Goal: Task Accomplishment & Management: Use online tool/utility

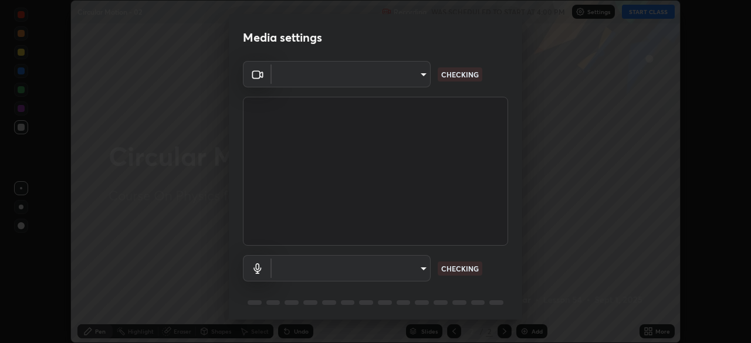
scroll to position [343, 751]
click at [417, 265] on body "Erase all Circular Motion - 02 Recording WAS SCHEDULED TO START AT 4:00 PM Sett…" at bounding box center [375, 171] width 751 height 343
type input "8c17a5d152d90efee16c6d0123f72e1c8e3faabb66c5818a7671abbc9a97bc9a"
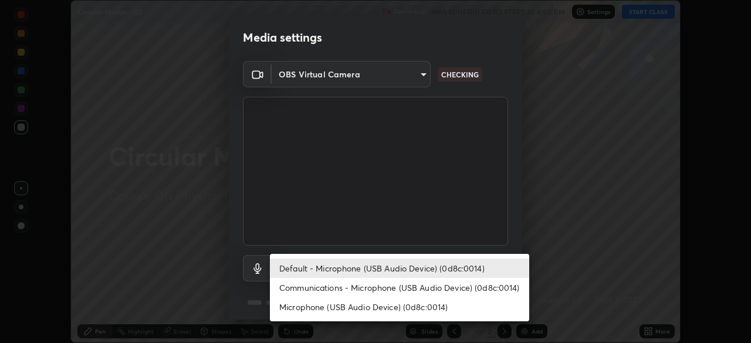
click at [421, 291] on li "Communications - Microphone (USB Audio Device) (0d8c:0014)" at bounding box center [399, 287] width 259 height 19
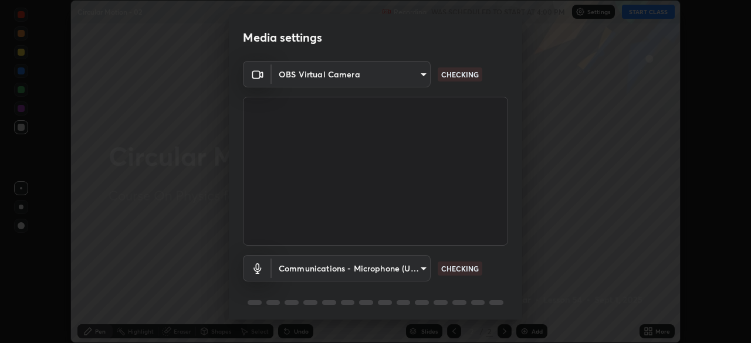
click at [421, 267] on body "Erase all Circular Motion - 02 Recording WAS SCHEDULED TO START AT 4:00 PM Sett…" at bounding box center [375, 171] width 751 height 343
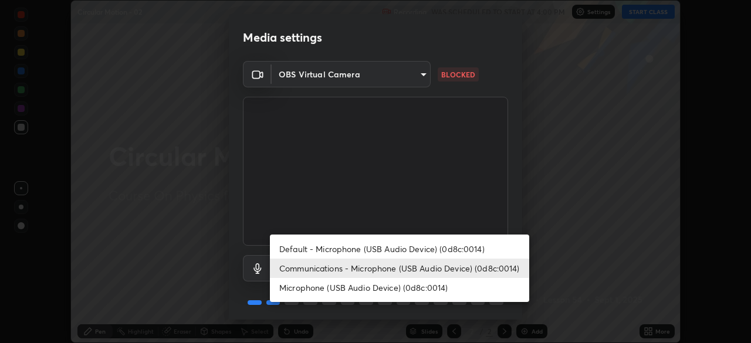
click at [422, 249] on li "Default - Microphone (USB Audio Device) (0d8c:0014)" at bounding box center [399, 248] width 259 height 19
type input "default"
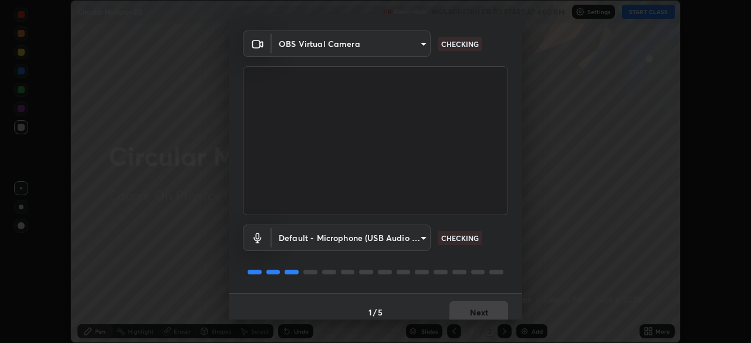
scroll to position [42, 0]
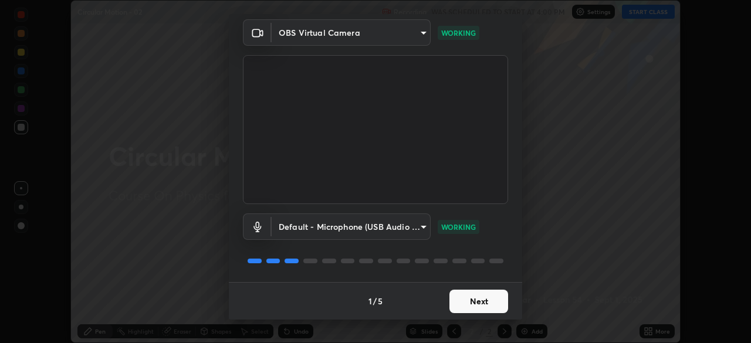
click at [469, 301] on button "Next" at bounding box center [478, 301] width 59 height 23
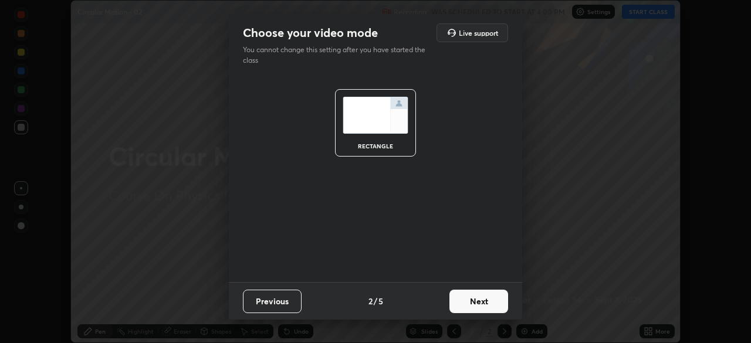
scroll to position [0, 0]
click at [469, 301] on button "Next" at bounding box center [478, 301] width 59 height 23
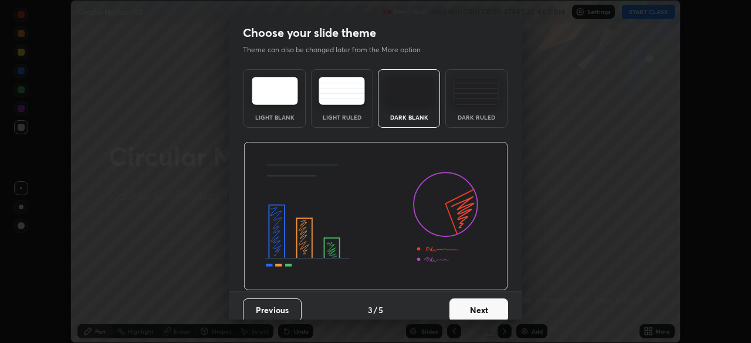
click at [472, 302] on button "Next" at bounding box center [478, 310] width 59 height 23
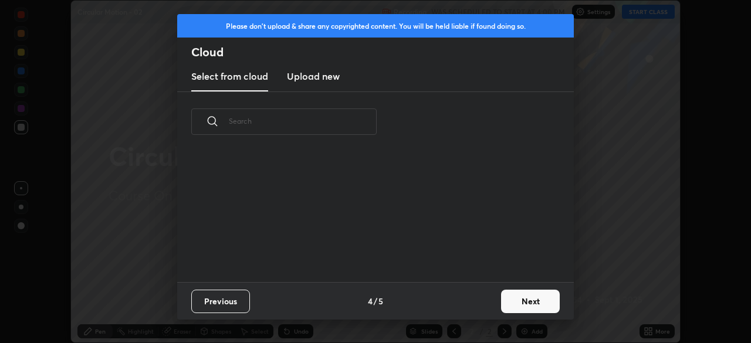
click at [513, 303] on button "Next" at bounding box center [530, 301] width 59 height 23
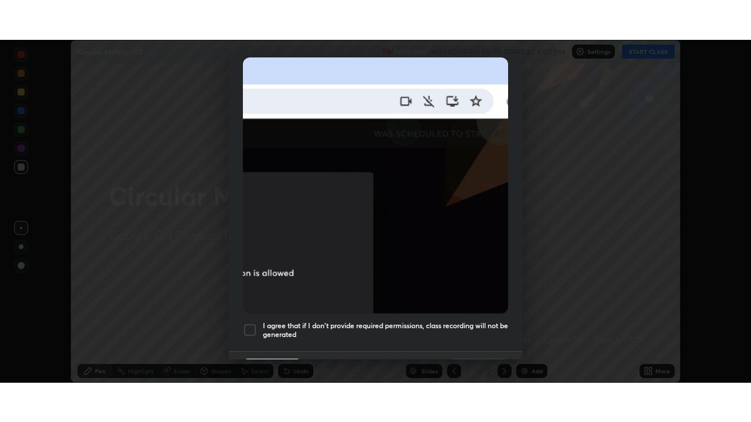
scroll to position [281, 0]
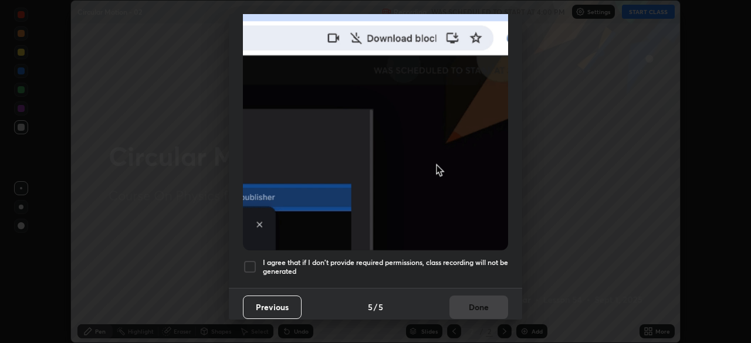
click at [417, 267] on h5 "I agree that if I don't provide required permissions, class recording will not …" at bounding box center [385, 267] width 245 height 18
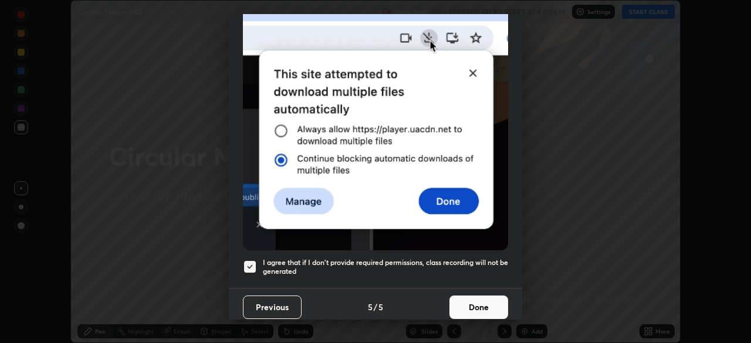
click at [472, 304] on button "Done" at bounding box center [478, 307] width 59 height 23
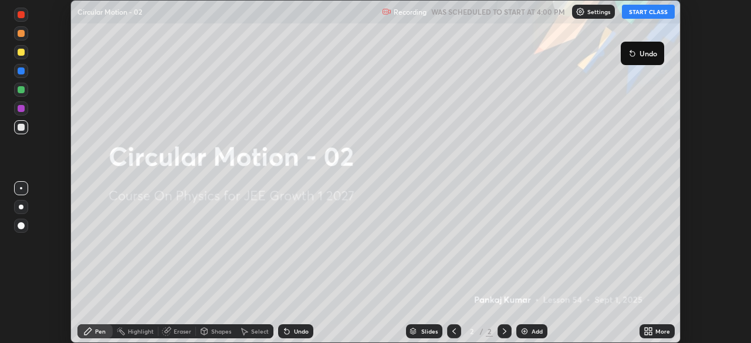
click at [631, 12] on button "START CLASS" at bounding box center [648, 12] width 53 height 14
click at [653, 331] on div "More" at bounding box center [656, 331] width 35 height 14
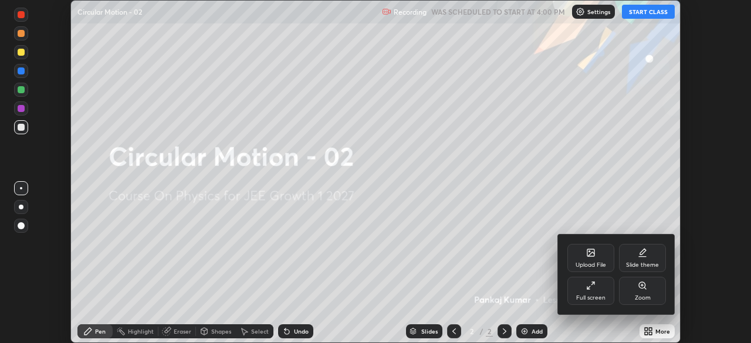
click at [587, 295] on div "Full screen" at bounding box center [590, 298] width 29 height 6
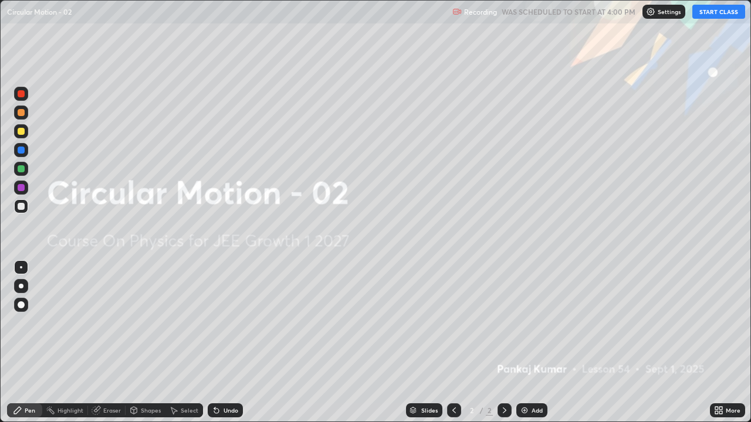
scroll to position [422, 751]
click at [536, 343] on div "Add" at bounding box center [536, 411] width 11 height 6
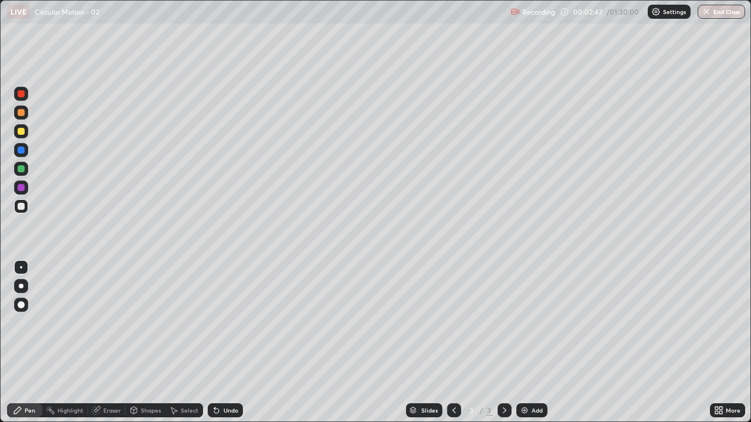
click at [145, 343] on div "Shapes" at bounding box center [146, 410] width 40 height 14
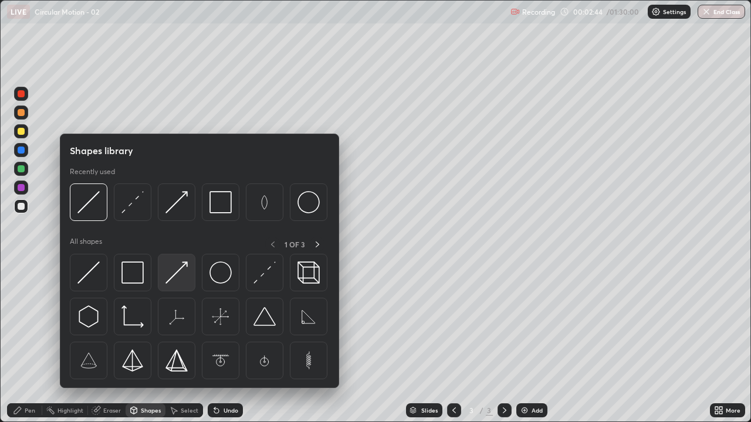
click at [182, 276] on img at bounding box center [176, 273] width 22 height 22
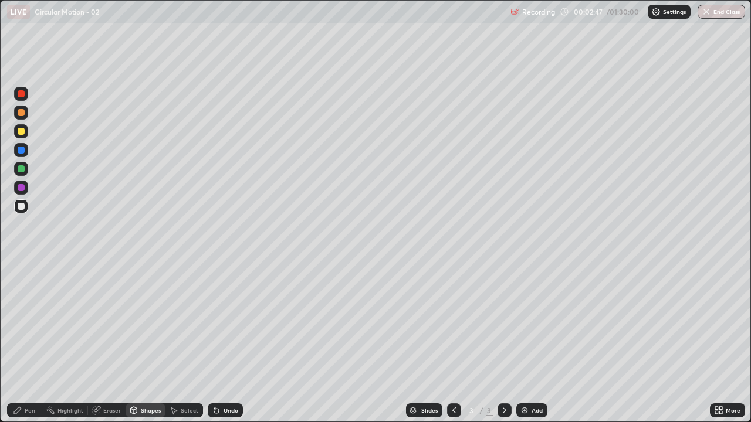
click at [25, 343] on div "Pen" at bounding box center [24, 410] width 35 height 14
click at [144, 343] on div "Shapes" at bounding box center [146, 410] width 40 height 14
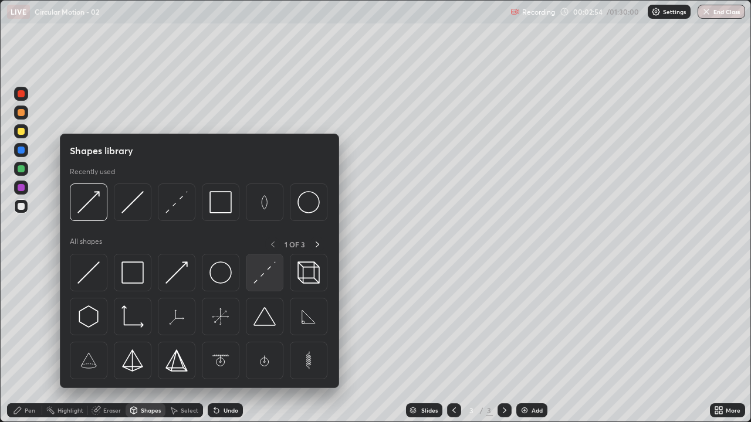
click at [262, 263] on img at bounding box center [264, 273] width 22 height 22
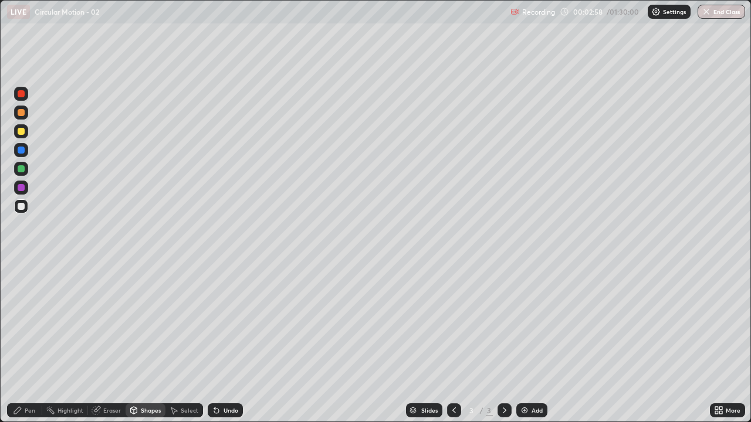
click at [136, 343] on icon at bounding box center [134, 410] width 6 height 7
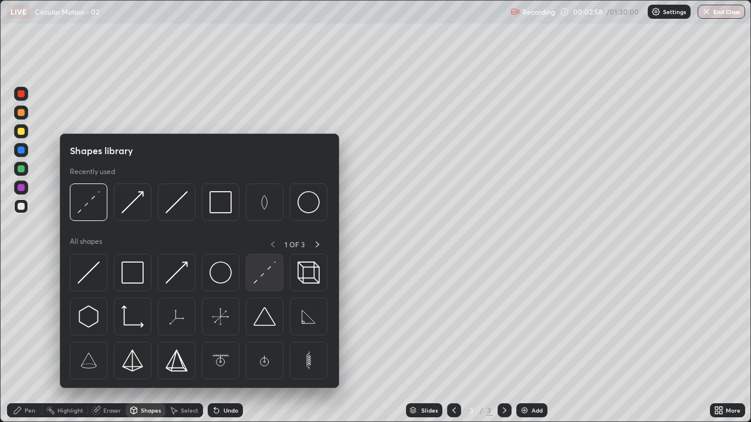
click at [257, 275] on img at bounding box center [264, 273] width 22 height 22
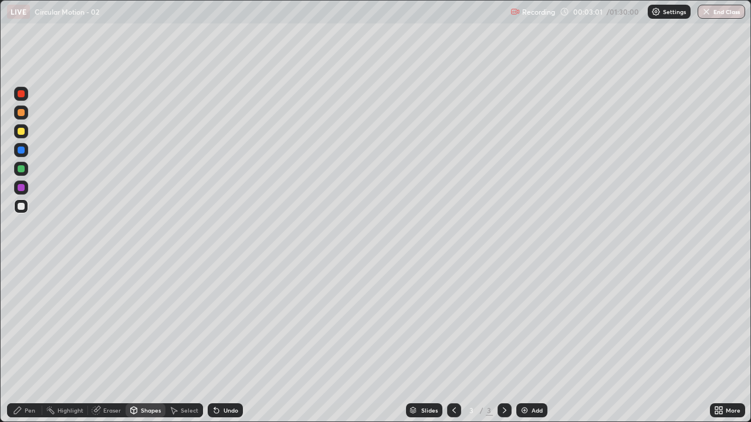
click at [15, 343] on icon at bounding box center [17, 410] width 9 height 9
click at [144, 343] on div "Shapes" at bounding box center [146, 410] width 40 height 14
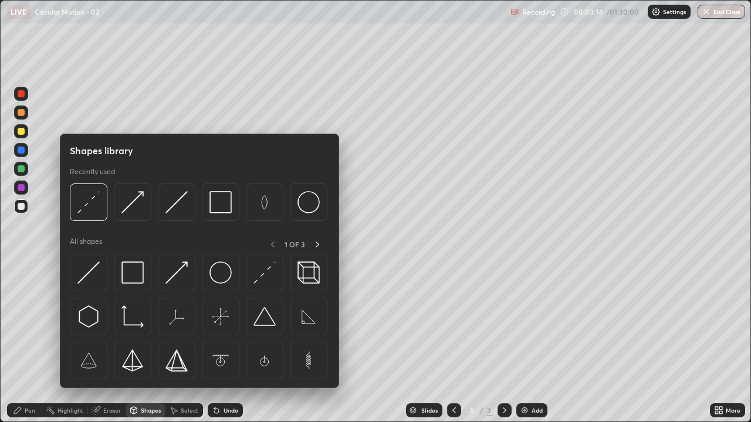
click at [21, 187] on div at bounding box center [21, 187] width 7 height 7
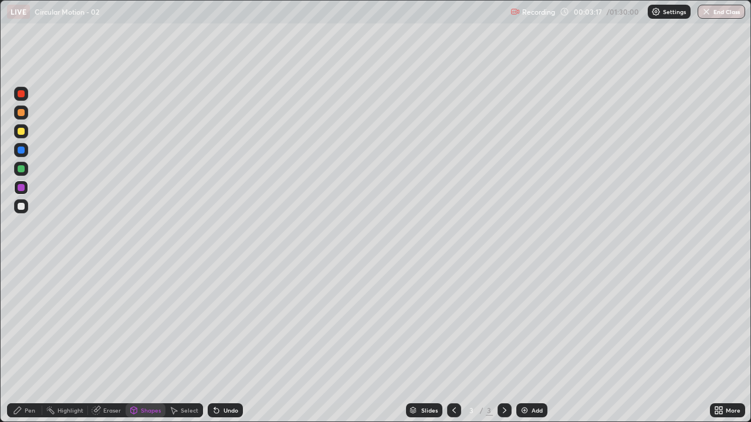
click at [221, 343] on div "Undo" at bounding box center [225, 410] width 35 height 14
click at [26, 343] on div "Pen" at bounding box center [30, 411] width 11 height 6
click at [150, 343] on div "Shapes" at bounding box center [146, 410] width 40 height 14
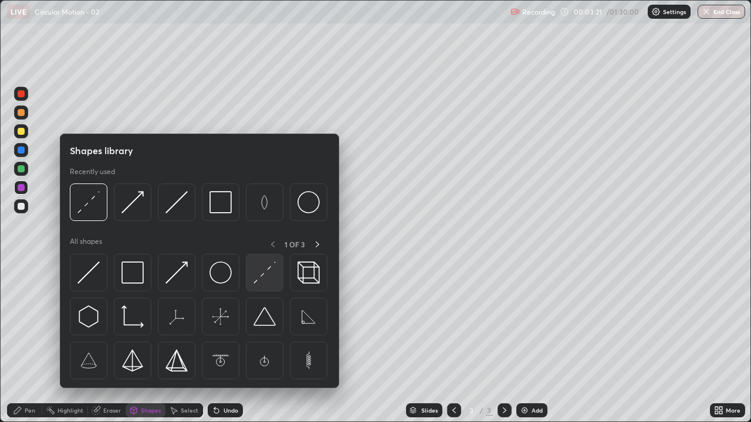
click at [262, 276] on img at bounding box center [264, 273] width 22 height 22
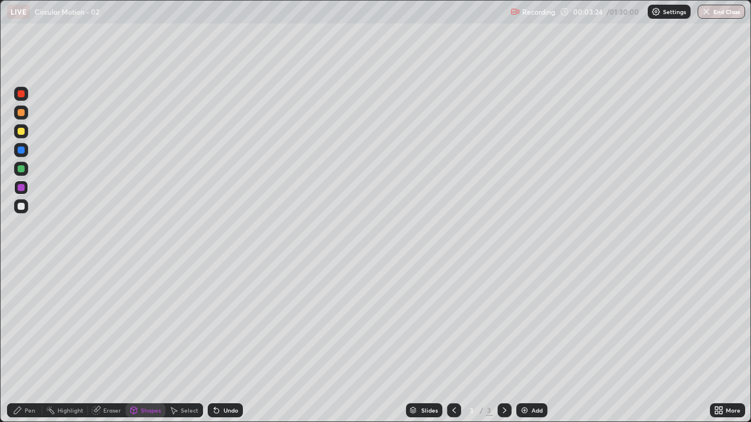
click at [18, 343] on div "Pen" at bounding box center [24, 410] width 35 height 14
click at [23, 343] on div "Pen" at bounding box center [24, 410] width 35 height 14
click at [22, 206] on div at bounding box center [21, 206] width 7 height 7
click at [141, 343] on div "Shapes" at bounding box center [151, 411] width 20 height 6
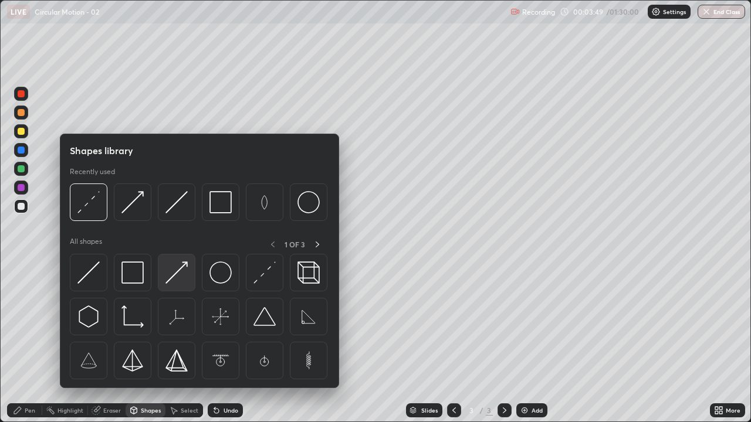
click at [178, 272] on img at bounding box center [176, 273] width 22 height 22
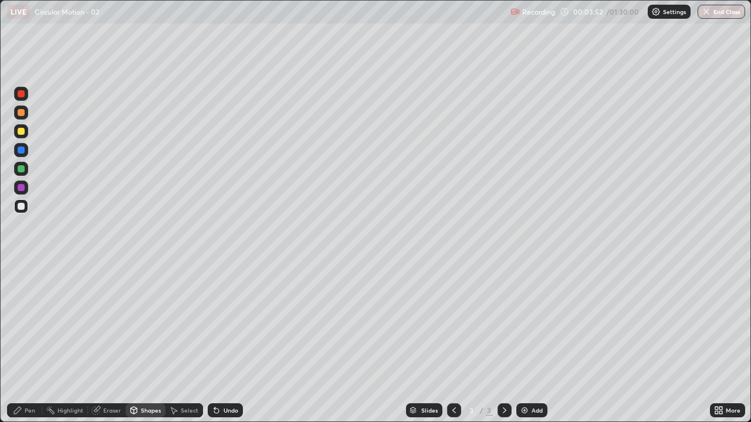
click at [25, 343] on div "Pen" at bounding box center [24, 410] width 35 height 14
click at [528, 343] on div "Add" at bounding box center [531, 410] width 31 height 14
click at [141, 343] on div "Shapes" at bounding box center [151, 411] width 20 height 6
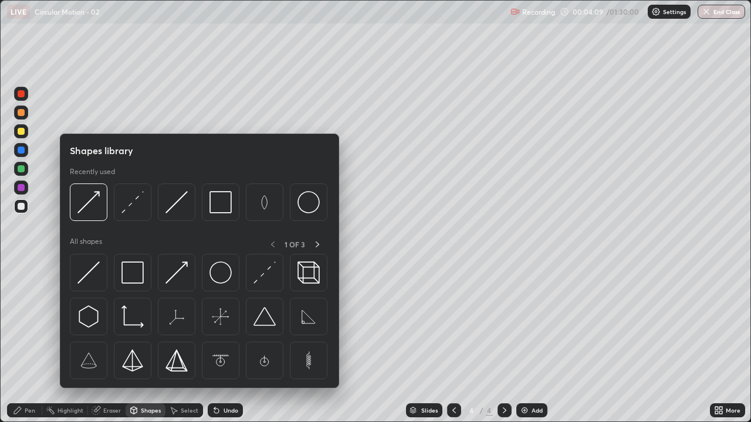
click at [143, 343] on div "Shapes" at bounding box center [146, 410] width 40 height 14
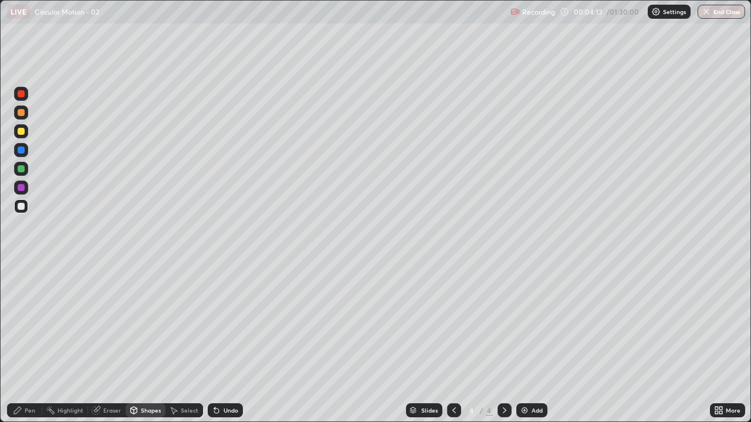
click at [145, 343] on div "Shapes" at bounding box center [151, 411] width 20 height 6
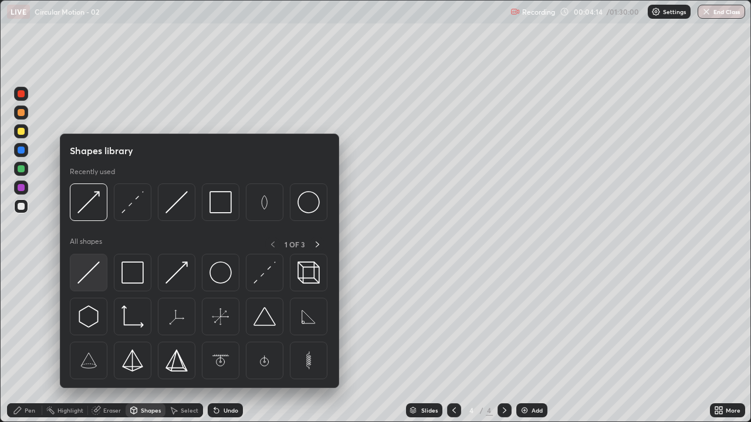
click at [87, 279] on img at bounding box center [88, 273] width 22 height 22
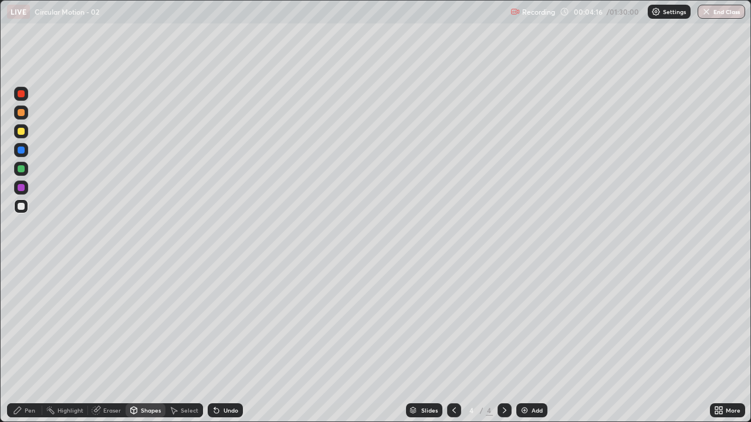
click at [145, 343] on div "Shapes" at bounding box center [151, 411] width 20 height 6
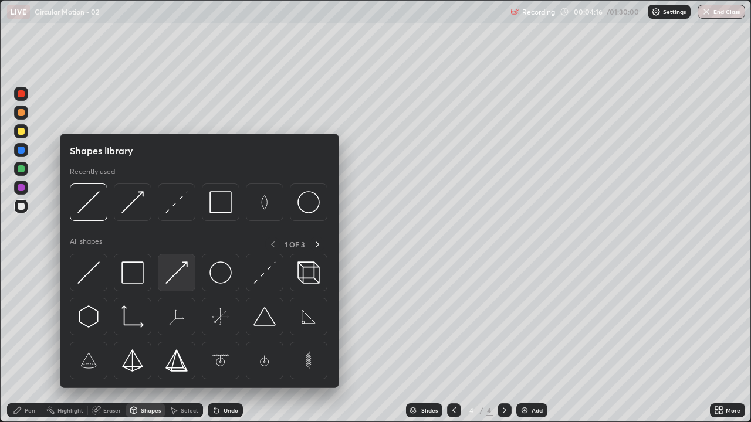
click at [176, 267] on img at bounding box center [176, 273] width 22 height 22
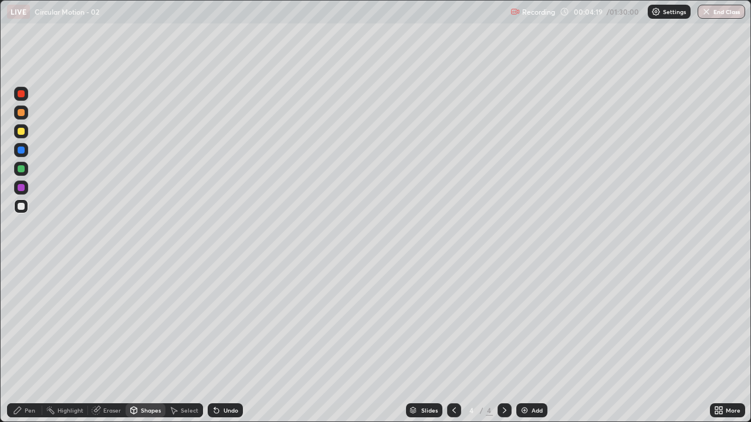
click at [23, 343] on div "Pen" at bounding box center [24, 410] width 35 height 14
click at [144, 343] on div "Shapes" at bounding box center [146, 410] width 40 height 14
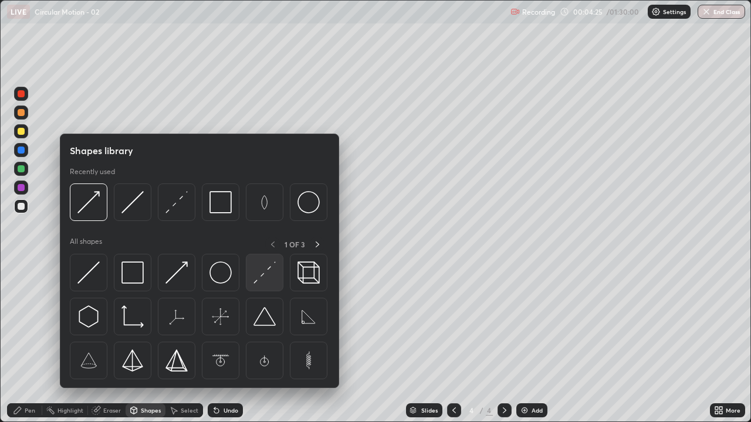
click at [262, 283] on img at bounding box center [264, 273] width 22 height 22
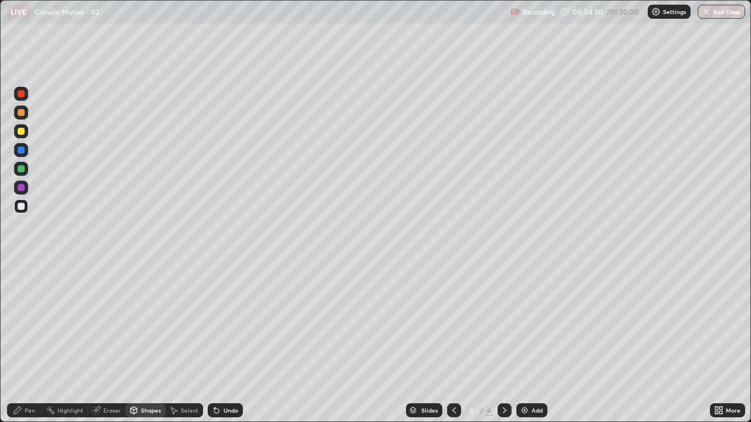
click at [22, 343] on div "Pen" at bounding box center [24, 410] width 35 height 14
click at [150, 343] on div "Shapes" at bounding box center [151, 411] width 20 height 6
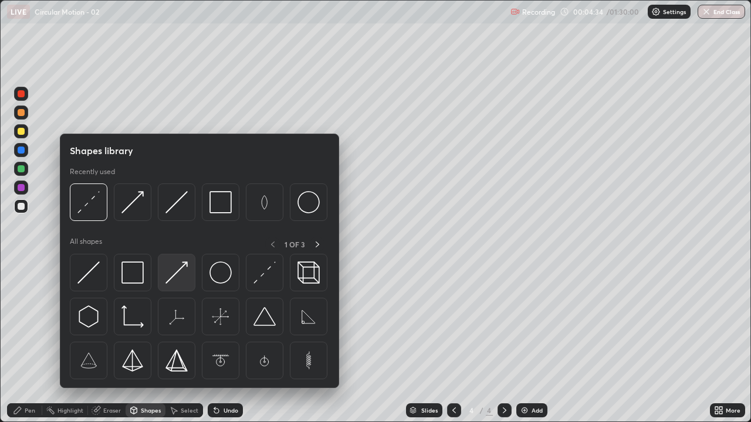
click at [172, 274] on img at bounding box center [176, 273] width 22 height 22
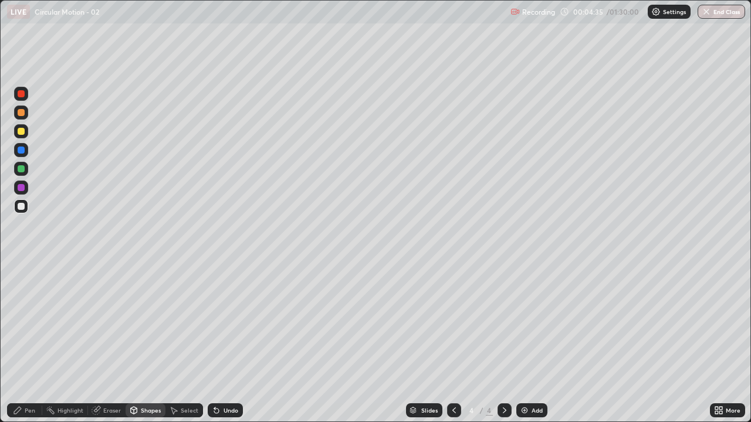
click at [25, 343] on div "Pen" at bounding box center [30, 411] width 11 height 6
click at [26, 207] on div at bounding box center [21, 206] width 14 height 14
click at [149, 343] on div "Shapes" at bounding box center [151, 411] width 20 height 6
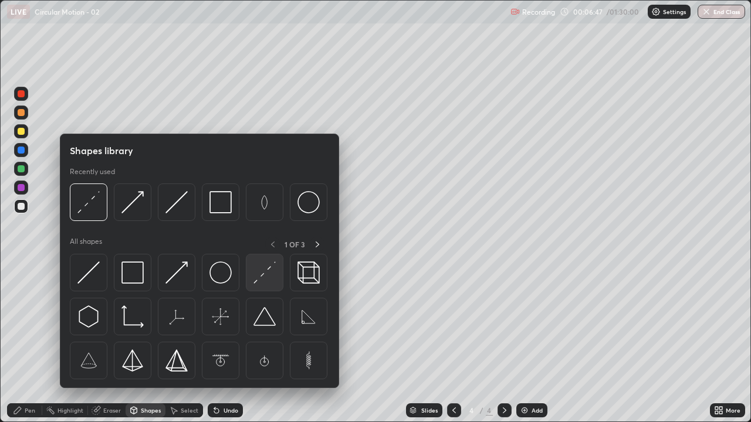
click at [263, 277] on img at bounding box center [264, 273] width 22 height 22
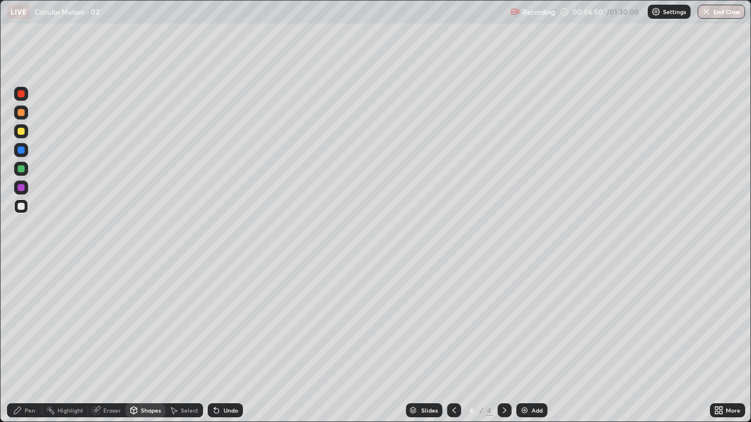
click at [225, 343] on div "Undo" at bounding box center [230, 411] width 15 height 6
click at [27, 343] on div "Pen" at bounding box center [24, 410] width 35 height 14
click at [146, 343] on div "Shapes" at bounding box center [146, 410] width 40 height 14
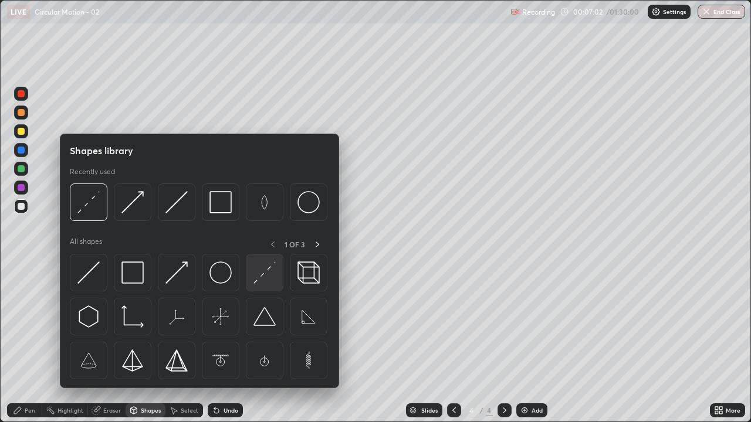
click at [260, 275] on img at bounding box center [264, 273] width 22 height 22
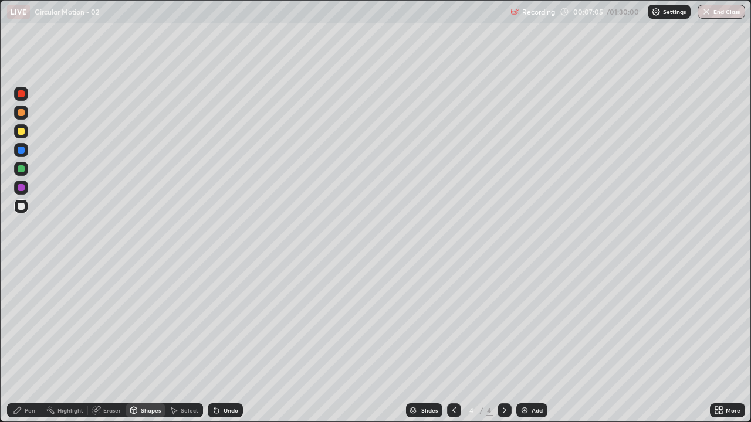
click at [20, 343] on icon at bounding box center [17, 410] width 9 height 9
click at [142, 343] on div "Shapes" at bounding box center [151, 411] width 20 height 6
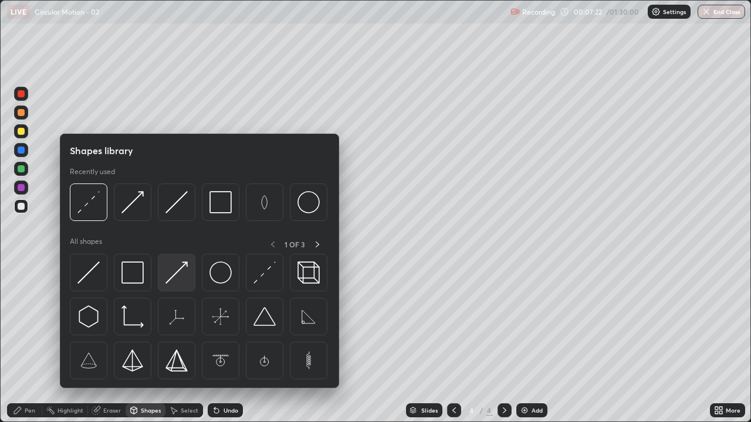
click at [175, 272] on img at bounding box center [176, 273] width 22 height 22
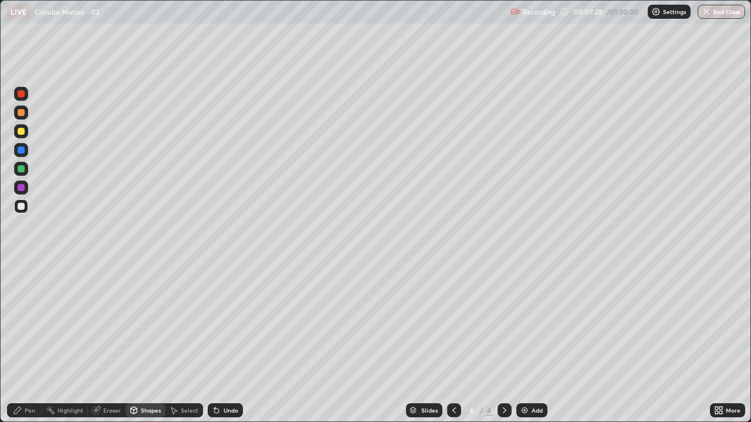
click at [141, 343] on div "Shapes" at bounding box center [151, 411] width 20 height 6
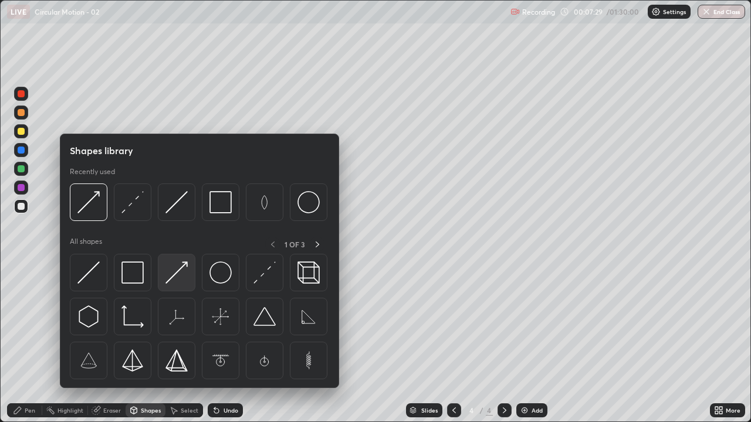
click at [180, 279] on img at bounding box center [176, 273] width 22 height 22
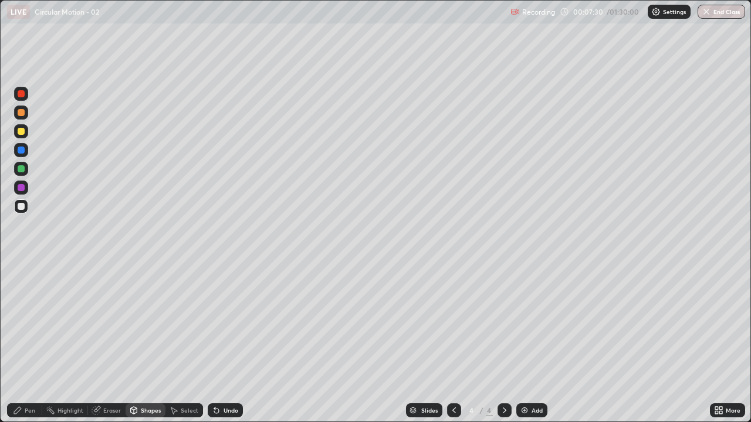
click at [20, 167] on div at bounding box center [21, 168] width 7 height 7
click at [21, 343] on div "Pen" at bounding box center [24, 410] width 35 height 14
click at [29, 343] on div "Pen" at bounding box center [30, 411] width 11 height 6
click at [527, 343] on img at bounding box center [524, 410] width 9 height 9
click at [144, 343] on div "Shapes" at bounding box center [151, 411] width 20 height 6
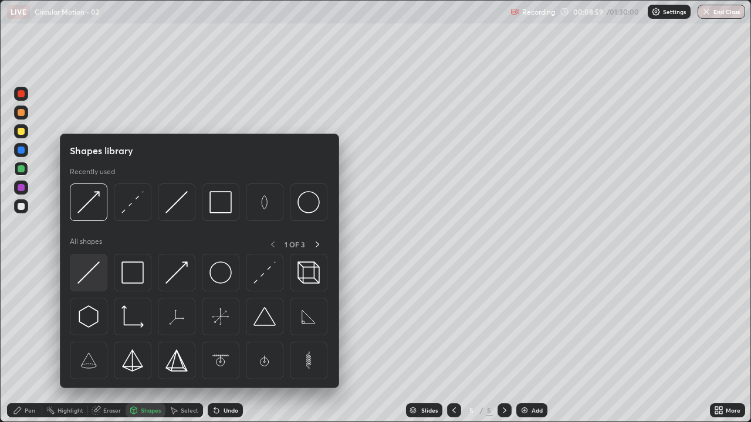
click at [94, 276] on img at bounding box center [88, 273] width 22 height 22
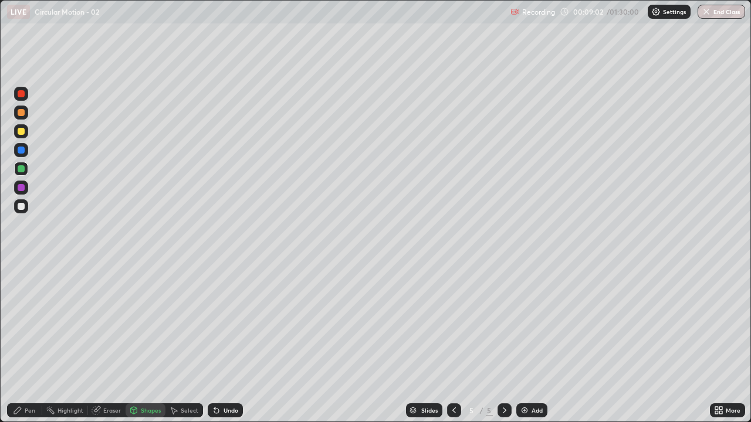
click at [18, 343] on icon at bounding box center [17, 410] width 7 height 7
click at [144, 343] on div "Shapes" at bounding box center [146, 410] width 40 height 14
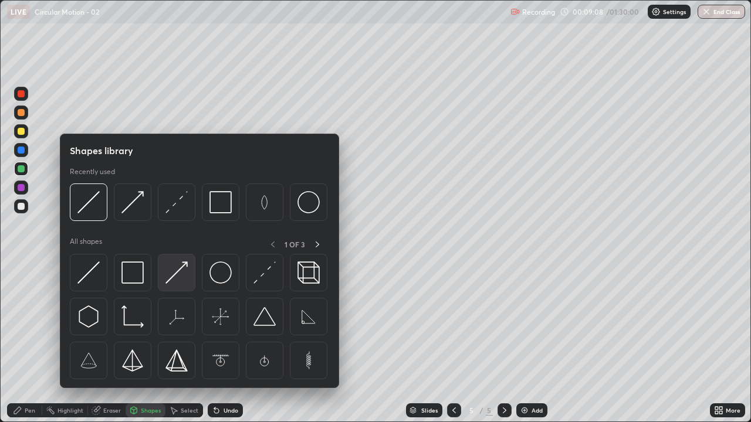
click at [185, 278] on img at bounding box center [176, 273] width 22 height 22
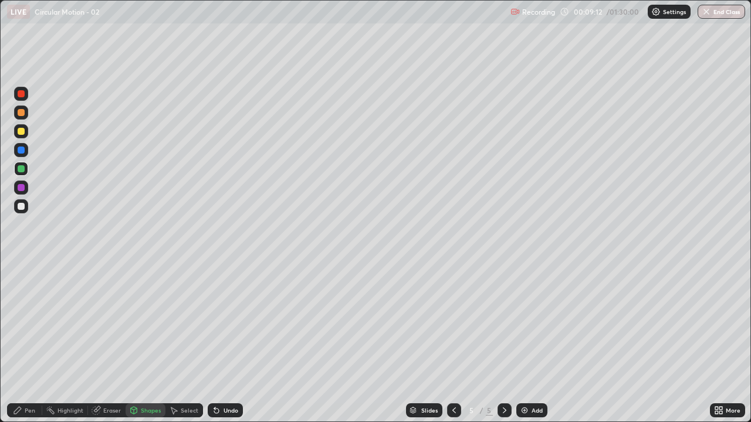
click at [24, 343] on div "Pen" at bounding box center [24, 410] width 35 height 14
click at [143, 343] on div "Shapes" at bounding box center [146, 410] width 40 height 14
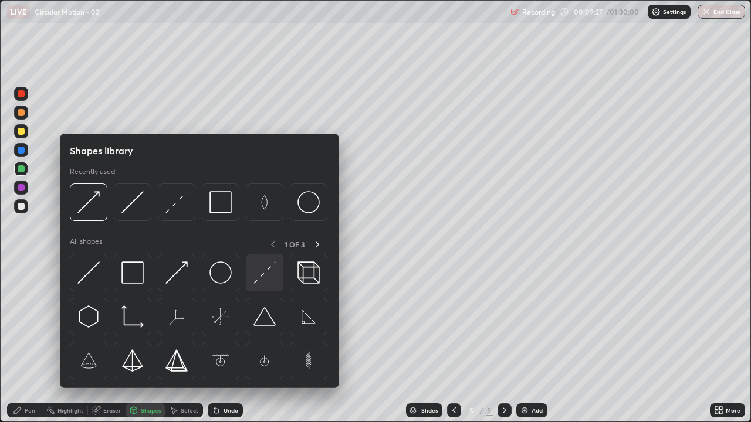
click at [252, 283] on div at bounding box center [265, 273] width 38 height 38
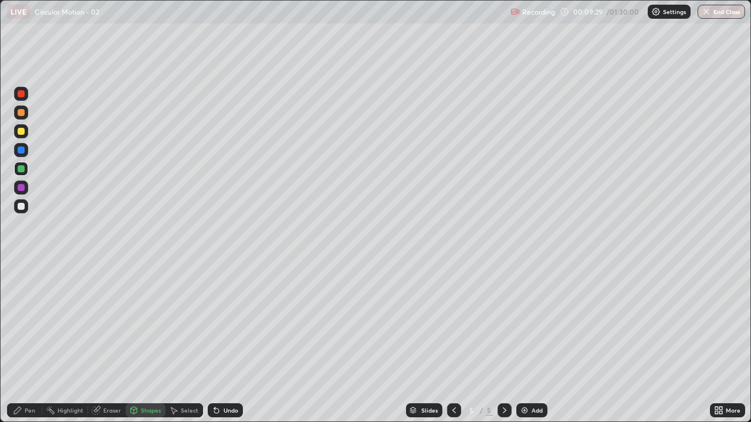
click at [23, 343] on div "Pen" at bounding box center [24, 410] width 35 height 14
click at [150, 343] on div "Shapes" at bounding box center [151, 411] width 20 height 6
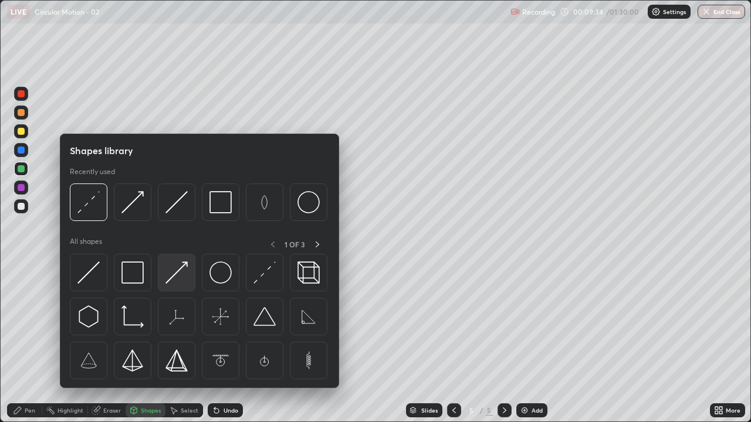
click at [177, 276] on img at bounding box center [176, 273] width 22 height 22
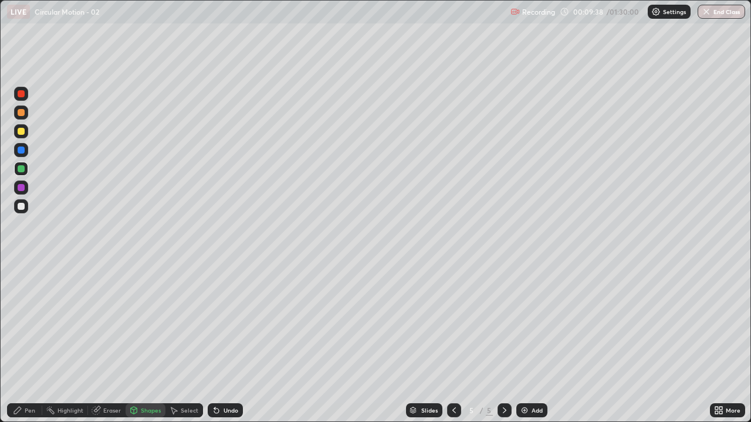
click at [111, 343] on div "Eraser" at bounding box center [107, 410] width 38 height 14
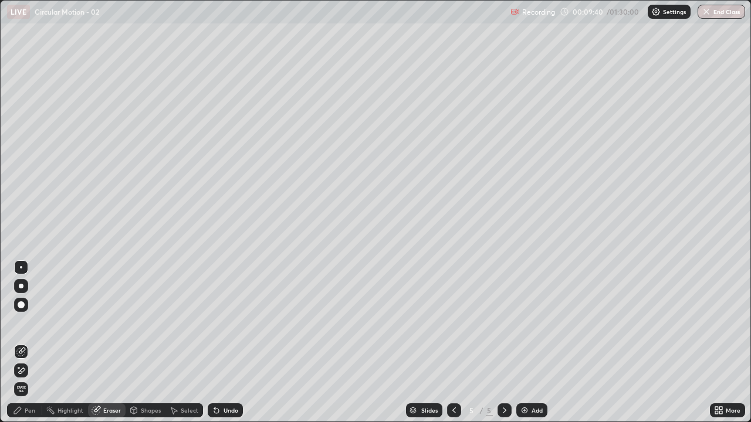
click at [19, 343] on icon at bounding box center [17, 410] width 9 height 9
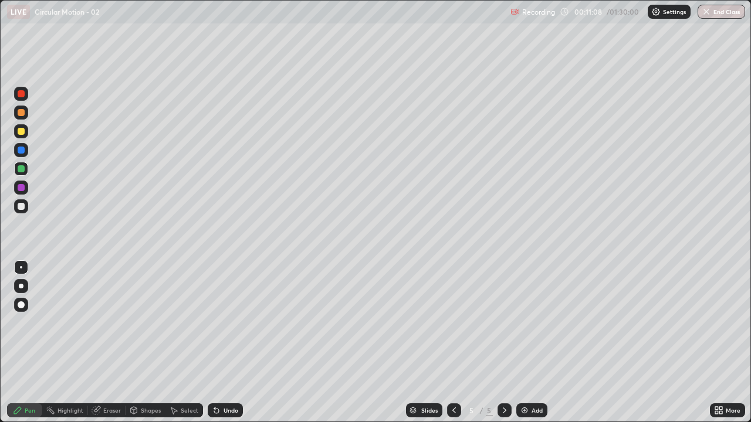
click at [146, 343] on div "Shapes" at bounding box center [146, 410] width 40 height 14
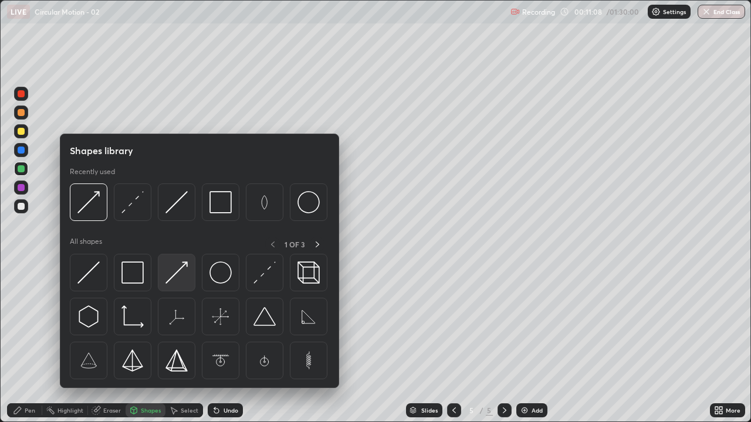
click at [177, 278] on img at bounding box center [176, 273] width 22 height 22
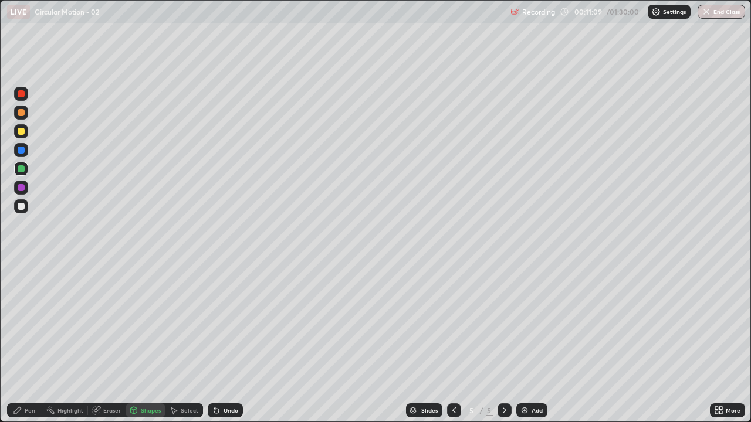
click at [22, 188] on div at bounding box center [21, 187] width 7 height 7
click at [14, 343] on icon at bounding box center [17, 410] width 9 height 9
click at [528, 343] on div "Add" at bounding box center [531, 410] width 31 height 14
click at [146, 343] on div "Shapes" at bounding box center [146, 410] width 40 height 14
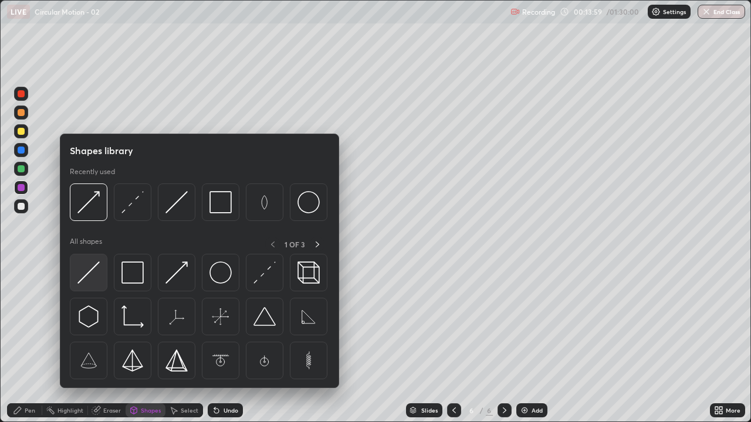
click at [86, 270] on img at bounding box center [88, 273] width 22 height 22
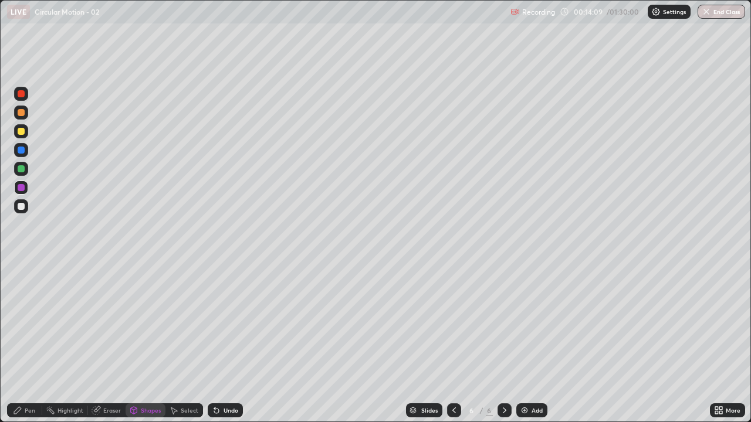
click at [143, 343] on div "Shapes" at bounding box center [146, 410] width 40 height 14
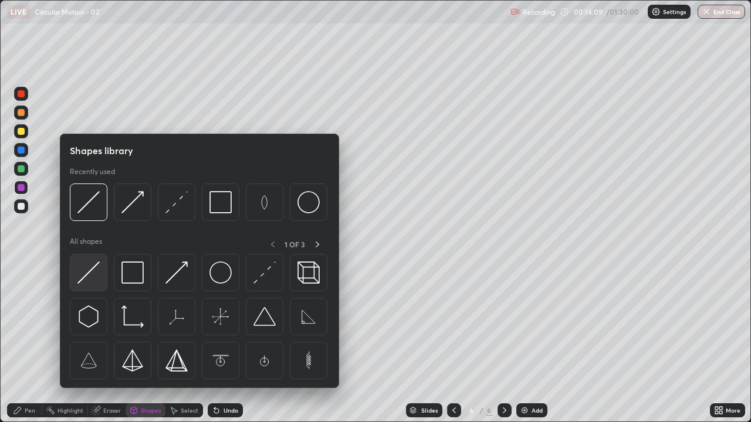
click at [90, 266] on img at bounding box center [88, 273] width 22 height 22
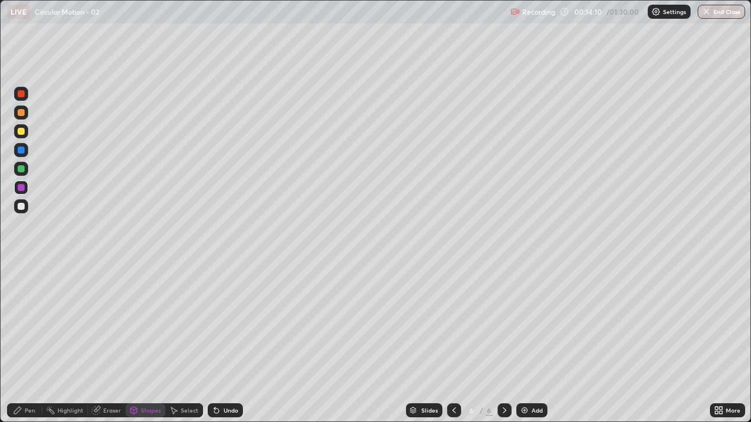
click at [22, 168] on div at bounding box center [21, 168] width 7 height 7
click at [22, 343] on icon at bounding box center [17, 410] width 9 height 9
click at [147, 343] on div "Shapes" at bounding box center [151, 411] width 20 height 6
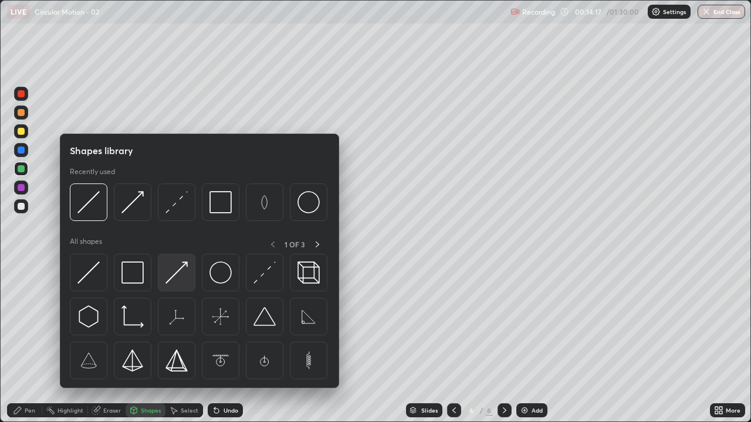
click at [172, 271] on img at bounding box center [176, 273] width 22 height 22
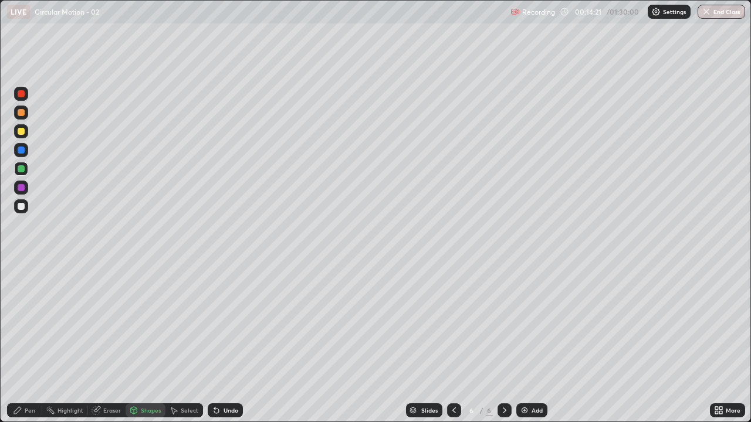
click at [19, 343] on div "Pen" at bounding box center [24, 410] width 35 height 14
click at [102, 343] on div "Eraser" at bounding box center [107, 410] width 38 height 14
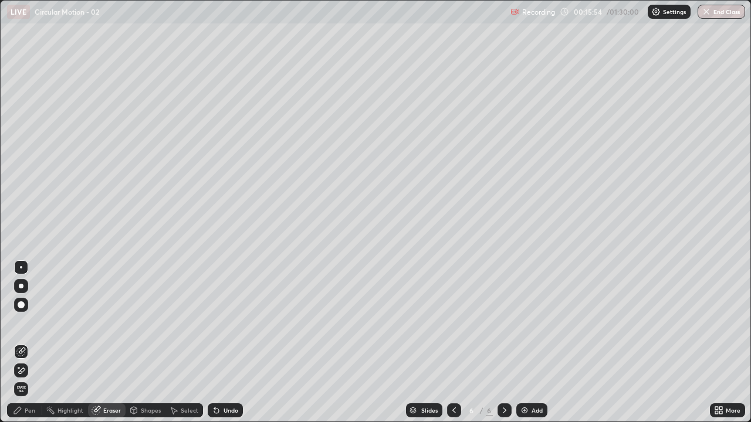
click at [22, 343] on icon at bounding box center [20, 371] width 9 height 10
click at [16, 343] on div "Pen" at bounding box center [24, 410] width 35 height 14
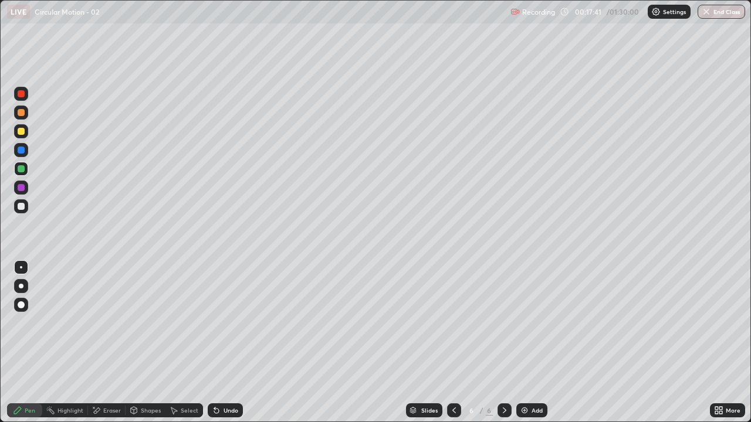
click at [148, 343] on div "Shapes" at bounding box center [146, 410] width 40 height 14
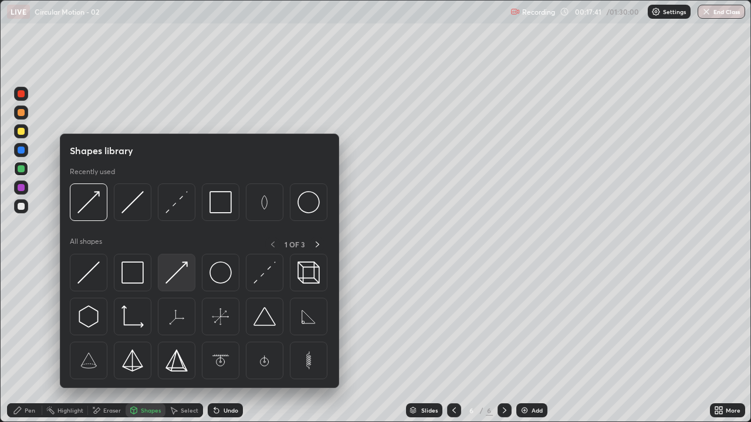
click at [176, 283] on img at bounding box center [176, 273] width 22 height 22
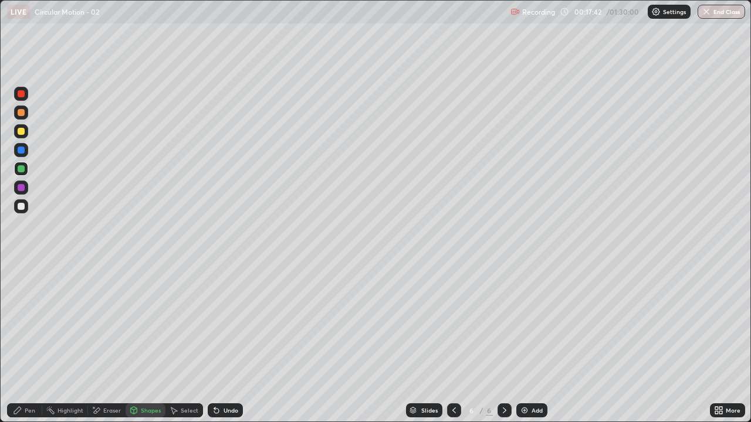
click at [21, 189] on div at bounding box center [21, 187] width 7 height 7
click at [22, 131] on div at bounding box center [21, 131] width 7 height 7
click at [12, 343] on div "Pen" at bounding box center [24, 410] width 35 height 14
click at [140, 343] on div "Shapes" at bounding box center [146, 410] width 40 height 14
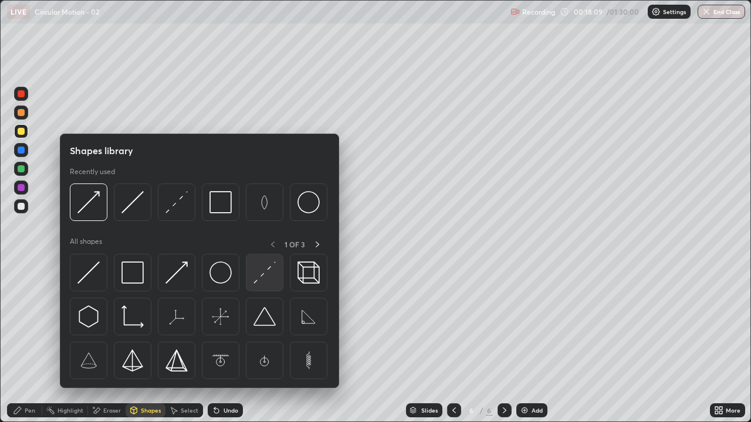
click at [263, 276] on img at bounding box center [264, 273] width 22 height 22
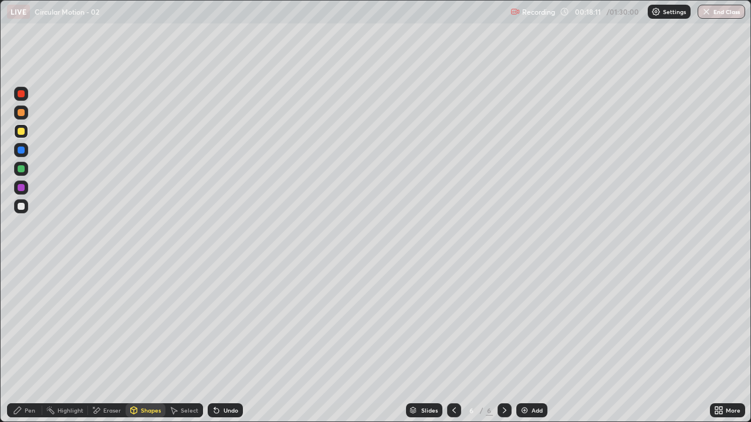
click at [223, 343] on div "Undo" at bounding box center [230, 411] width 15 height 6
click at [16, 343] on div "Pen" at bounding box center [24, 410] width 35 height 14
click at [145, 343] on div "Shapes" at bounding box center [146, 410] width 40 height 14
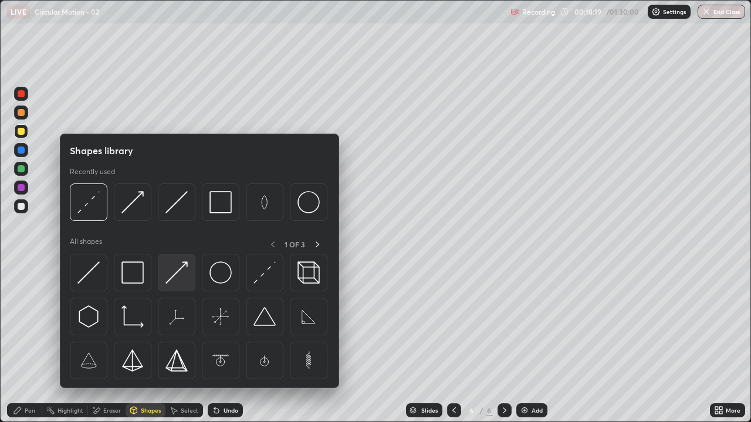
click at [175, 272] on img at bounding box center [176, 273] width 22 height 22
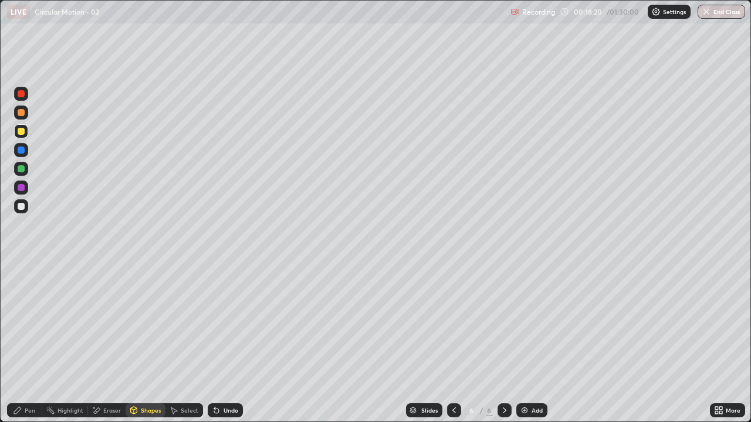
click at [24, 185] on div at bounding box center [21, 188] width 14 height 14
click at [15, 343] on div "Pen" at bounding box center [24, 410] width 35 height 14
click at [138, 343] on div "Shapes" at bounding box center [146, 410] width 40 height 14
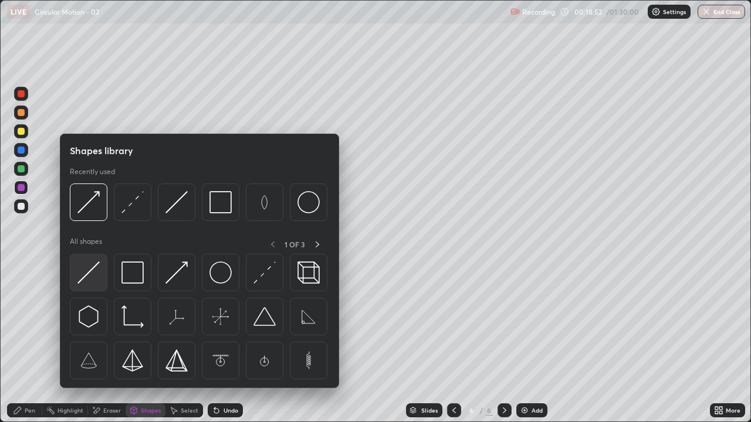
click at [88, 267] on img at bounding box center [88, 273] width 22 height 22
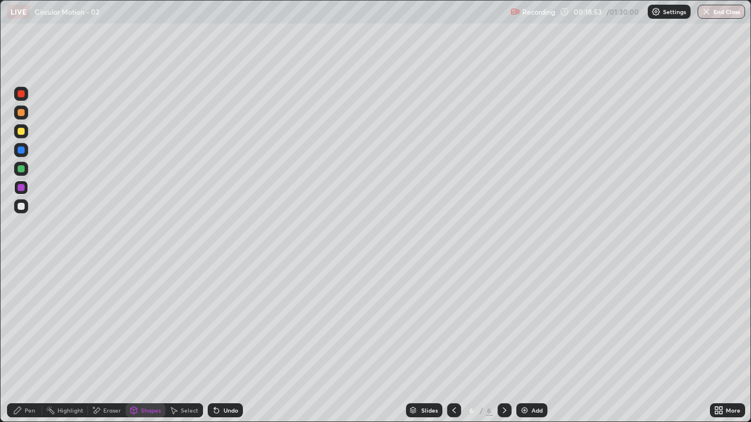
click at [21, 150] on div at bounding box center [21, 150] width 7 height 7
click at [143, 343] on div "Shapes" at bounding box center [151, 411] width 20 height 6
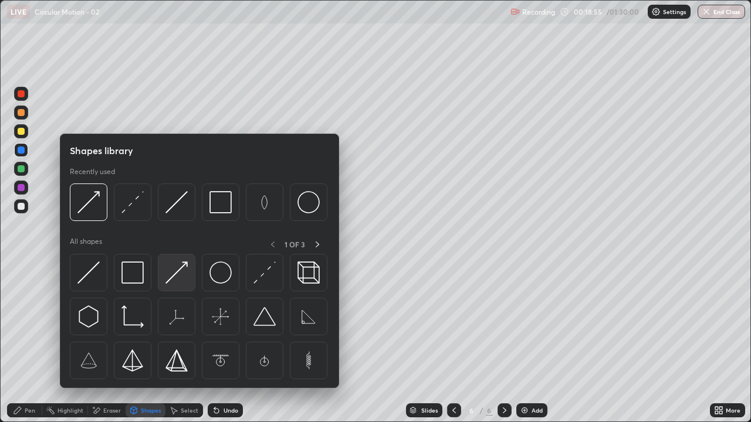
click at [169, 267] on img at bounding box center [176, 273] width 22 height 22
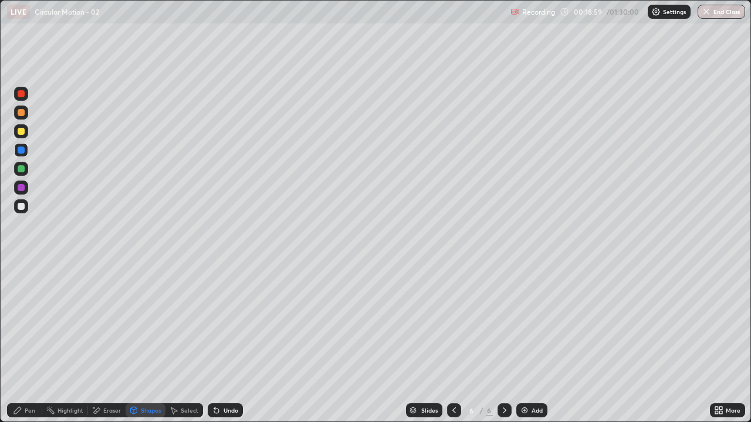
click at [21, 343] on div "Pen" at bounding box center [24, 410] width 35 height 14
click at [21, 207] on div at bounding box center [21, 206] width 7 height 7
click at [21, 132] on div at bounding box center [21, 131] width 7 height 7
click at [226, 343] on div "Undo" at bounding box center [230, 411] width 15 height 6
click at [229, 343] on div "Undo" at bounding box center [230, 411] width 15 height 6
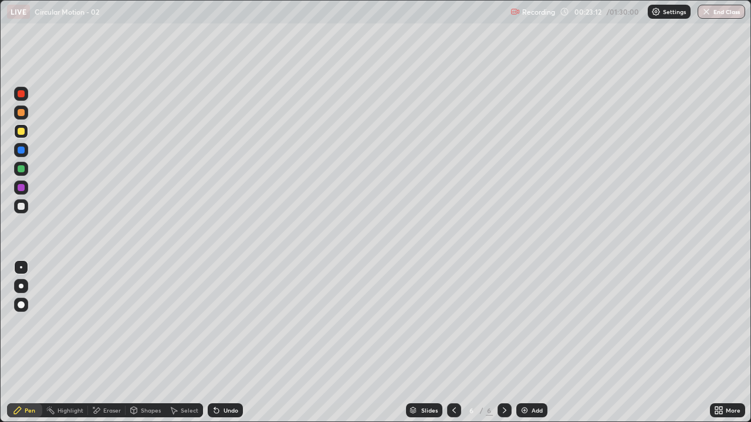
click at [230, 343] on div "Undo" at bounding box center [225, 410] width 35 height 14
click at [233, 343] on div "Undo" at bounding box center [225, 410] width 35 height 14
click at [230, 343] on div "Undo" at bounding box center [225, 410] width 35 height 14
click at [529, 343] on div "Add" at bounding box center [531, 410] width 31 height 14
click at [141, 343] on div "Shapes" at bounding box center [146, 410] width 40 height 14
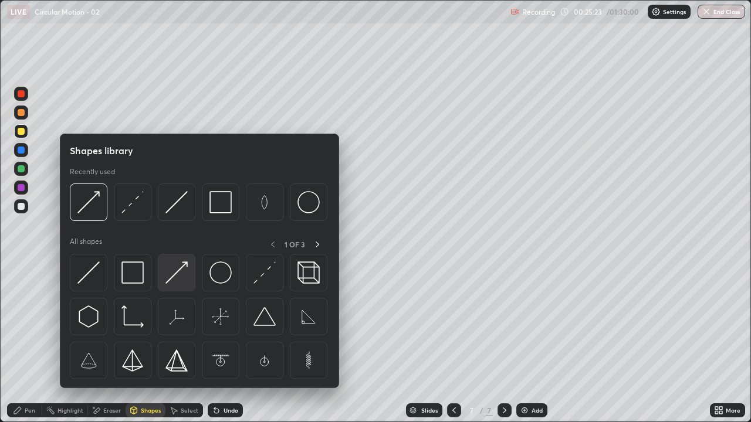
click at [175, 279] on img at bounding box center [176, 273] width 22 height 22
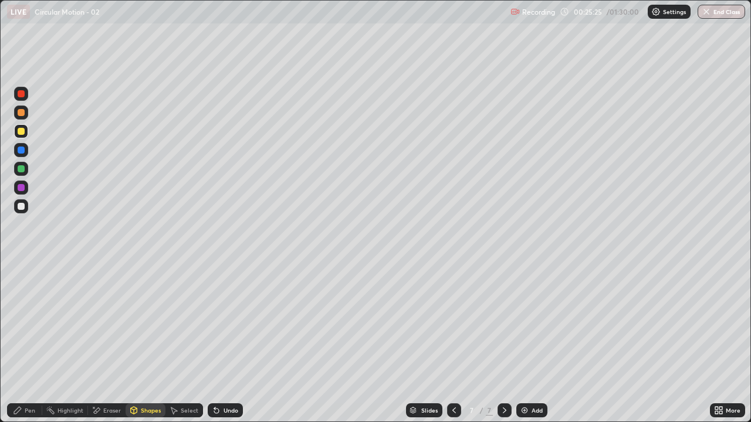
click at [14, 343] on icon at bounding box center [17, 410] width 7 height 7
click at [150, 343] on div "Shapes" at bounding box center [146, 410] width 40 height 14
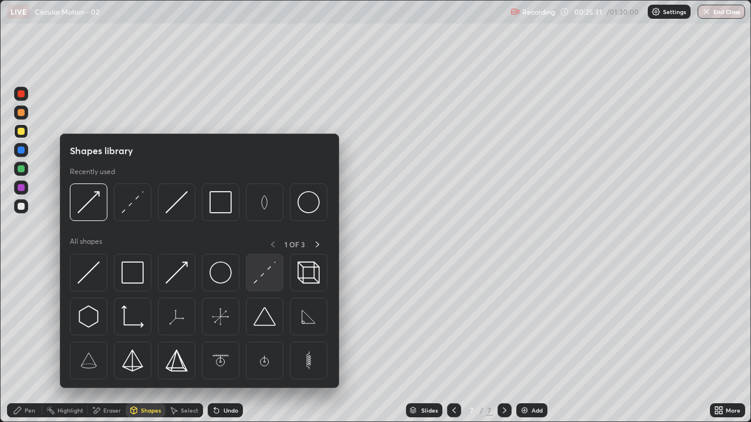
click at [258, 277] on img at bounding box center [264, 273] width 22 height 22
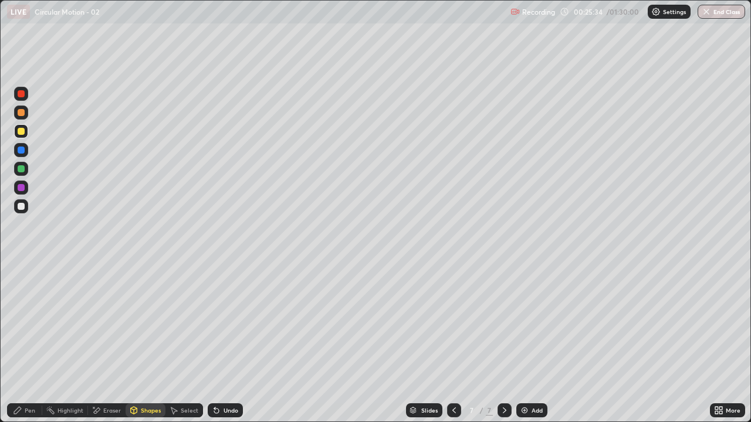
click at [29, 343] on div "Pen" at bounding box center [30, 411] width 11 height 6
click at [23, 150] on div at bounding box center [21, 150] width 7 height 7
click at [143, 343] on div "Shapes" at bounding box center [146, 410] width 40 height 14
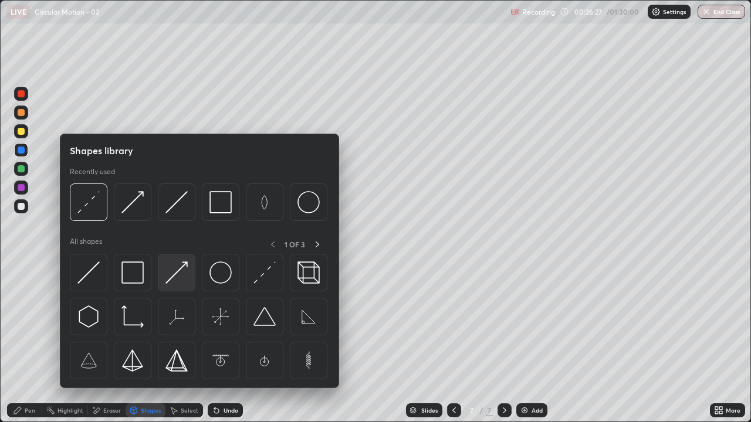
click at [175, 277] on img at bounding box center [176, 273] width 22 height 22
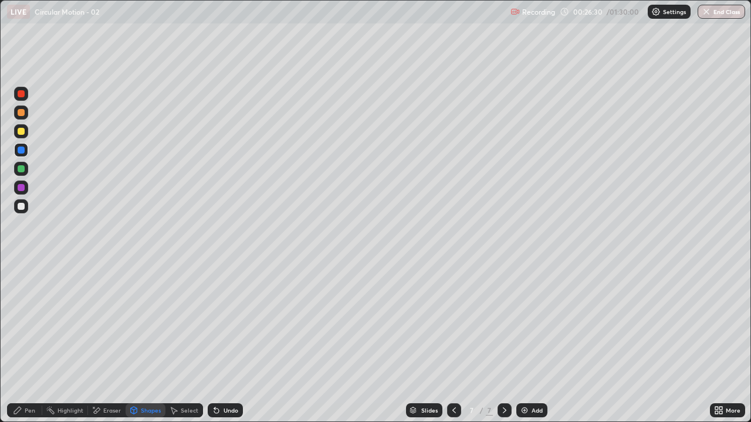
click at [13, 343] on icon at bounding box center [17, 410] width 9 height 9
click at [150, 343] on div "Shapes" at bounding box center [151, 411] width 20 height 6
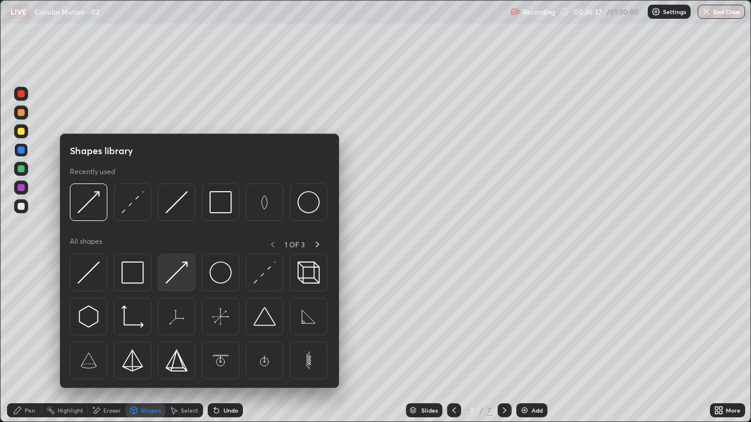
click at [182, 274] on img at bounding box center [176, 273] width 22 height 22
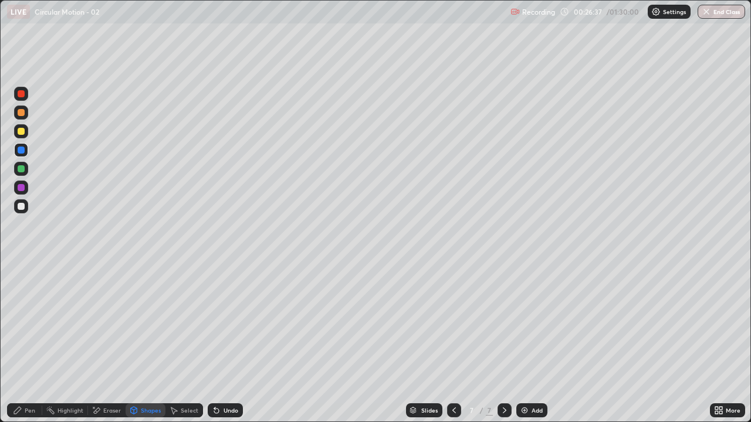
click at [23, 188] on div at bounding box center [21, 187] width 7 height 7
click at [28, 343] on div "Pen" at bounding box center [30, 411] width 11 height 6
click at [107, 343] on div "Eraser" at bounding box center [107, 410] width 38 height 14
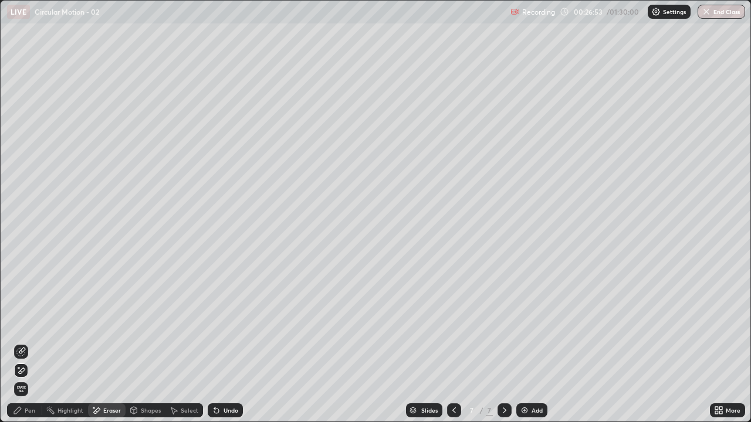
click at [19, 343] on div "Pen" at bounding box center [24, 410] width 35 height 14
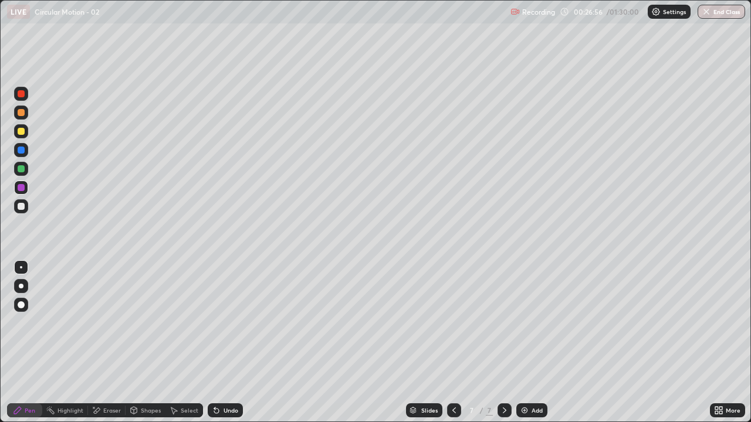
click at [146, 343] on div "Shapes" at bounding box center [151, 411] width 20 height 6
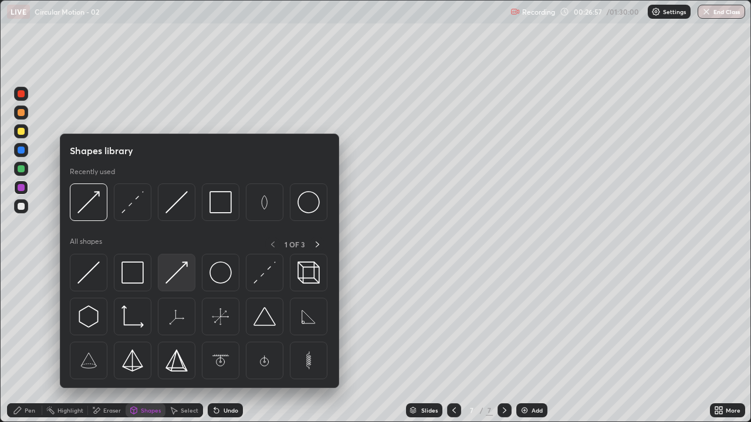
click at [174, 277] on img at bounding box center [176, 273] width 22 height 22
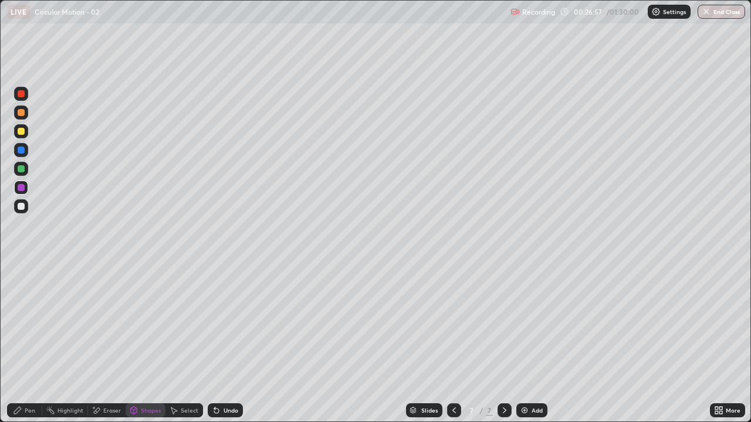
click at [22, 204] on div at bounding box center [21, 206] width 7 height 7
click at [9, 343] on div "Pen" at bounding box center [24, 410] width 35 height 23
click at [145, 343] on div "Shapes" at bounding box center [146, 410] width 40 height 14
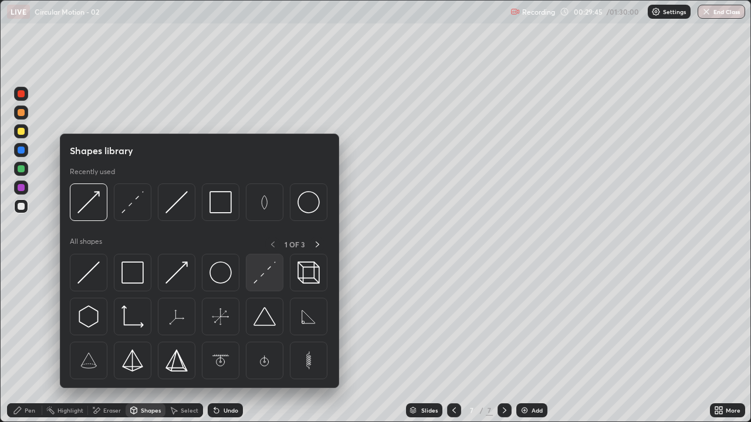
click at [263, 274] on img at bounding box center [264, 273] width 22 height 22
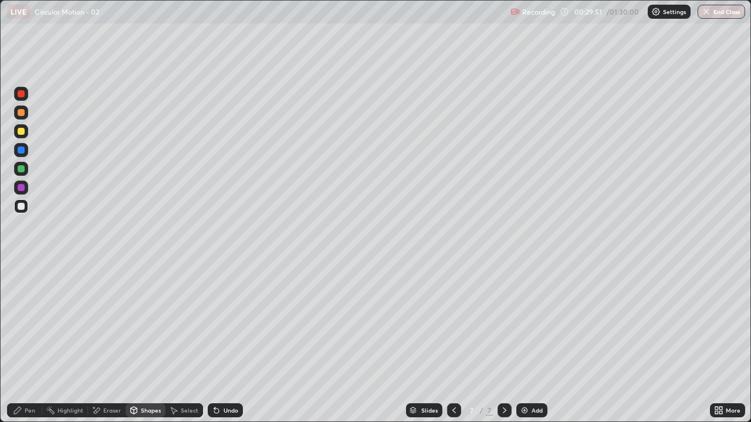
click at [144, 343] on div "Shapes" at bounding box center [146, 410] width 40 height 14
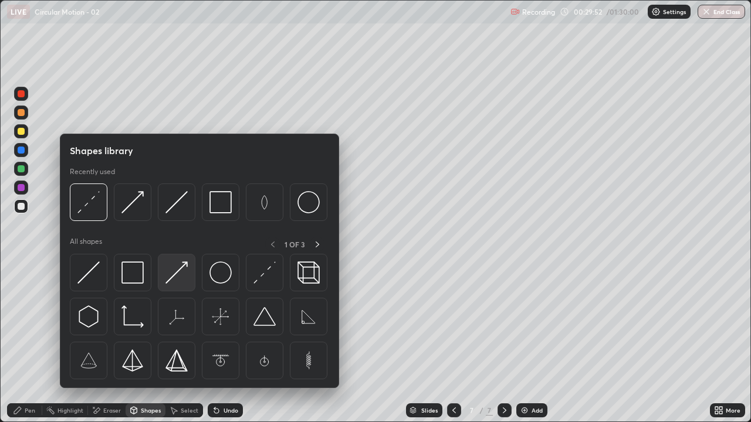
click at [175, 274] on img at bounding box center [176, 273] width 22 height 22
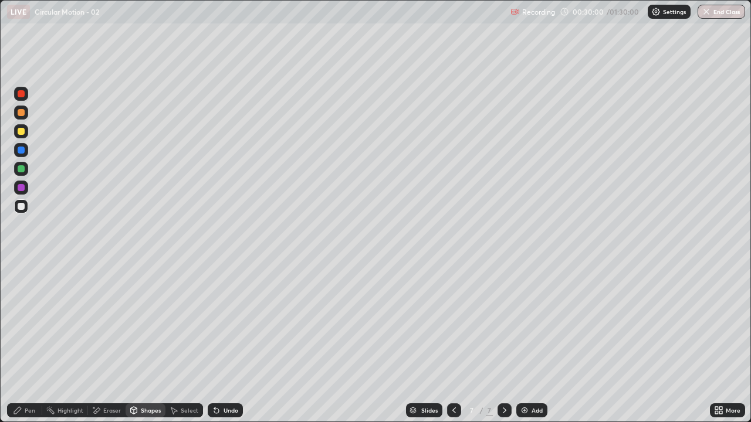
click at [141, 343] on div "Shapes" at bounding box center [151, 411] width 20 height 6
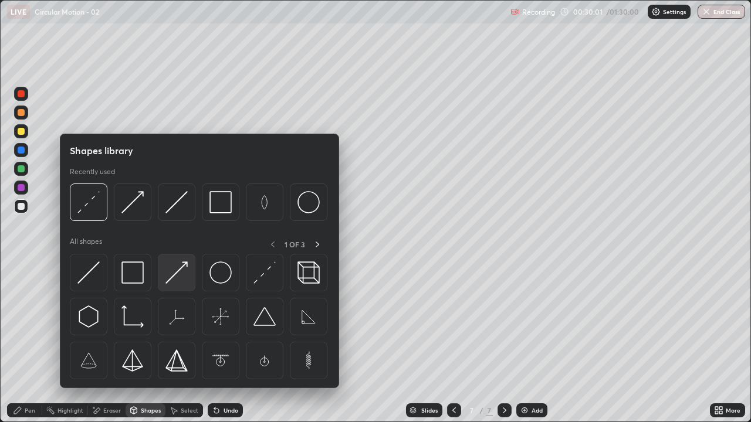
click at [174, 275] on img at bounding box center [176, 273] width 22 height 22
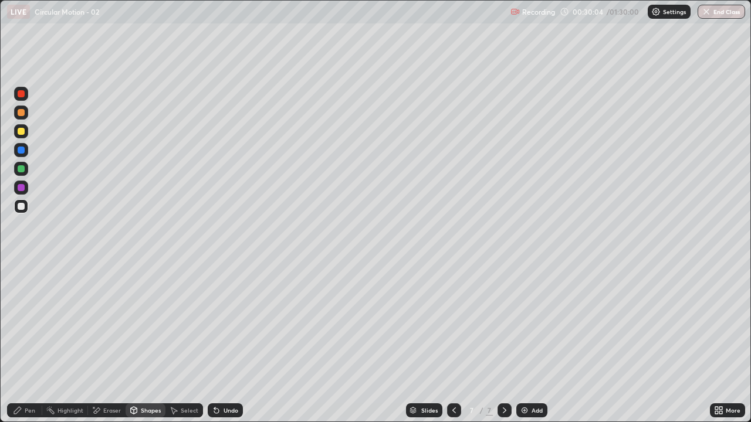
click at [12, 343] on div "Pen" at bounding box center [24, 410] width 35 height 14
click at [143, 343] on div "Shapes" at bounding box center [146, 410] width 40 height 14
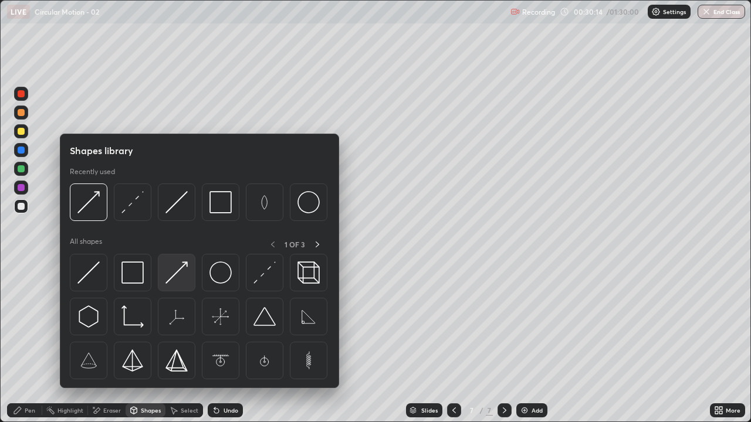
click at [172, 271] on img at bounding box center [176, 273] width 22 height 22
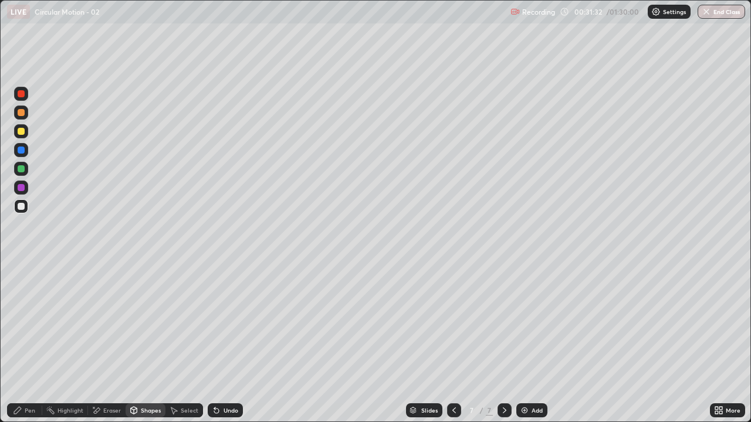
click at [144, 343] on div "Shapes" at bounding box center [146, 410] width 40 height 14
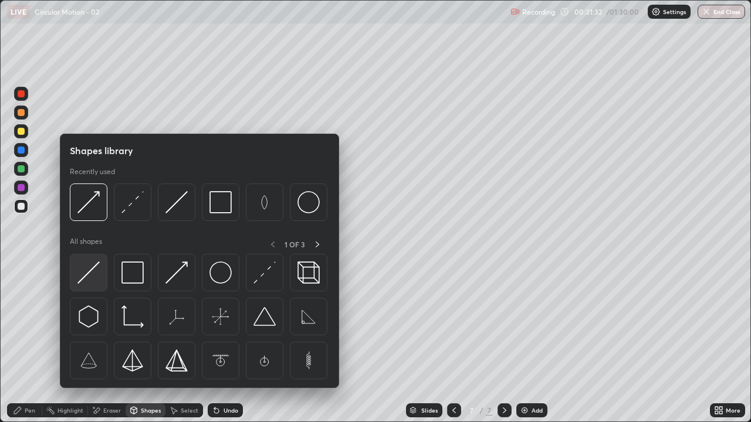
click at [87, 276] on img at bounding box center [88, 273] width 22 height 22
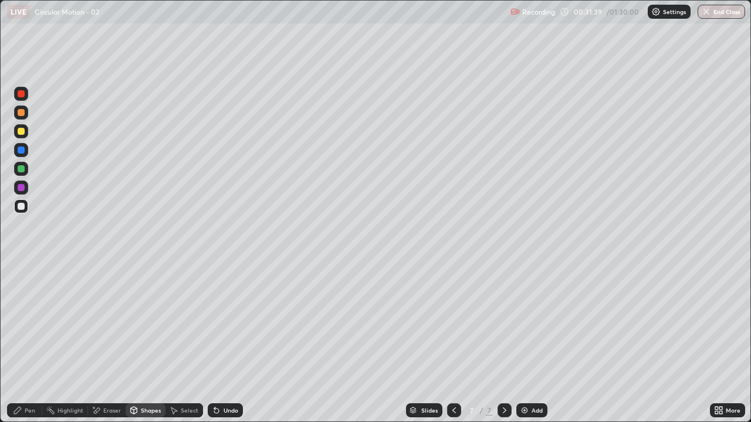
click at [25, 343] on div "Pen" at bounding box center [24, 410] width 35 height 14
click at [21, 206] on div at bounding box center [21, 206] width 7 height 7
click at [27, 343] on div "Pen" at bounding box center [30, 411] width 11 height 6
click at [23, 207] on div at bounding box center [21, 206] width 7 height 7
click at [25, 343] on div "Pen" at bounding box center [24, 410] width 35 height 14
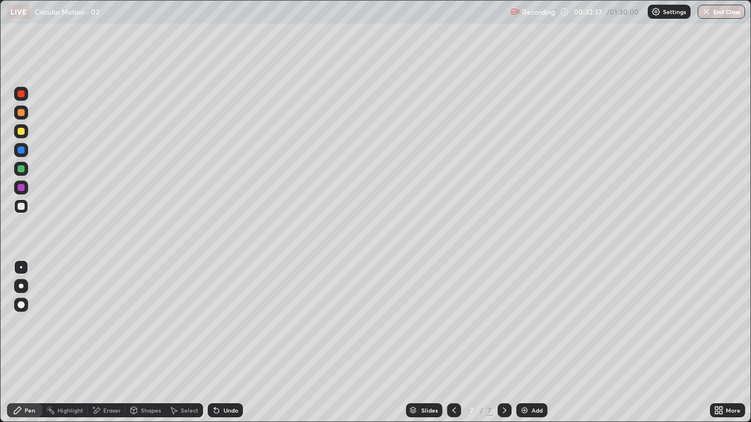
click at [25, 205] on div at bounding box center [21, 206] width 14 height 14
click at [152, 343] on div "Shapes" at bounding box center [146, 410] width 40 height 14
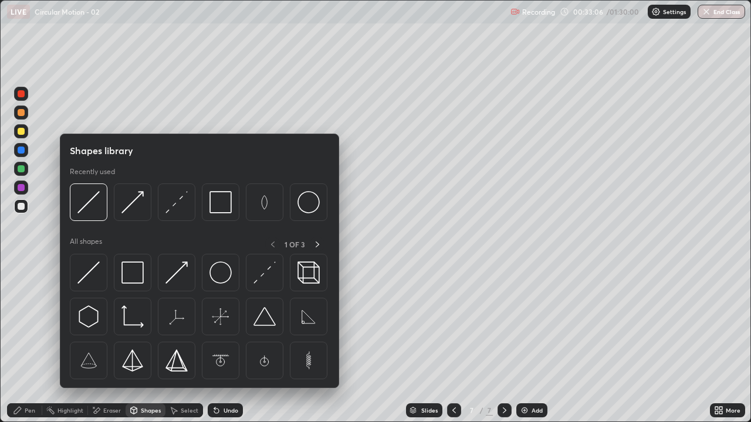
click at [151, 343] on div "Shapes" at bounding box center [151, 411] width 20 height 6
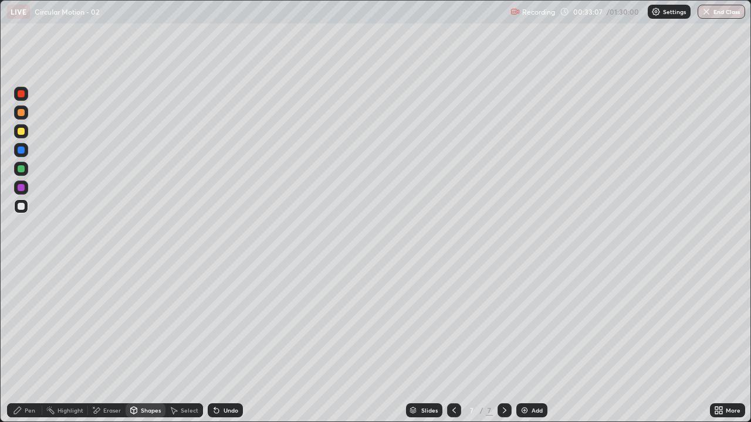
click at [144, 343] on div "Shapes" at bounding box center [151, 411] width 20 height 6
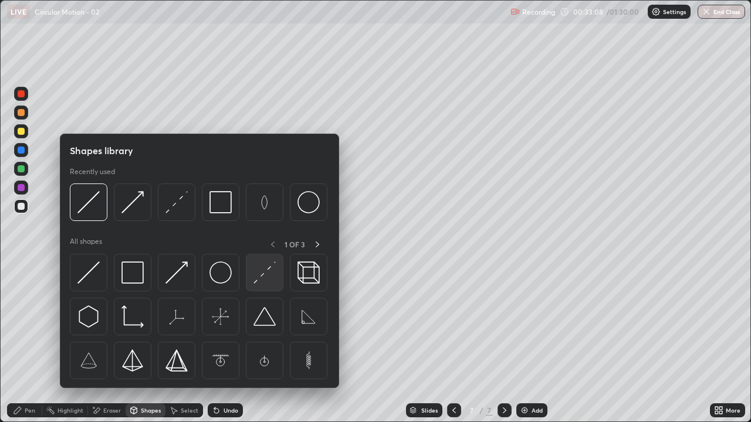
click at [270, 282] on img at bounding box center [264, 273] width 22 height 22
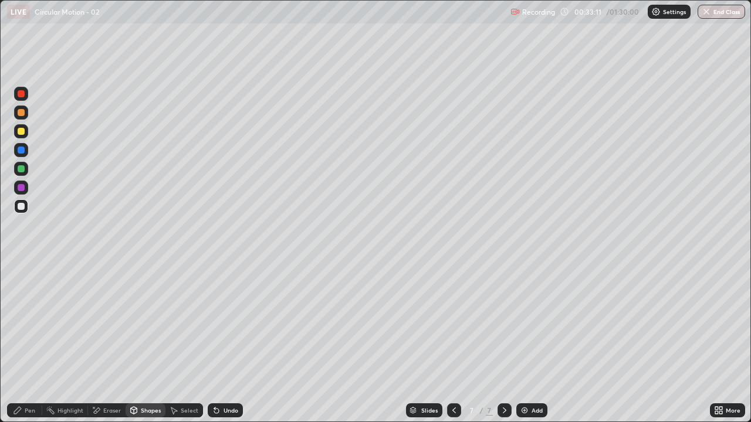
click at [148, 343] on div "Shapes" at bounding box center [146, 410] width 40 height 14
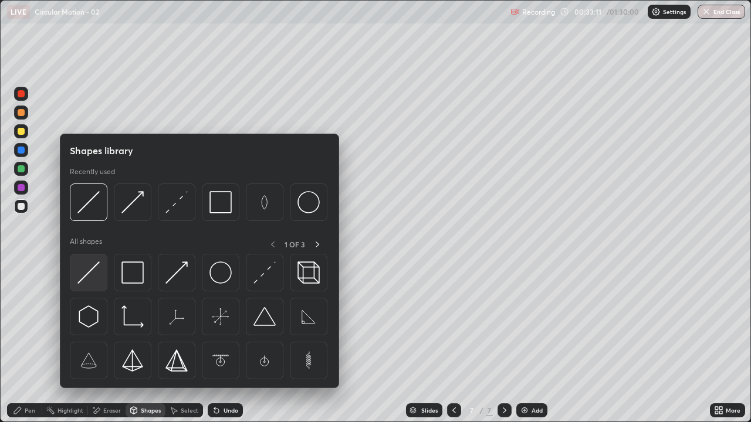
click at [93, 283] on img at bounding box center [88, 273] width 22 height 22
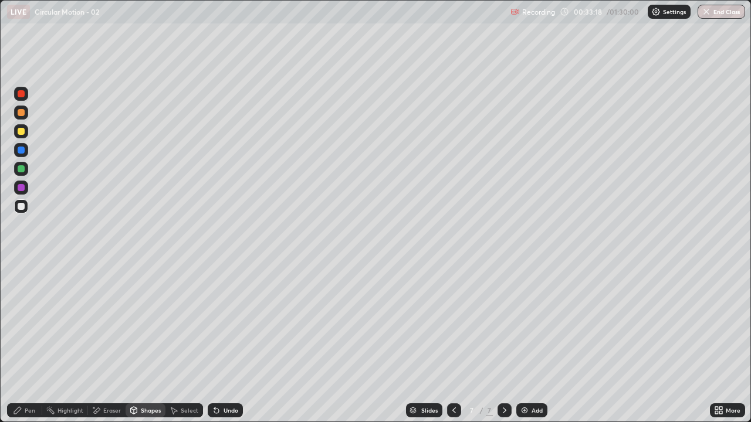
click at [26, 343] on div "Pen" at bounding box center [30, 411] width 11 height 6
click at [148, 343] on div "Shapes" at bounding box center [146, 410] width 40 height 14
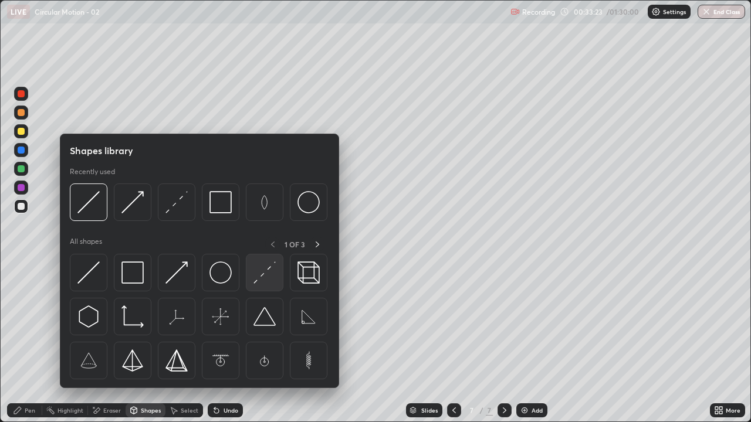
click at [265, 270] on img at bounding box center [264, 273] width 22 height 22
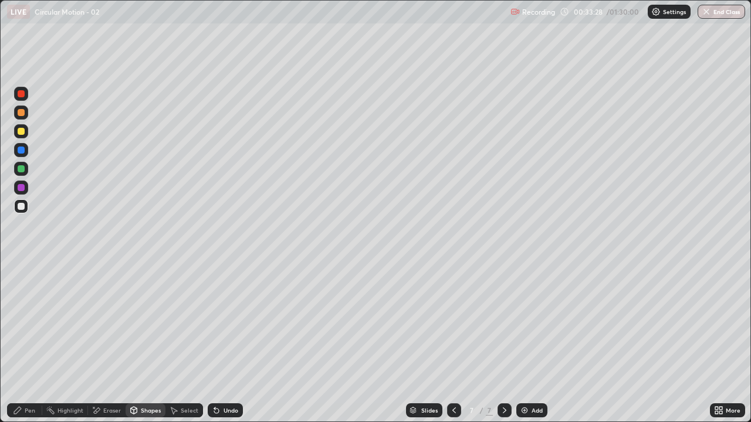
click at [16, 343] on icon at bounding box center [17, 410] width 7 height 7
click at [20, 205] on div at bounding box center [21, 206] width 7 height 7
click at [143, 343] on div "Shapes" at bounding box center [146, 410] width 40 height 14
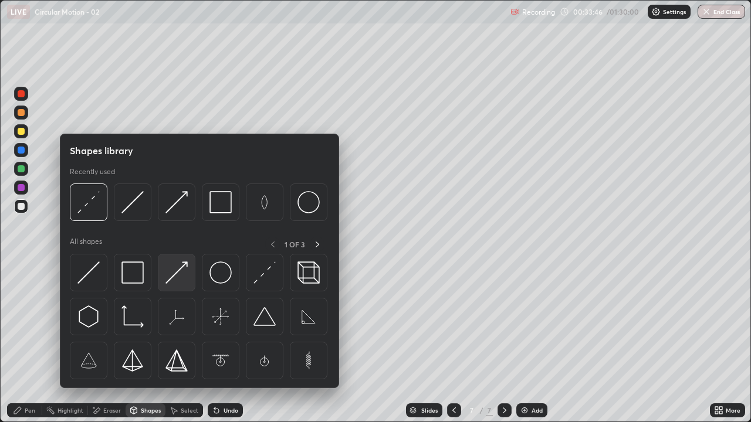
click at [177, 272] on img at bounding box center [176, 273] width 22 height 22
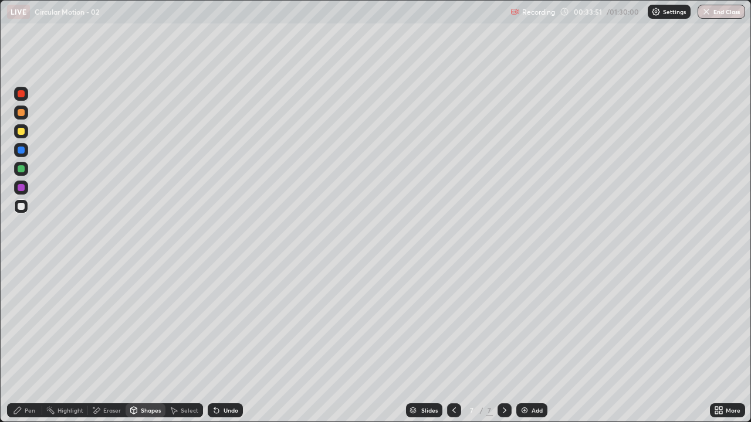
click at [18, 186] on div at bounding box center [21, 187] width 7 height 7
click at [233, 343] on div "Undo" at bounding box center [230, 411] width 15 height 6
click at [23, 343] on div "Pen" at bounding box center [24, 410] width 35 height 14
click at [145, 343] on div "Shapes" at bounding box center [151, 411] width 20 height 6
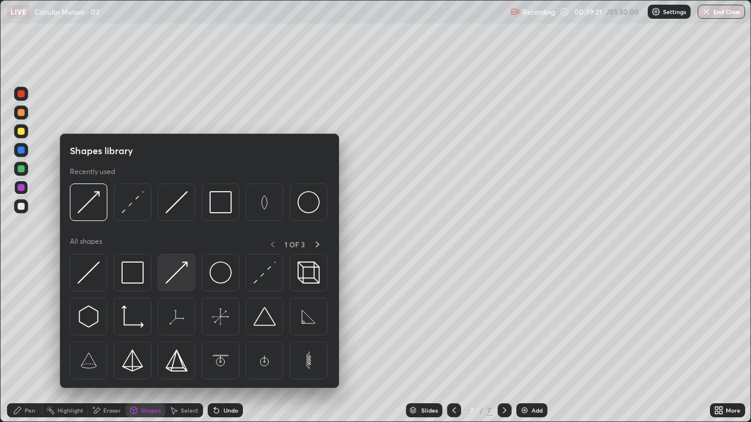
click at [169, 275] on img at bounding box center [176, 273] width 22 height 22
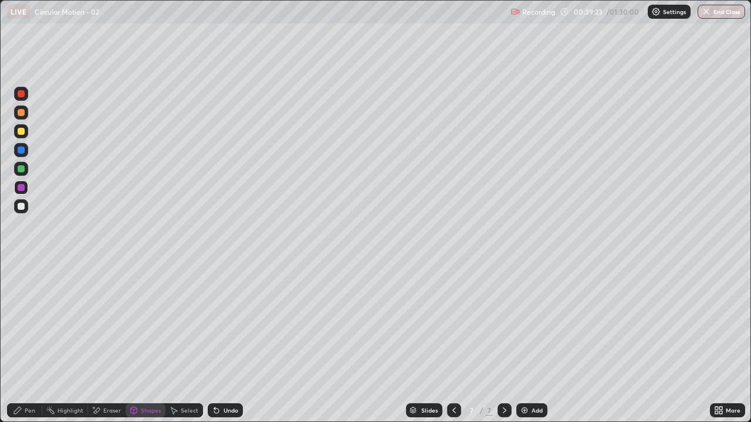
click at [18, 343] on icon at bounding box center [17, 410] width 7 height 7
click at [145, 343] on div "Shapes" at bounding box center [151, 411] width 20 height 6
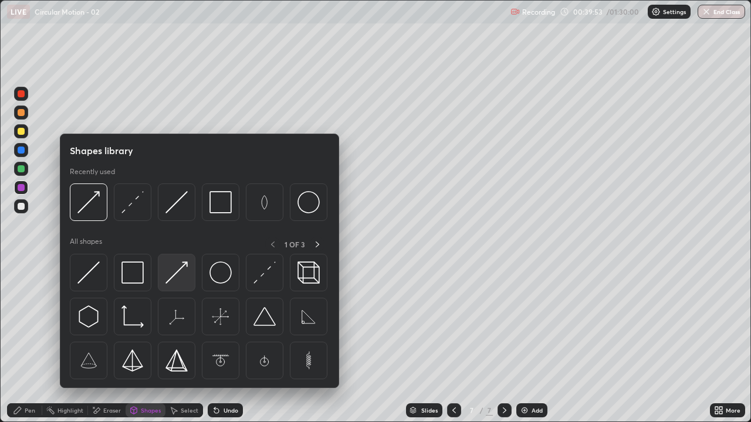
click at [177, 273] on img at bounding box center [176, 273] width 22 height 22
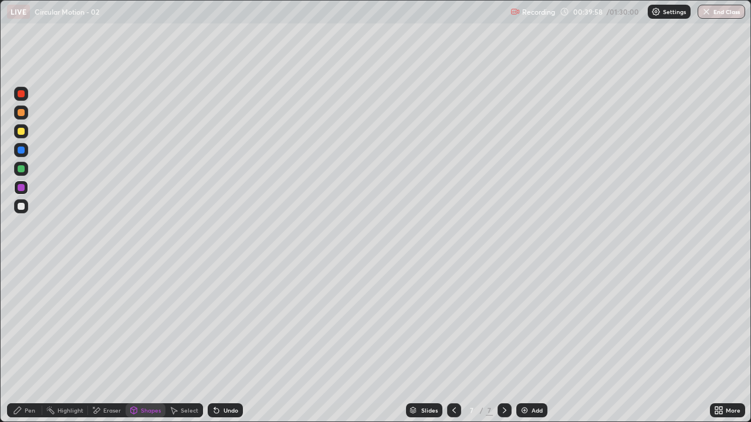
click at [21, 343] on icon at bounding box center [17, 410] width 7 height 7
click at [147, 343] on div "Shapes" at bounding box center [146, 410] width 40 height 14
click at [25, 343] on div "Pen" at bounding box center [30, 411] width 11 height 6
click at [143, 343] on div "Shapes" at bounding box center [151, 411] width 20 height 6
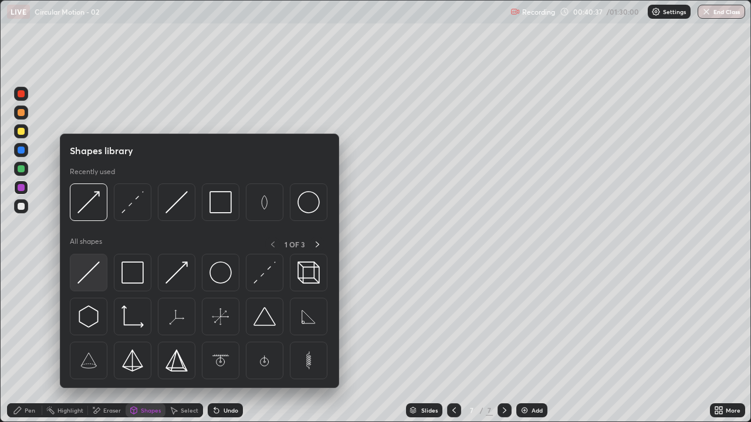
click at [93, 266] on img at bounding box center [88, 273] width 22 height 22
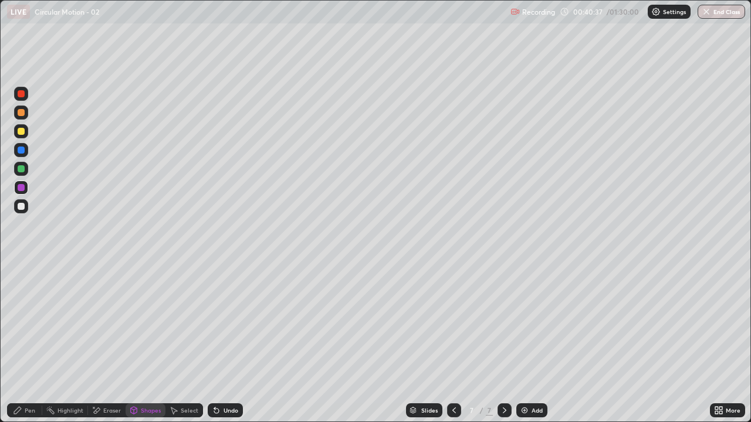
click at [20, 131] on div at bounding box center [21, 131] width 7 height 7
click at [25, 343] on div "Pen" at bounding box center [24, 410] width 35 height 14
click at [141, 343] on div "Shapes" at bounding box center [146, 410] width 40 height 14
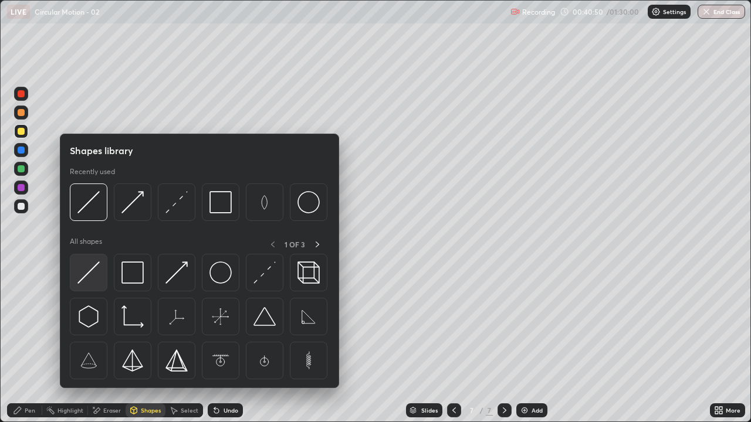
click at [93, 272] on img at bounding box center [88, 273] width 22 height 22
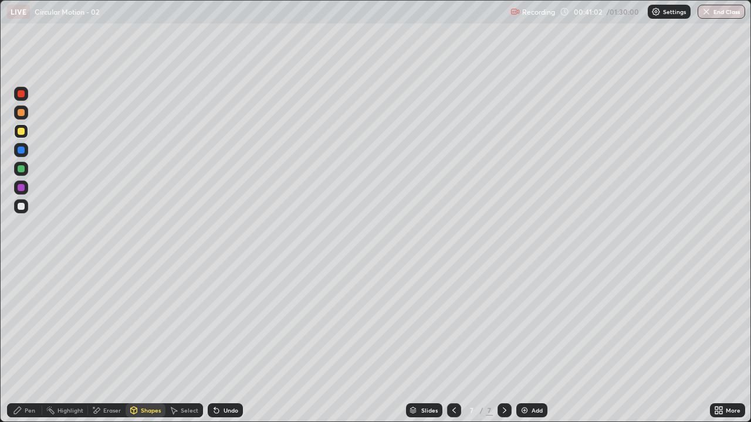
click at [26, 343] on div "Pen" at bounding box center [24, 410] width 35 height 14
click at [141, 343] on div "Shapes" at bounding box center [151, 411] width 20 height 6
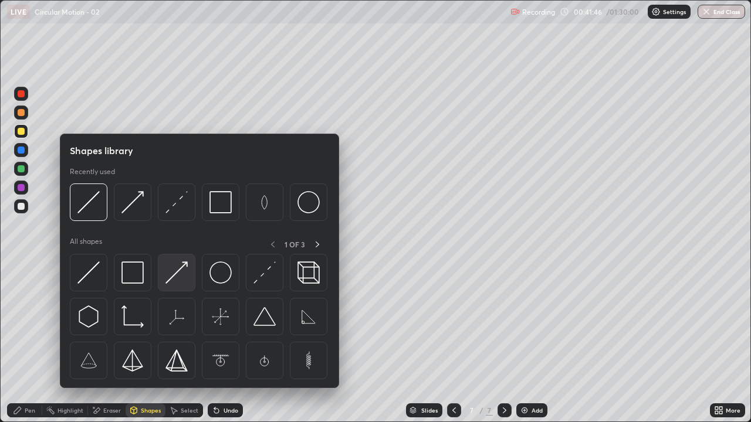
click at [174, 276] on img at bounding box center [176, 273] width 22 height 22
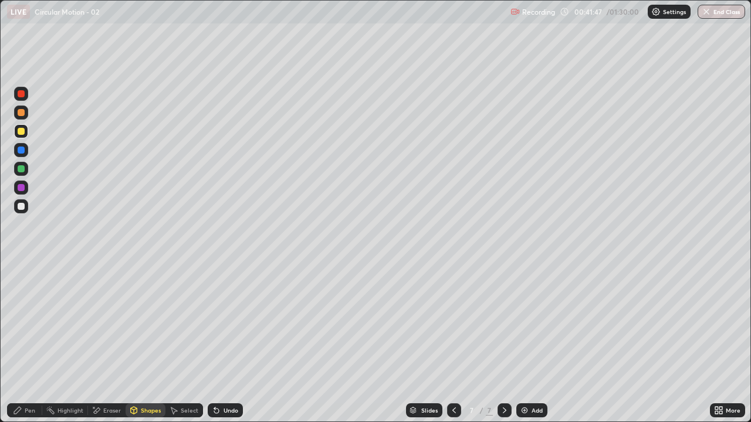
click at [22, 169] on div at bounding box center [21, 168] width 7 height 7
click at [234, 343] on div "Undo" at bounding box center [230, 411] width 15 height 6
click at [25, 343] on div "Pen" at bounding box center [24, 410] width 35 height 14
click at [529, 343] on div "Add" at bounding box center [531, 410] width 31 height 14
click at [25, 343] on div "Pen" at bounding box center [30, 411] width 11 height 6
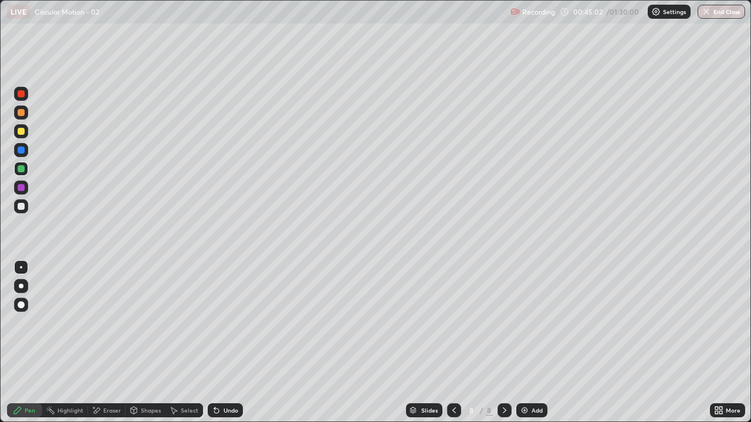
click at [21, 208] on div at bounding box center [21, 206] width 7 height 7
click at [147, 343] on div "Shapes" at bounding box center [151, 411] width 20 height 6
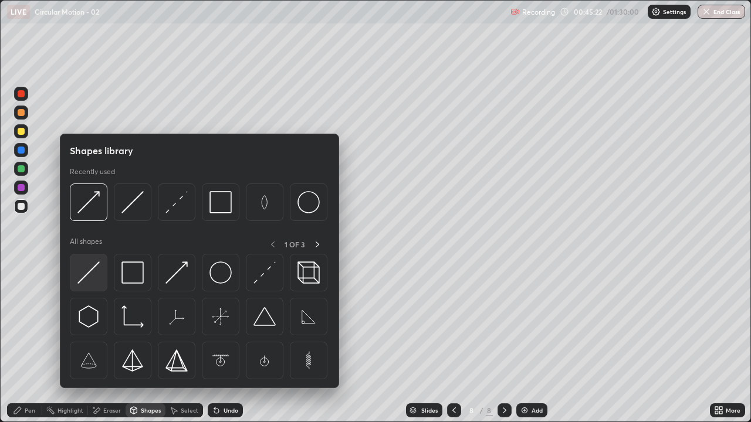
click at [89, 281] on img at bounding box center [88, 273] width 22 height 22
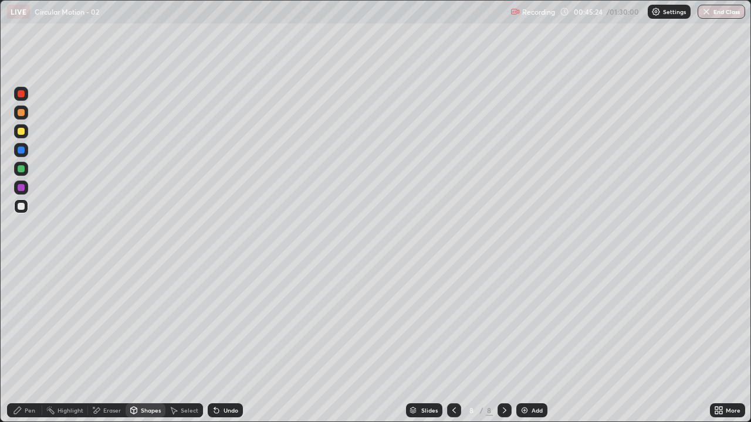
click at [135, 343] on div "Shapes" at bounding box center [146, 410] width 40 height 14
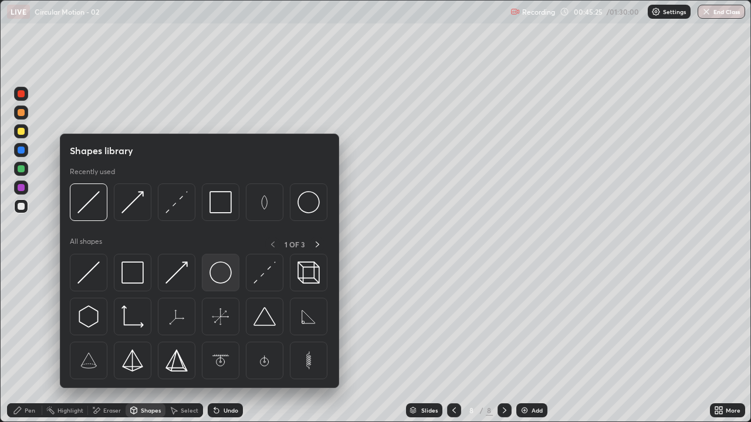
click at [222, 273] on img at bounding box center [220, 273] width 22 height 22
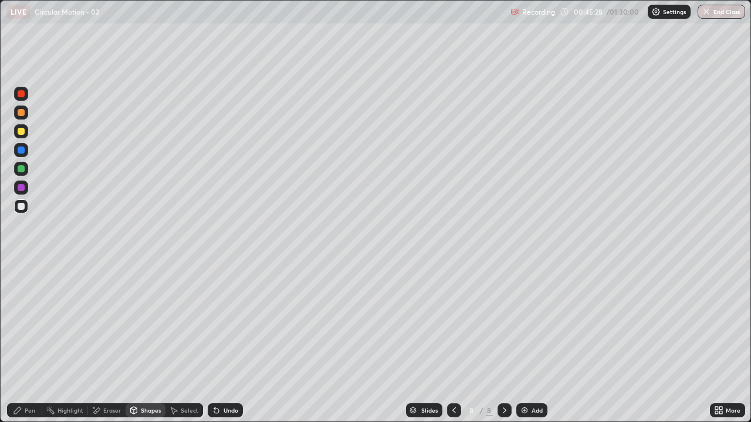
click at [143, 343] on div "Shapes" at bounding box center [146, 410] width 40 height 14
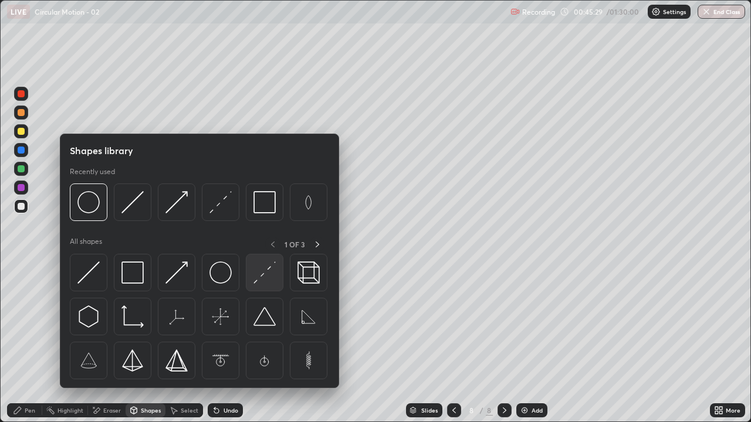
click at [263, 276] on img at bounding box center [264, 273] width 22 height 22
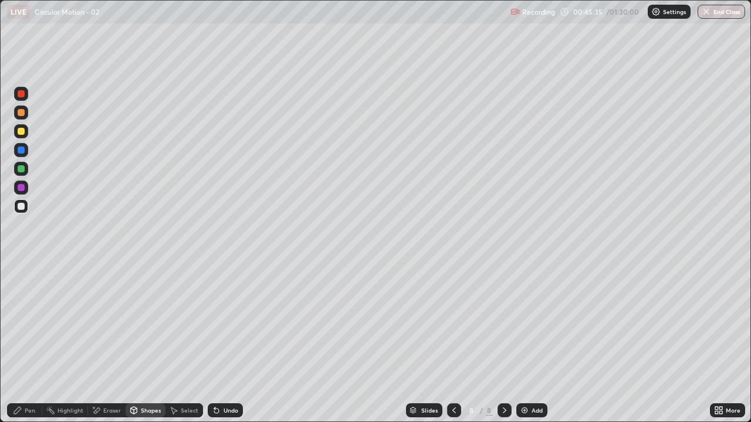
click at [143, 343] on div "Shapes" at bounding box center [151, 411] width 20 height 6
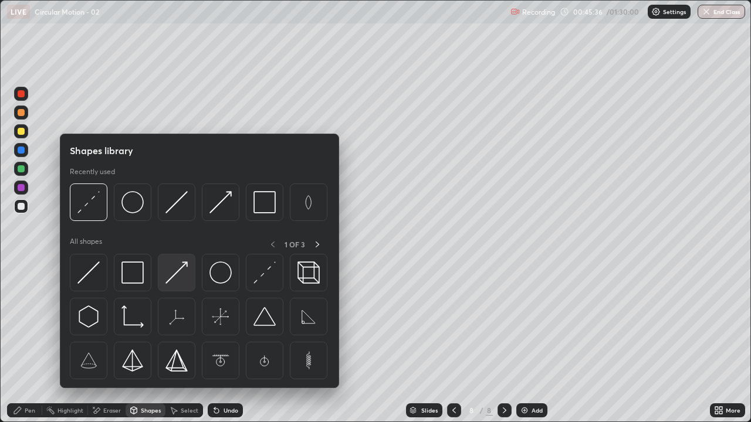
click at [178, 275] on img at bounding box center [176, 273] width 22 height 22
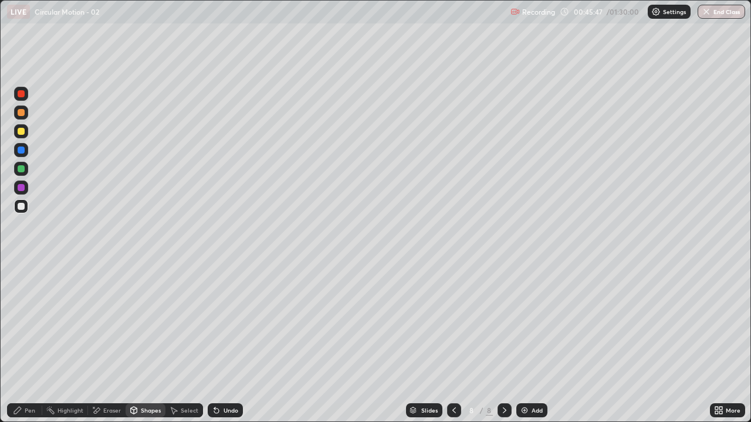
click at [22, 343] on div "Pen" at bounding box center [24, 410] width 35 height 14
click at [23, 343] on div "Pen" at bounding box center [24, 410] width 35 height 14
click at [23, 131] on div at bounding box center [21, 131] width 7 height 7
click at [151, 343] on div "Shapes" at bounding box center [146, 410] width 40 height 14
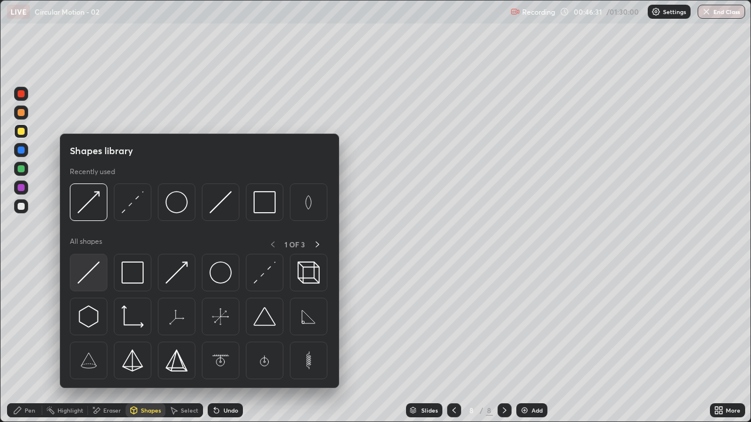
click at [91, 278] on img at bounding box center [88, 273] width 22 height 22
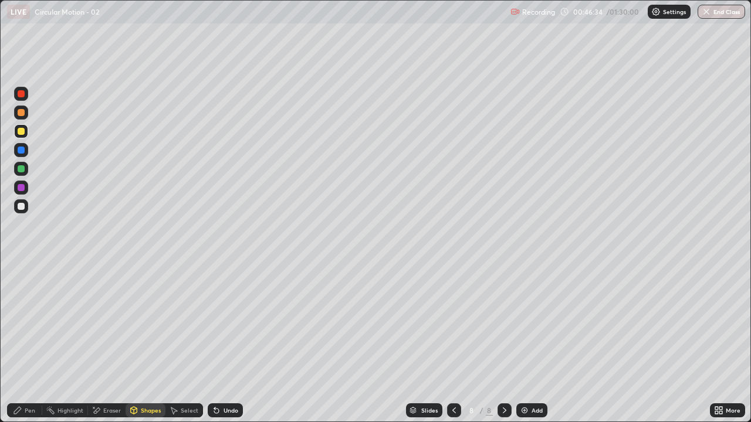
click at [144, 343] on div "Shapes" at bounding box center [146, 410] width 40 height 14
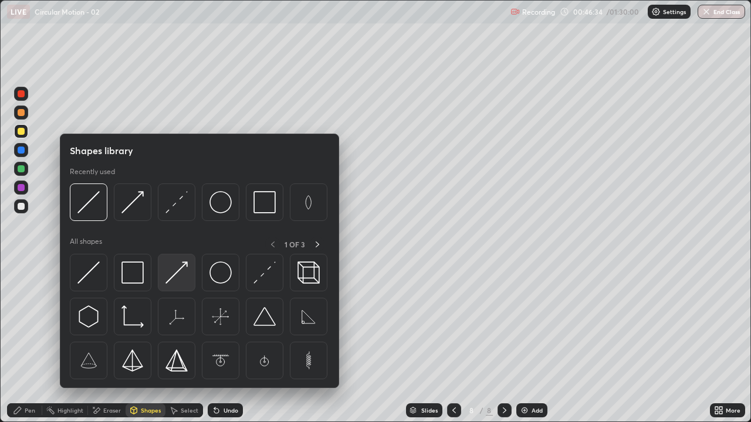
click at [179, 274] on img at bounding box center [176, 273] width 22 height 22
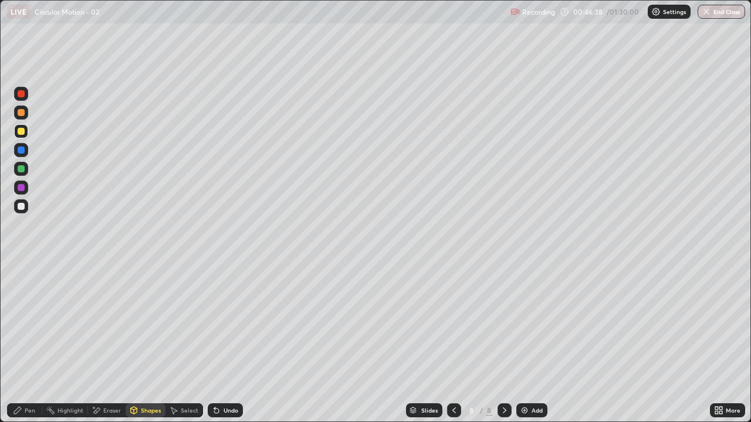
click at [25, 343] on div "Pen" at bounding box center [24, 410] width 35 height 14
click at [139, 343] on div "Shapes" at bounding box center [146, 410] width 40 height 14
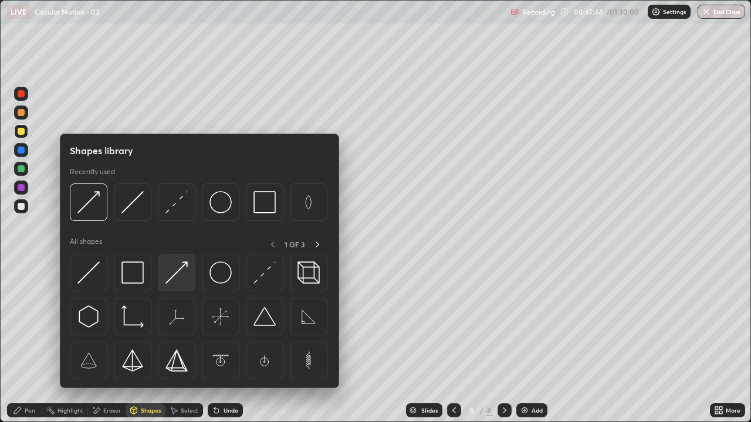
click at [178, 276] on img at bounding box center [176, 273] width 22 height 22
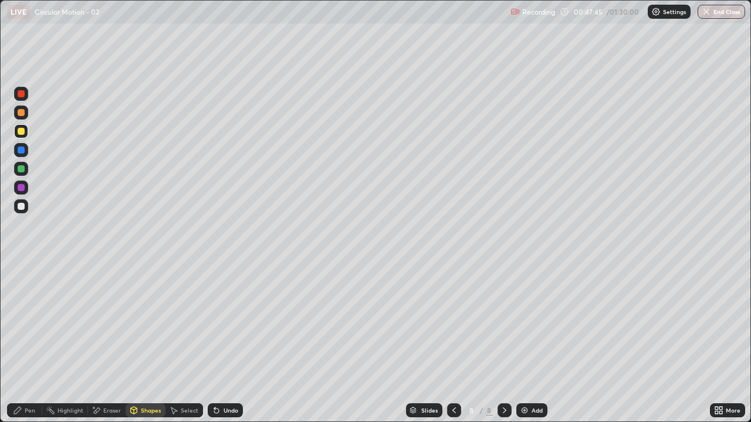
click at [23, 186] on div at bounding box center [21, 187] width 7 height 7
click at [21, 343] on icon at bounding box center [17, 410] width 9 height 9
click at [21, 343] on div "Pen" at bounding box center [24, 410] width 35 height 14
click at [23, 204] on div at bounding box center [21, 206] width 7 height 7
click at [145, 343] on div "Shapes" at bounding box center [151, 411] width 20 height 6
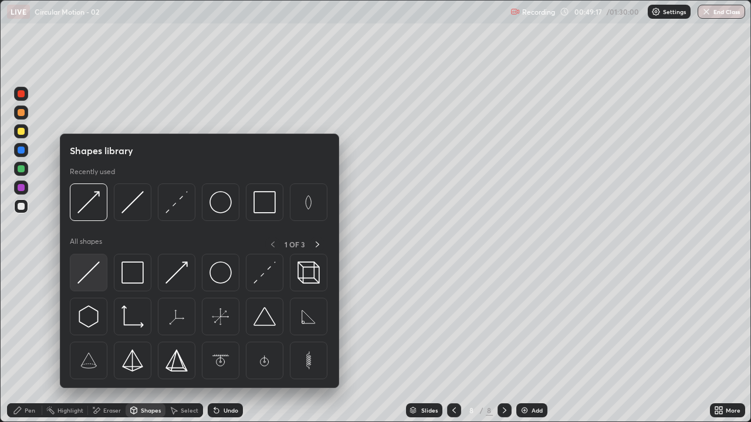
click at [83, 273] on img at bounding box center [88, 273] width 22 height 22
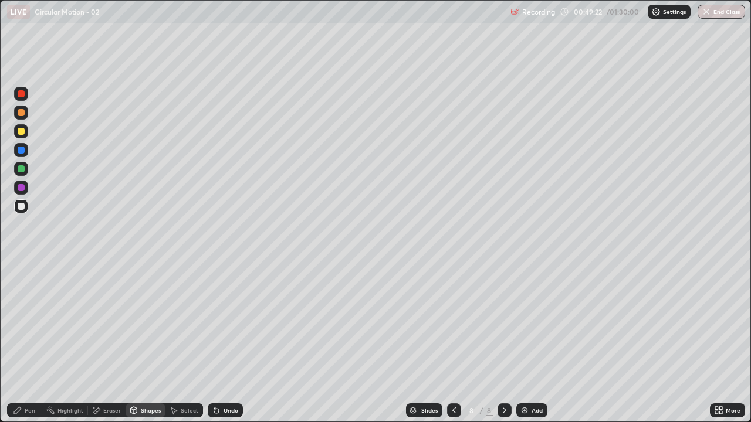
click at [25, 343] on div "Pen" at bounding box center [24, 410] width 35 height 14
click at [147, 343] on div "Shapes" at bounding box center [146, 410] width 40 height 14
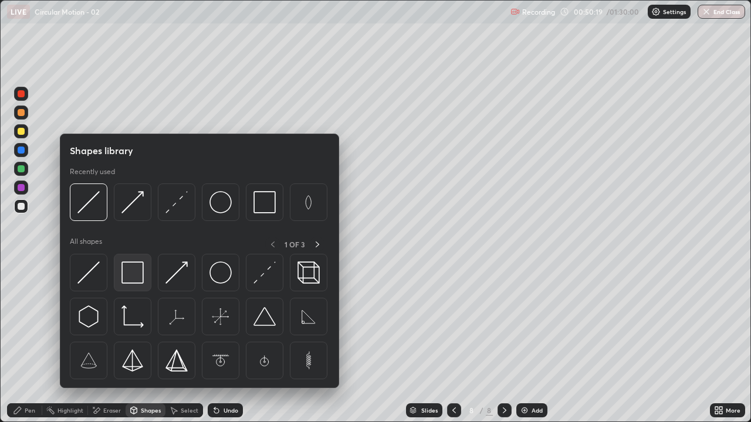
click at [126, 274] on img at bounding box center [132, 273] width 22 height 22
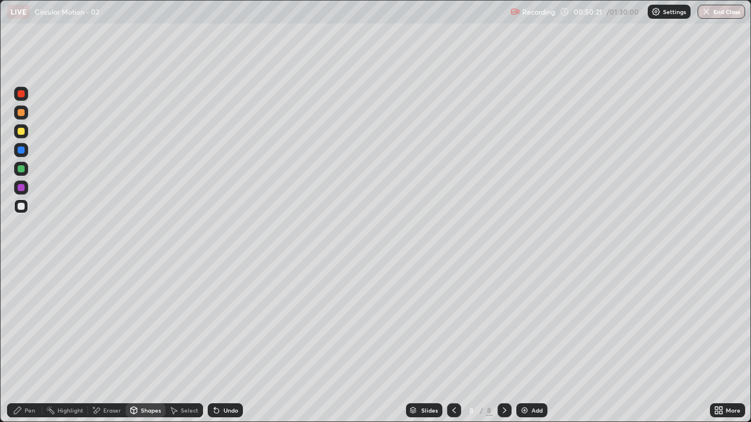
click at [21, 128] on div at bounding box center [21, 131] width 7 height 7
click at [22, 343] on div "Pen" at bounding box center [24, 410] width 35 height 14
click at [137, 343] on icon at bounding box center [133, 410] width 9 height 9
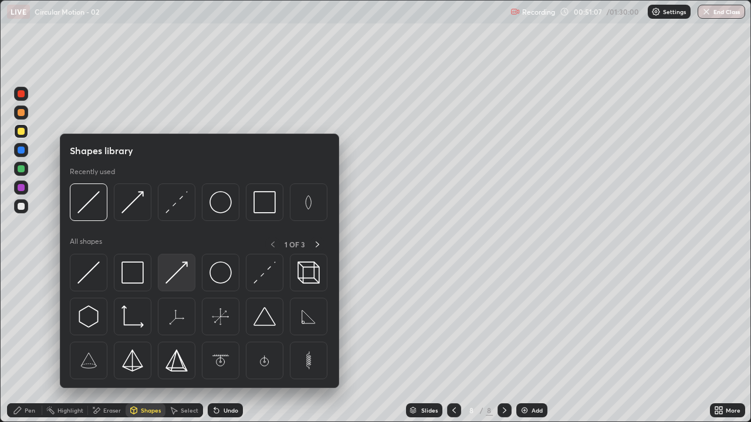
click at [182, 276] on img at bounding box center [176, 273] width 22 height 22
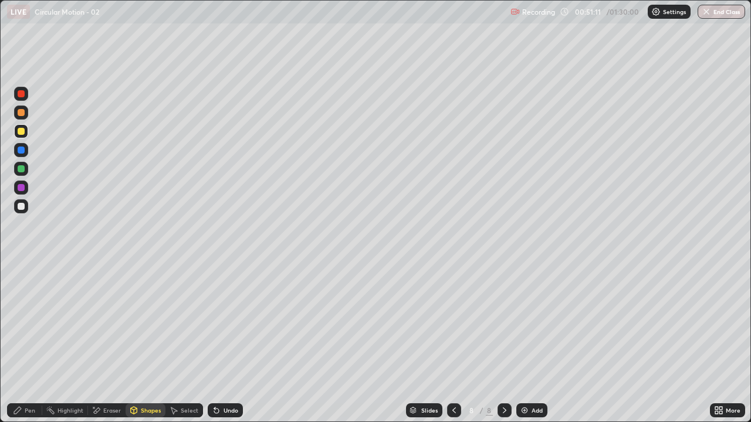
click at [19, 343] on icon at bounding box center [17, 410] width 9 height 9
click at [25, 343] on div "Pen" at bounding box center [24, 410] width 35 height 14
click at [21, 205] on div at bounding box center [21, 206] width 7 height 7
click at [544, 343] on div "Add" at bounding box center [531, 410] width 31 height 14
click at [23, 132] on div at bounding box center [21, 131] width 7 height 7
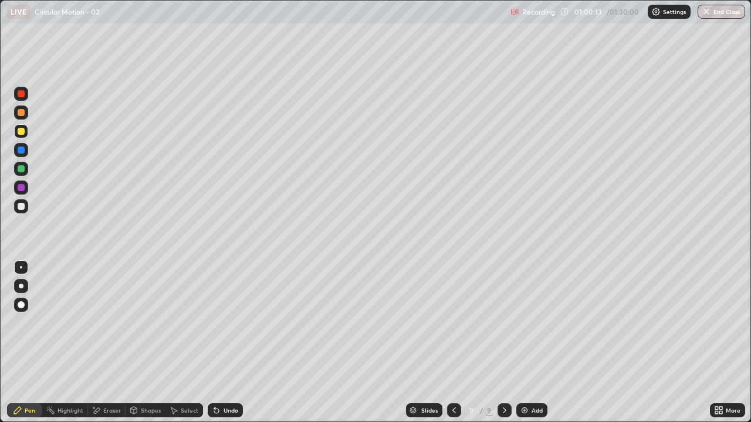
click at [23, 343] on div "Pen" at bounding box center [24, 410] width 35 height 14
click at [19, 129] on div at bounding box center [21, 131] width 7 height 7
click at [144, 343] on div "Shapes" at bounding box center [146, 410] width 40 height 14
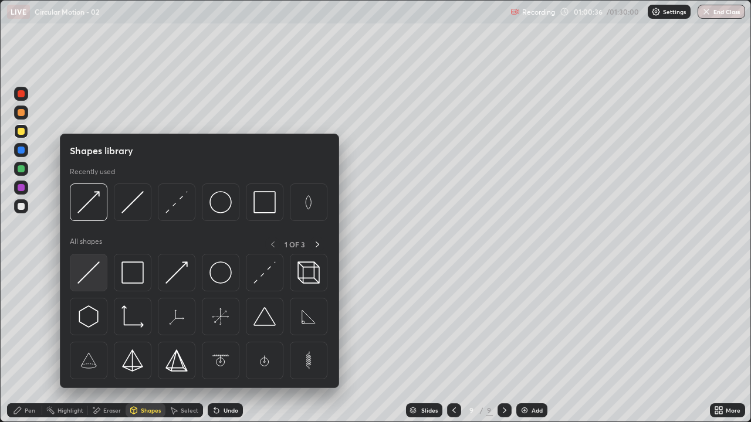
click at [83, 277] on img at bounding box center [88, 273] width 22 height 22
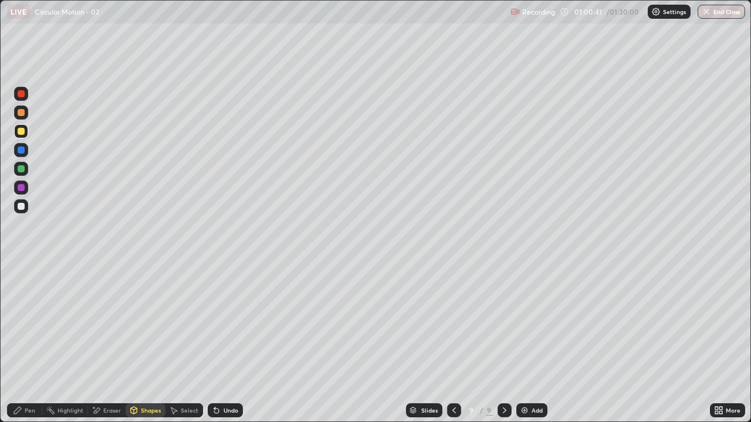
click at [148, 343] on div "Shapes" at bounding box center [151, 411] width 20 height 6
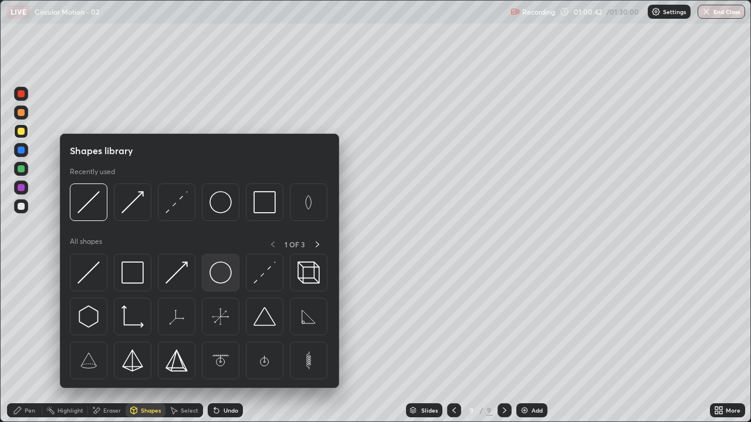
click at [223, 274] on img at bounding box center [220, 273] width 22 height 22
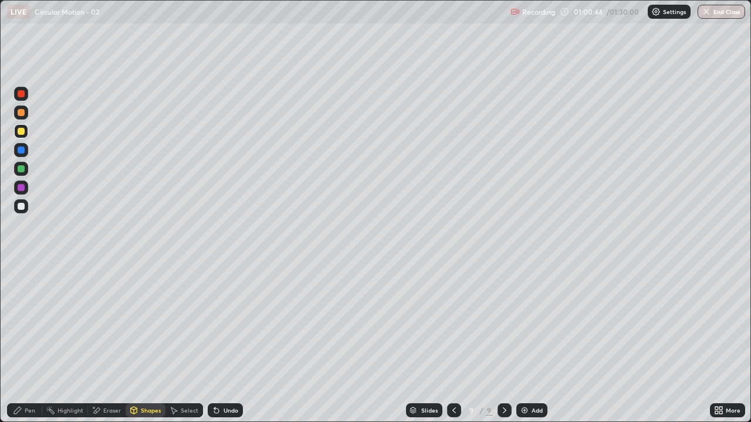
click at [139, 343] on div "Shapes" at bounding box center [146, 410] width 40 height 14
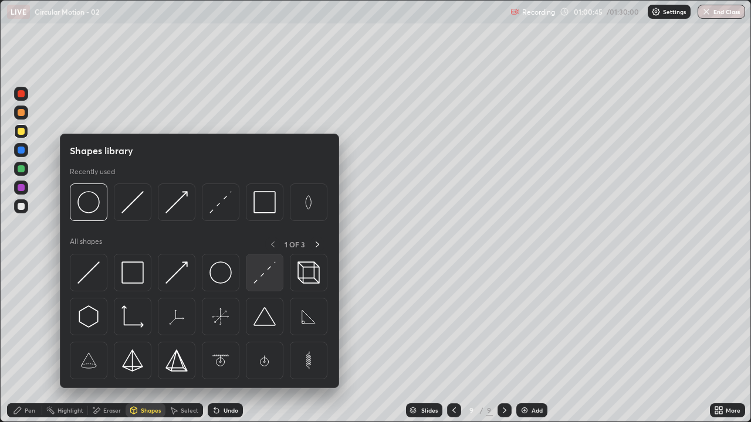
click at [265, 273] on img at bounding box center [264, 273] width 22 height 22
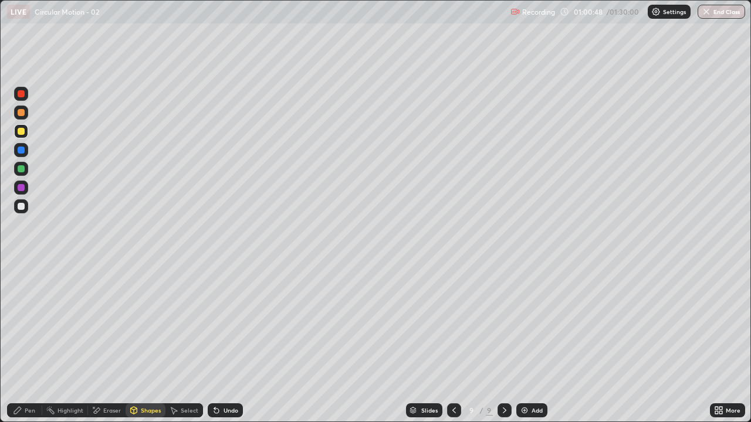
click at [147, 343] on div "Shapes" at bounding box center [146, 410] width 40 height 14
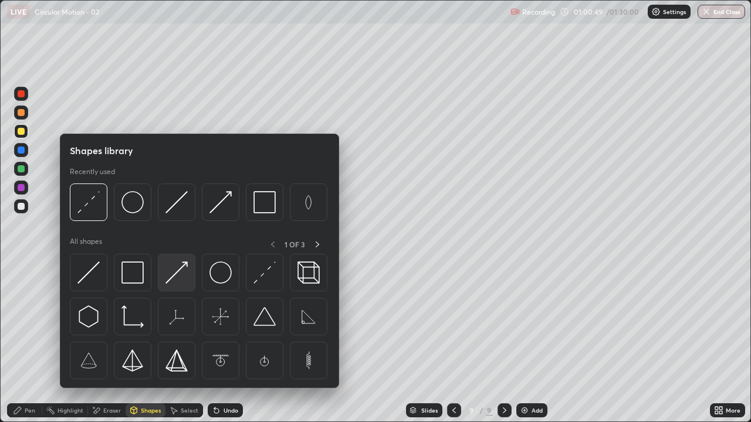
click at [171, 276] on img at bounding box center [176, 273] width 22 height 22
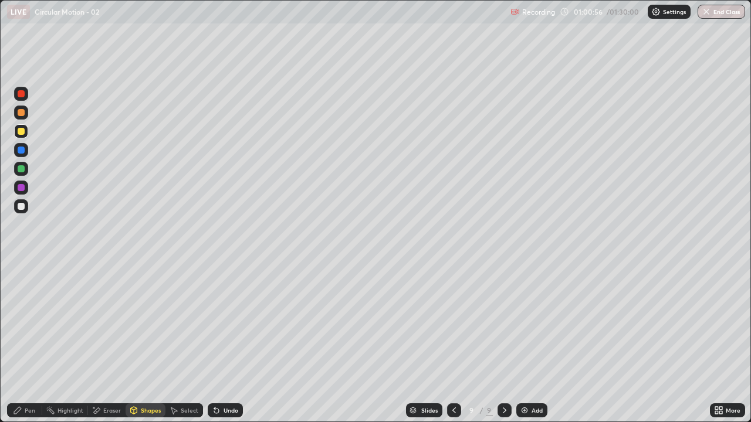
click at [26, 343] on div "Pen" at bounding box center [30, 411] width 11 height 6
click at [97, 343] on icon at bounding box center [97, 411] width 6 height 6
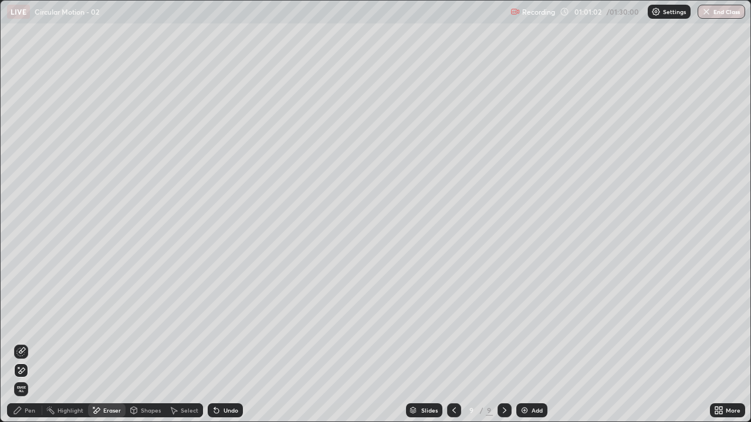
click at [145, 343] on div "Shapes" at bounding box center [146, 410] width 40 height 14
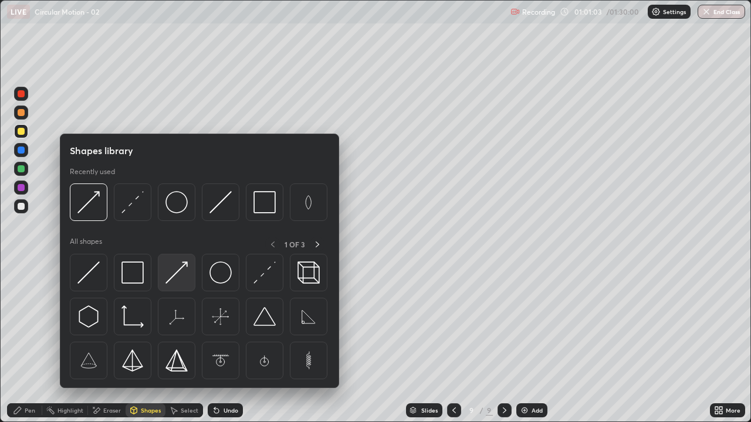
click at [181, 273] on img at bounding box center [176, 273] width 22 height 22
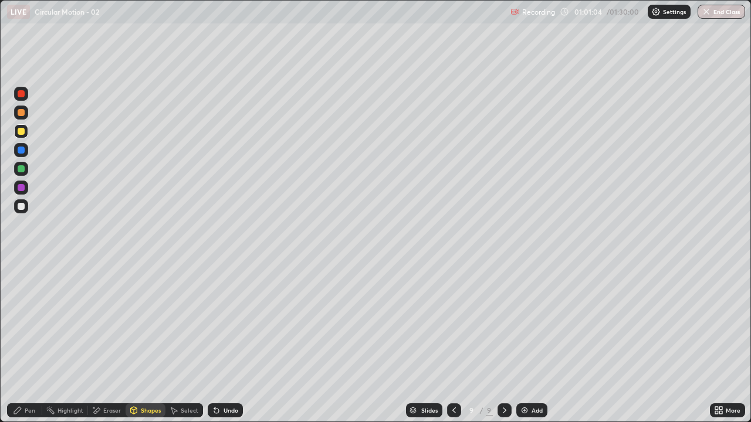
click at [21, 168] on div at bounding box center [21, 168] width 7 height 7
click at [18, 343] on icon at bounding box center [17, 410] width 7 height 7
click at [146, 343] on div "Shapes" at bounding box center [146, 410] width 40 height 14
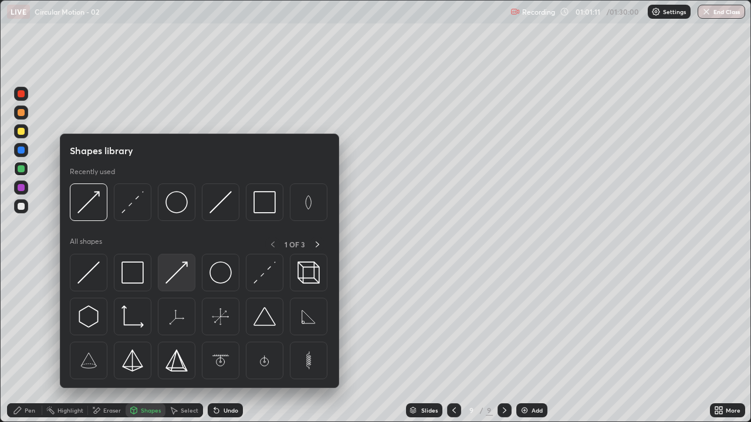
click at [178, 269] on img at bounding box center [176, 273] width 22 height 22
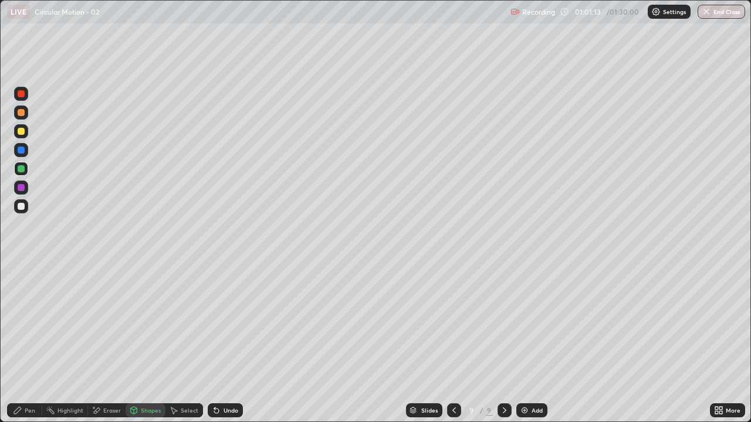
click at [15, 343] on div "Pen" at bounding box center [24, 410] width 35 height 14
click at [143, 343] on div "Shapes" at bounding box center [146, 410] width 40 height 14
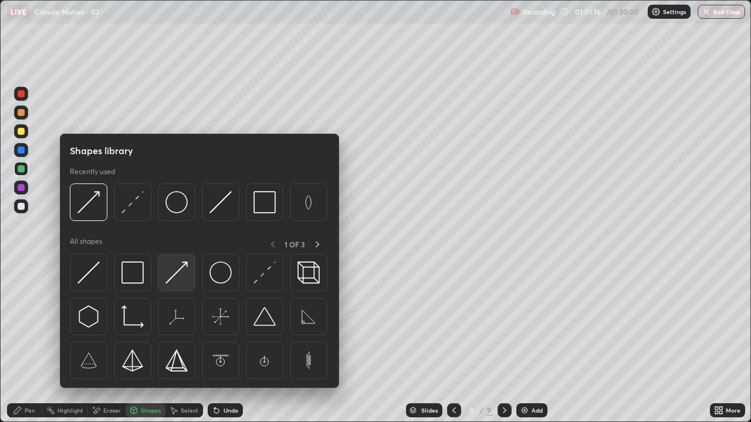
click at [176, 277] on img at bounding box center [176, 273] width 22 height 22
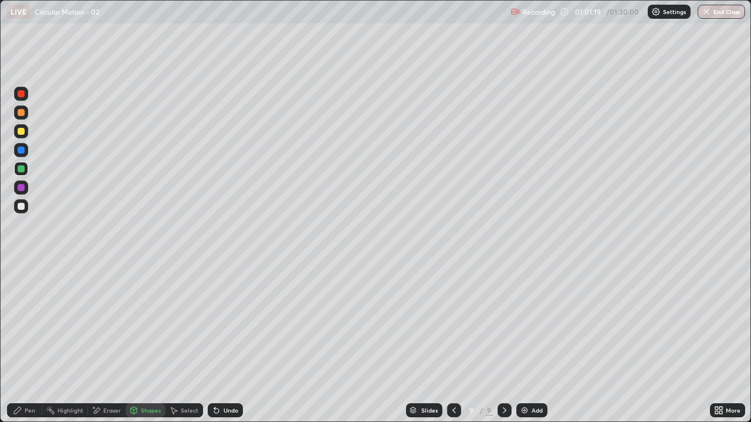
click at [25, 343] on div "Pen" at bounding box center [24, 410] width 35 height 14
click at [22, 343] on div "Pen" at bounding box center [24, 410] width 35 height 14
click at [25, 208] on div at bounding box center [21, 206] width 14 height 14
click at [141, 343] on div "Shapes" at bounding box center [151, 411] width 20 height 6
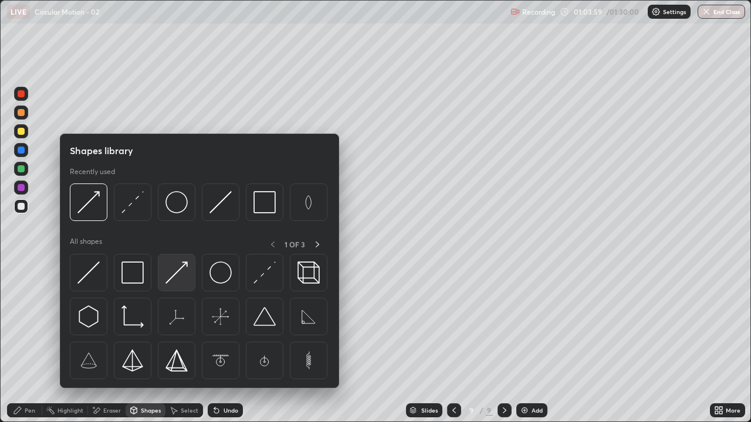
click at [169, 272] on img at bounding box center [176, 273] width 22 height 22
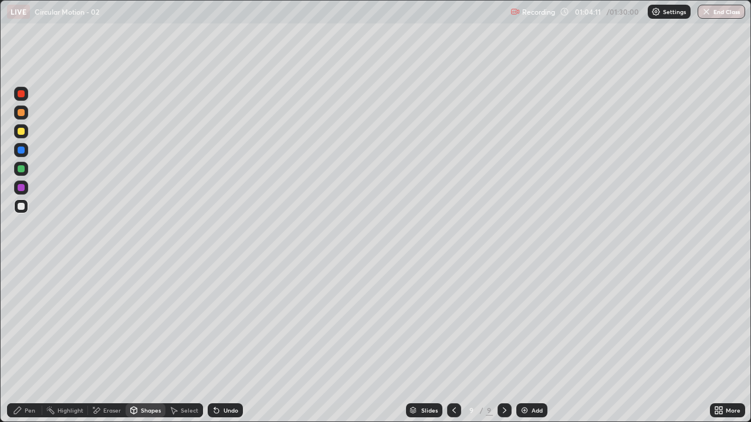
click at [141, 343] on div "Shapes" at bounding box center [146, 410] width 40 height 14
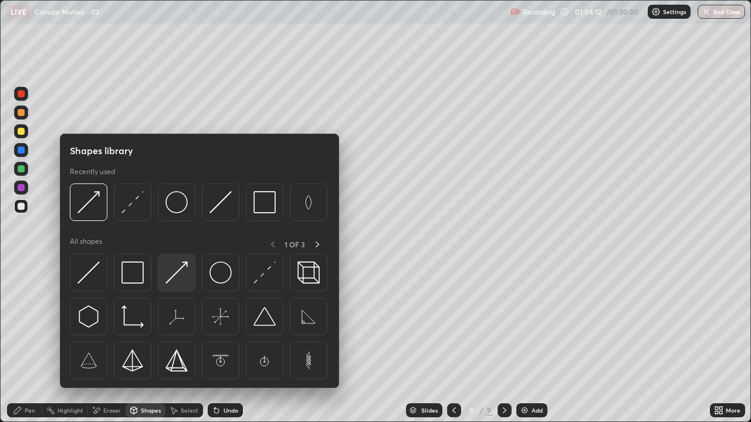
click at [175, 277] on img at bounding box center [176, 273] width 22 height 22
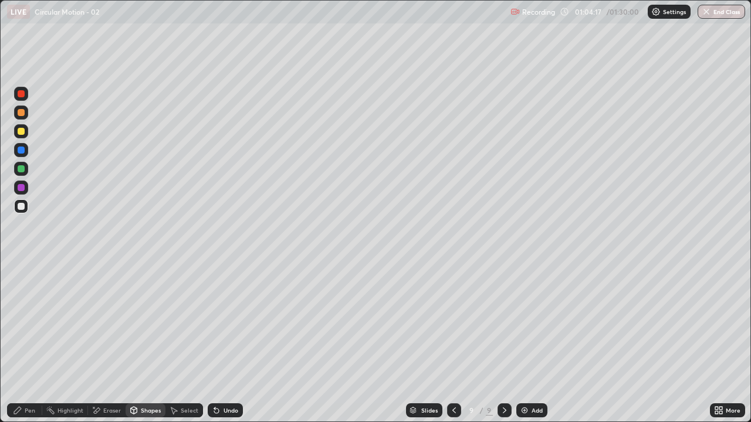
click at [15, 343] on icon at bounding box center [17, 410] width 9 height 9
click at [103, 343] on div "Eraser" at bounding box center [107, 410] width 38 height 14
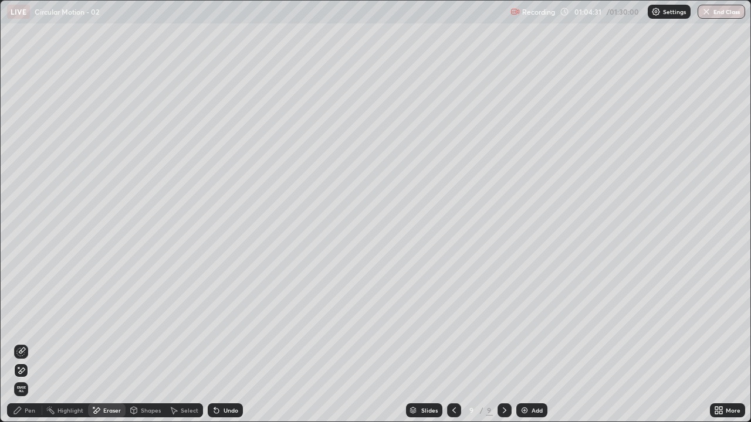
click at [147, 343] on div "Shapes" at bounding box center [151, 411] width 20 height 6
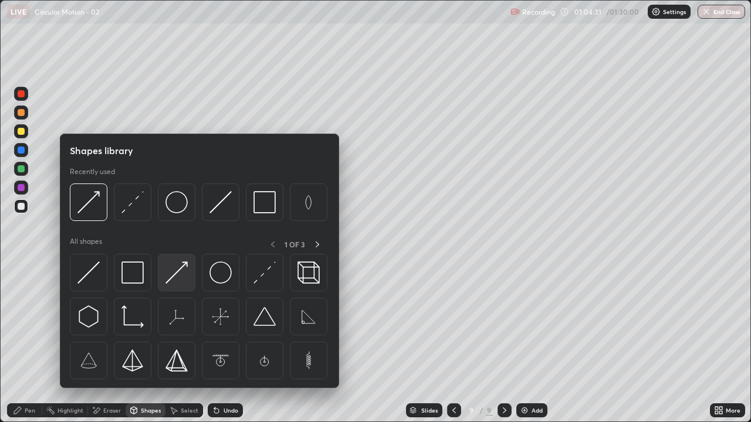
click at [178, 276] on img at bounding box center [176, 273] width 22 height 22
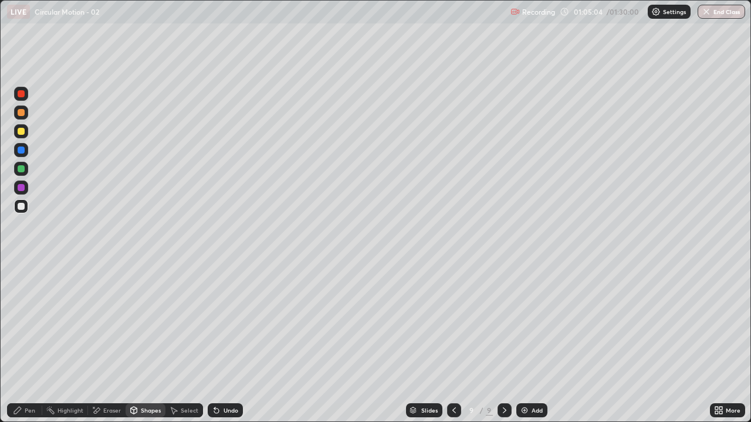
click at [143, 343] on div "Shapes" at bounding box center [146, 410] width 40 height 14
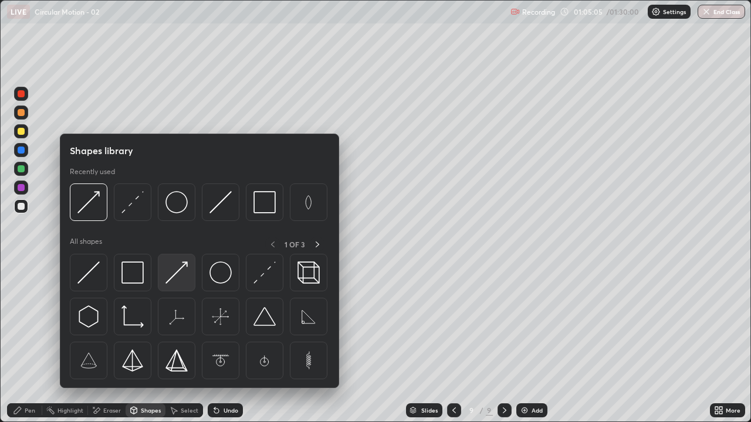
click at [184, 275] on img at bounding box center [176, 273] width 22 height 22
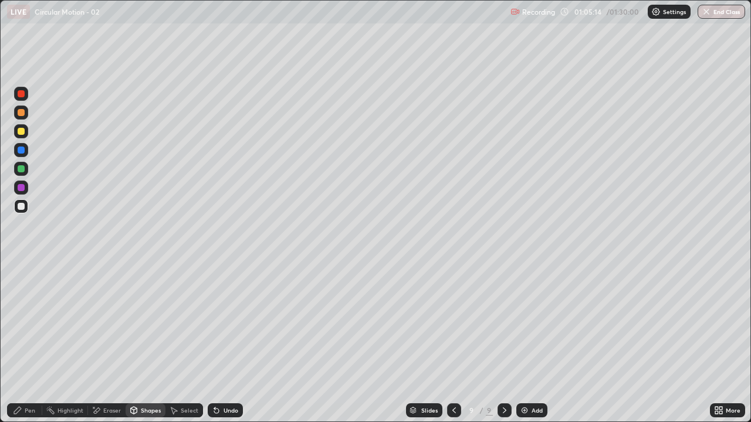
click at [142, 343] on div "Shapes" at bounding box center [146, 410] width 40 height 14
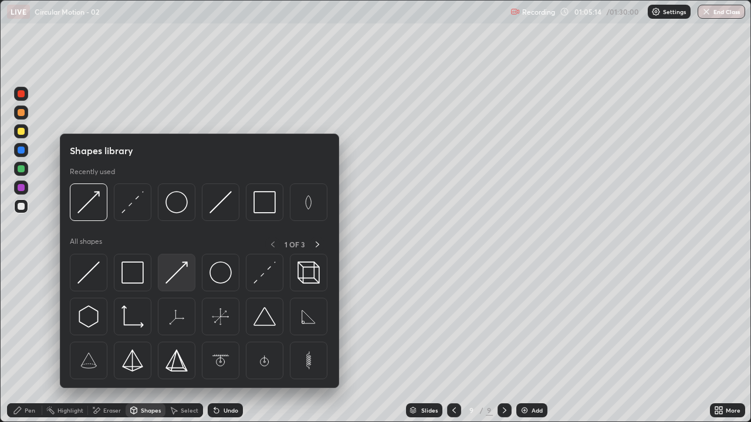
click at [172, 276] on img at bounding box center [176, 273] width 22 height 22
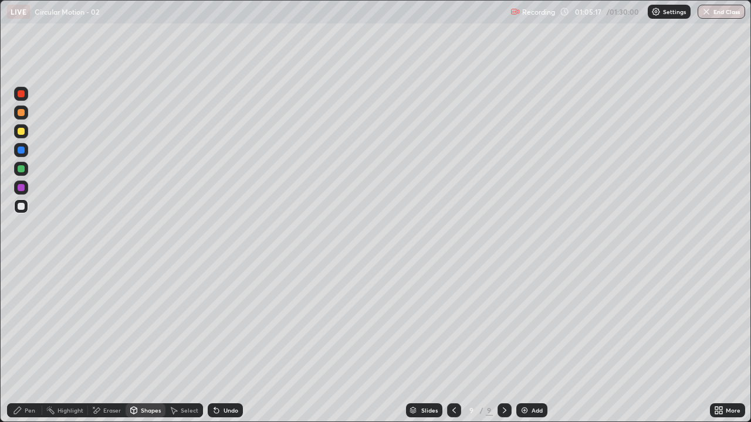
click at [19, 343] on icon at bounding box center [17, 410] width 7 height 7
click at [138, 343] on div "Shapes" at bounding box center [146, 410] width 40 height 14
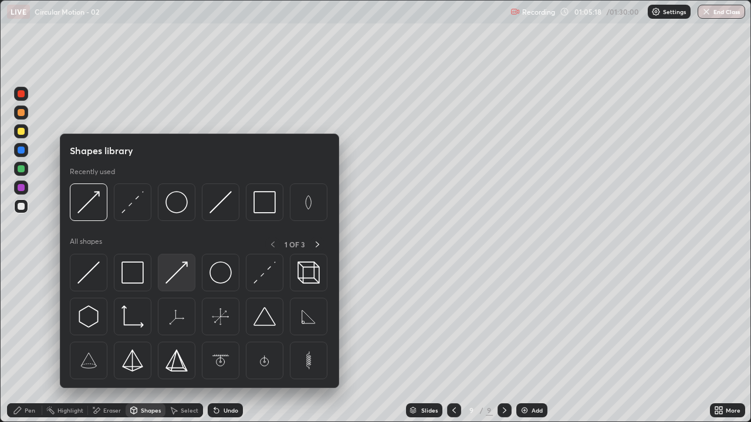
click at [172, 274] on img at bounding box center [176, 273] width 22 height 22
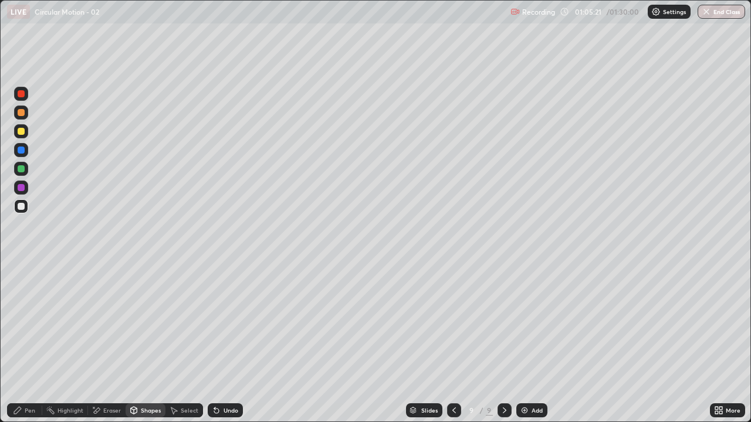
click at [14, 343] on div "Pen" at bounding box center [24, 410] width 35 height 14
click at [18, 343] on icon at bounding box center [17, 410] width 7 height 7
click at [19, 211] on div at bounding box center [21, 206] width 14 height 14
click at [23, 206] on div at bounding box center [21, 206] width 7 height 7
click at [108, 343] on div "Eraser" at bounding box center [112, 411] width 18 height 6
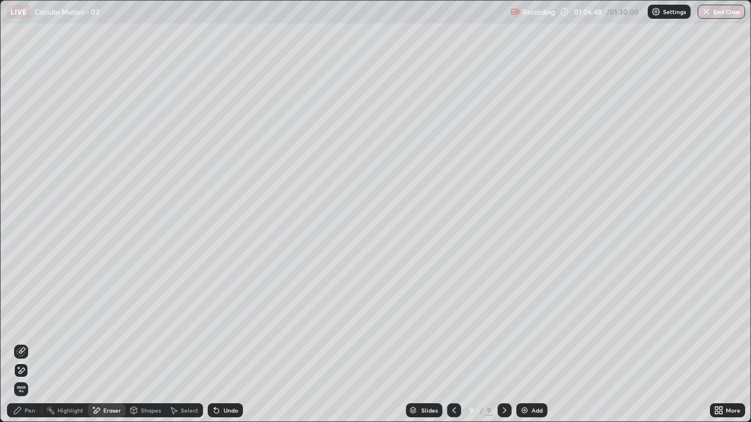
click at [23, 343] on div "Pen" at bounding box center [24, 410] width 35 height 14
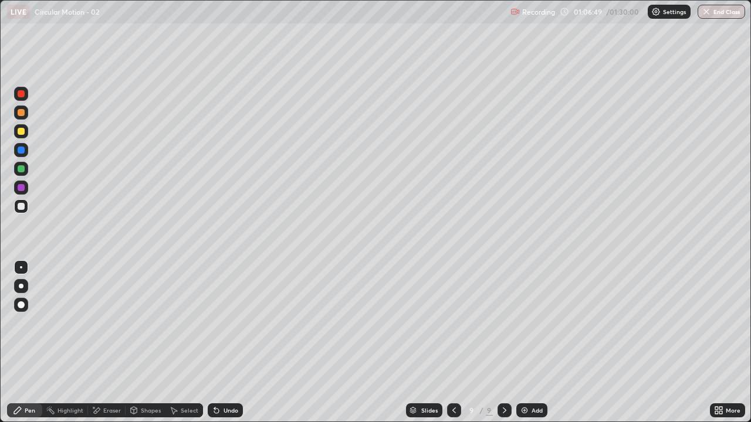
click at [21, 211] on div at bounding box center [21, 206] width 14 height 14
click at [104, 343] on div "Eraser" at bounding box center [107, 410] width 38 height 14
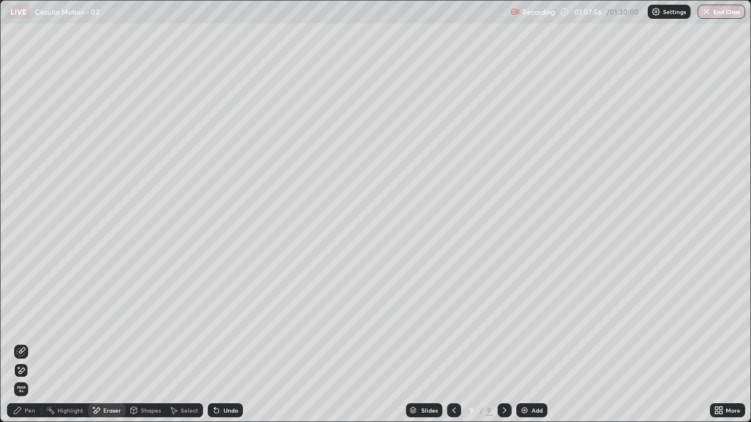
click at [108, 343] on div "Eraser" at bounding box center [112, 411] width 18 height 6
click at [144, 343] on div "Shapes" at bounding box center [146, 410] width 40 height 14
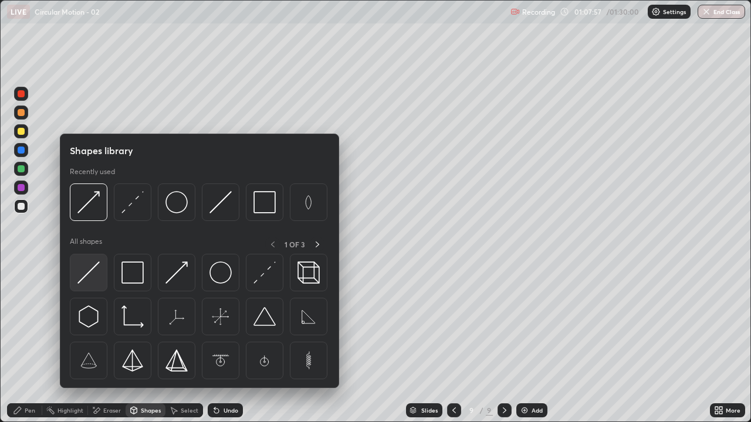
click at [87, 270] on img at bounding box center [88, 273] width 22 height 22
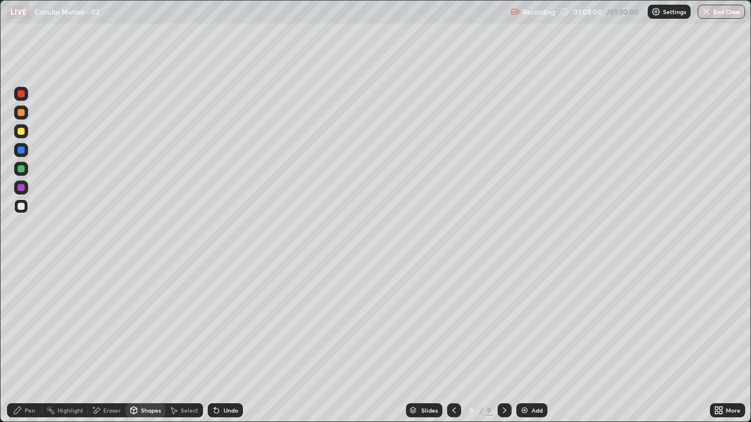
click at [29, 343] on div "Pen" at bounding box center [24, 410] width 35 height 14
click at [22, 170] on div at bounding box center [21, 168] width 7 height 7
click at [22, 343] on icon at bounding box center [17, 410] width 9 height 9
click at [19, 208] on div at bounding box center [21, 206] width 7 height 7
click at [104, 343] on div "Eraser" at bounding box center [107, 410] width 38 height 14
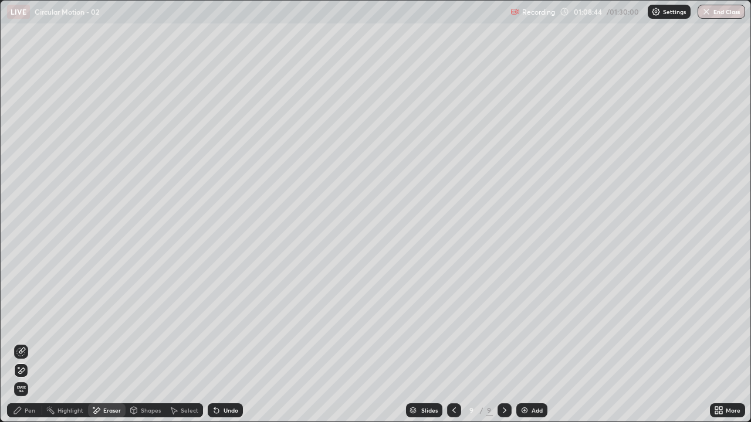
click at [23, 343] on div "Pen" at bounding box center [24, 410] width 35 height 14
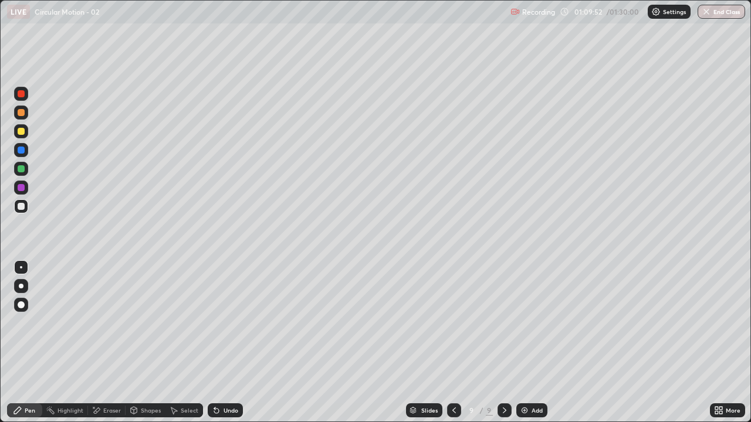
click at [23, 130] on div at bounding box center [21, 131] width 7 height 7
click at [104, 343] on div "Eraser" at bounding box center [107, 410] width 38 height 14
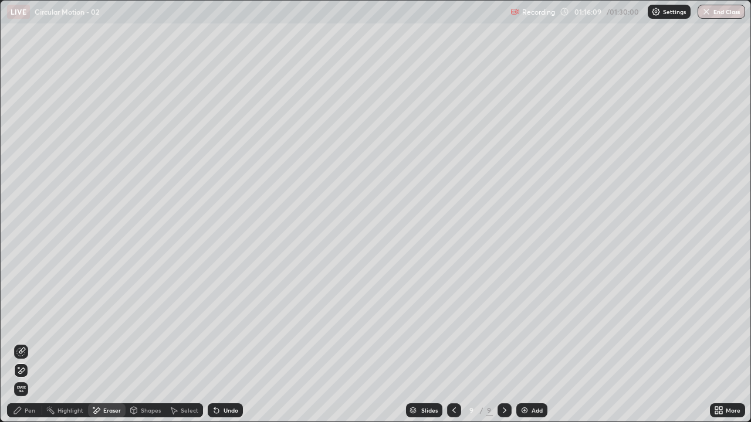
click at [526, 343] on img at bounding box center [524, 410] width 9 height 9
click at [150, 343] on div "Shapes" at bounding box center [151, 411] width 20 height 6
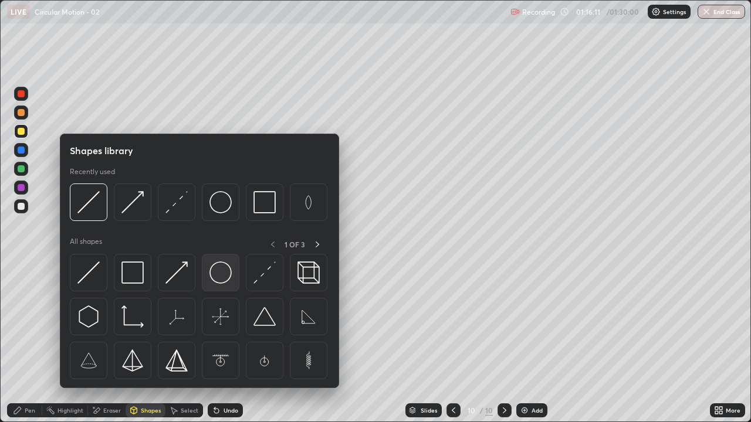
click at [230, 273] on img at bounding box center [220, 273] width 22 height 22
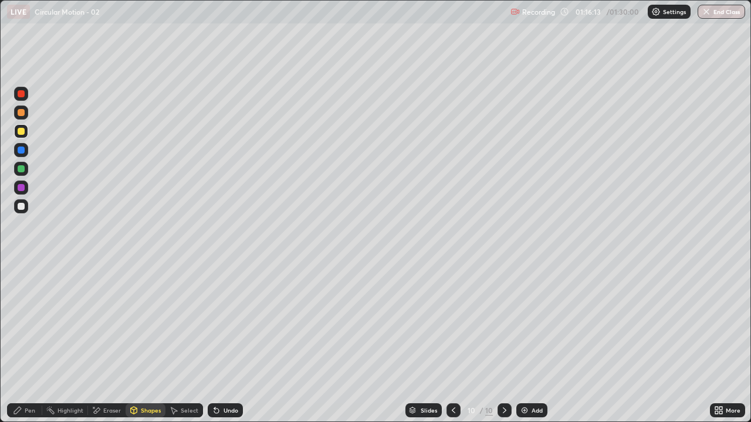
click at [34, 343] on div "Pen" at bounding box center [24, 410] width 35 height 14
click at [145, 343] on div "Shapes" at bounding box center [151, 411] width 20 height 6
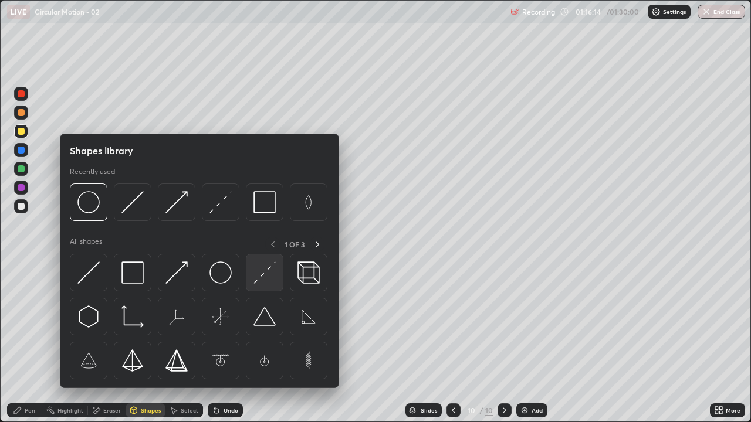
click at [267, 273] on img at bounding box center [264, 273] width 22 height 22
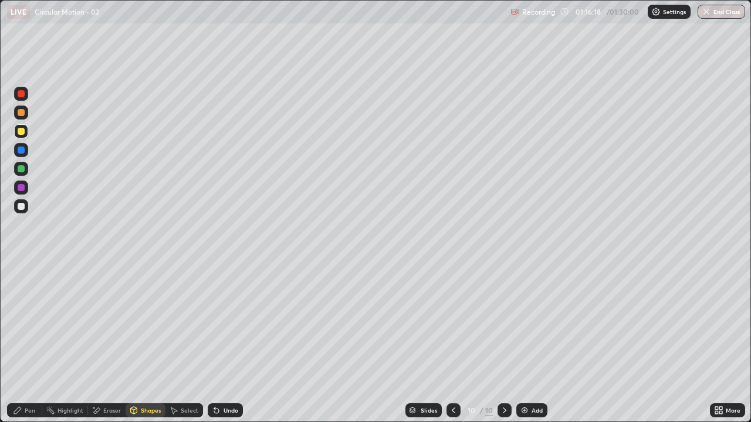
click at [16, 343] on icon at bounding box center [17, 410] width 7 height 7
click at [25, 205] on div at bounding box center [21, 206] width 14 height 14
click at [144, 343] on div "Shapes" at bounding box center [146, 410] width 40 height 14
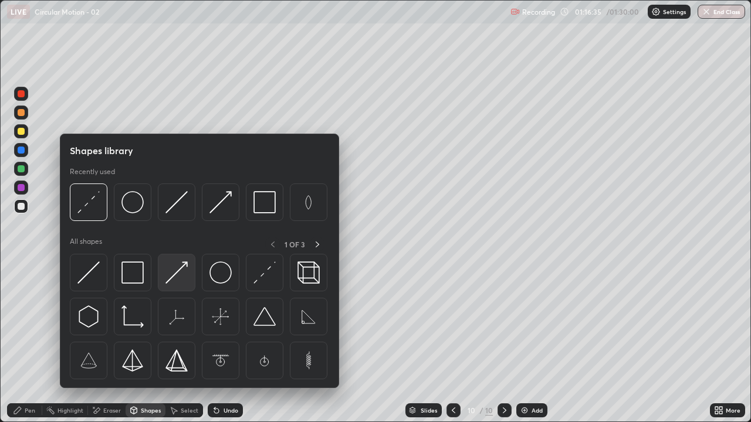
click at [176, 275] on img at bounding box center [176, 273] width 22 height 22
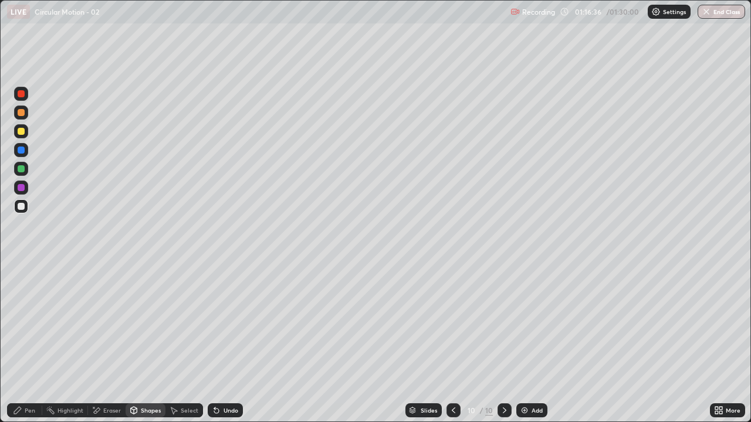
click at [148, 343] on div "Shapes" at bounding box center [151, 411] width 20 height 6
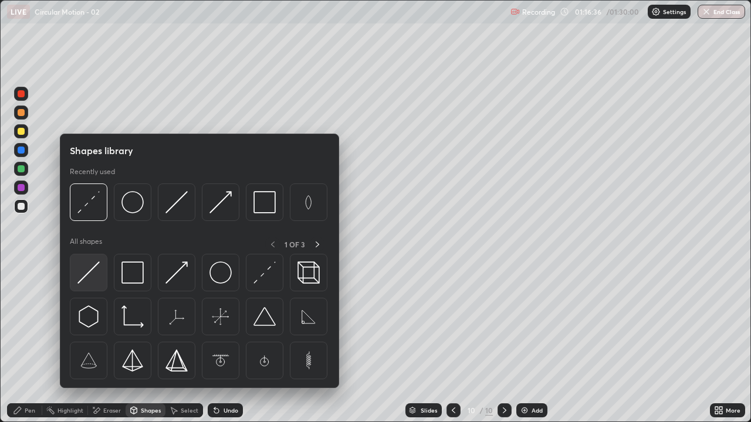
click at [85, 274] on img at bounding box center [88, 273] width 22 height 22
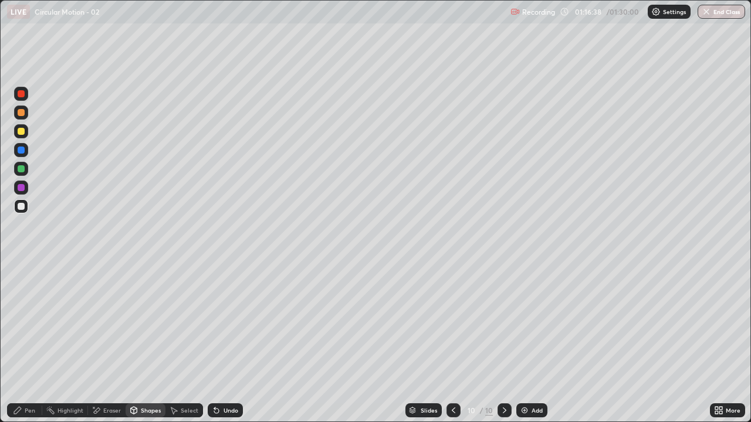
click at [140, 343] on div "Shapes" at bounding box center [146, 410] width 40 height 14
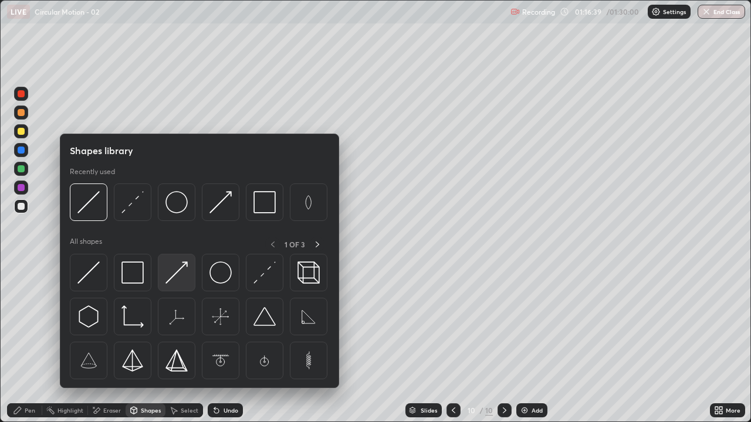
click at [181, 277] on img at bounding box center [176, 273] width 22 height 22
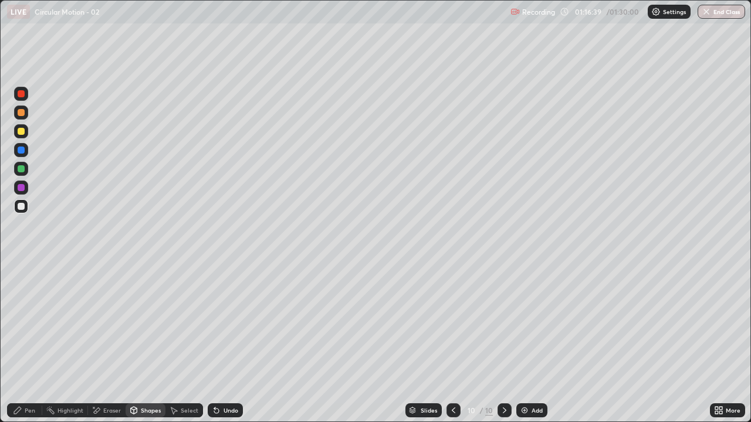
click at [22, 187] on div at bounding box center [21, 187] width 7 height 7
click at [235, 343] on div "Undo" at bounding box center [230, 411] width 15 height 6
click at [13, 343] on div "Pen" at bounding box center [24, 410] width 35 height 14
click at [140, 343] on div "Shapes" at bounding box center [146, 410] width 40 height 14
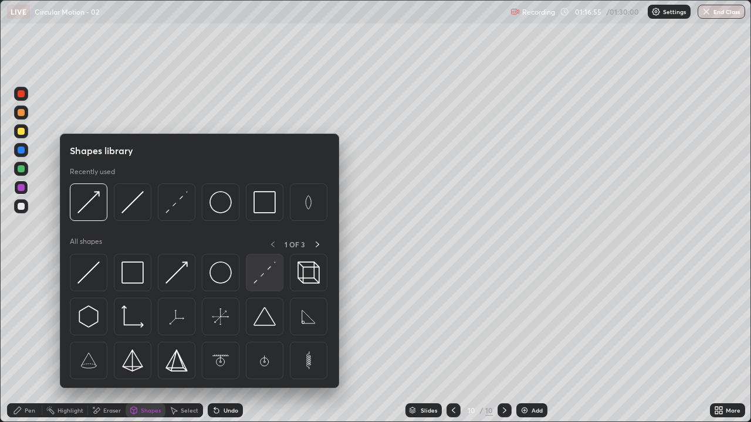
click at [257, 276] on img at bounding box center [264, 273] width 22 height 22
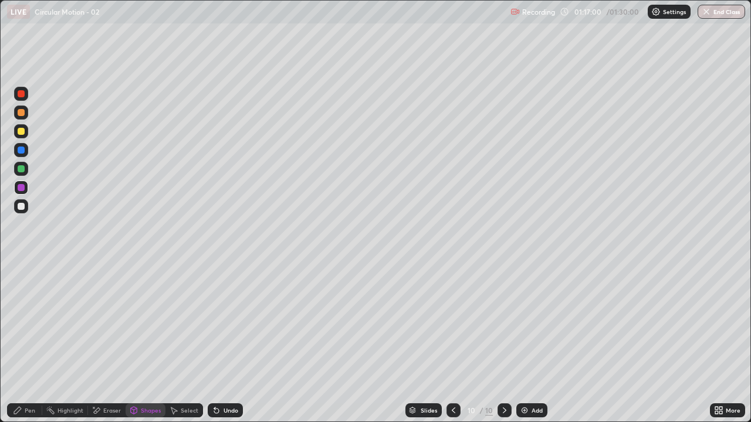
click at [141, 343] on div "Shapes" at bounding box center [151, 411] width 20 height 6
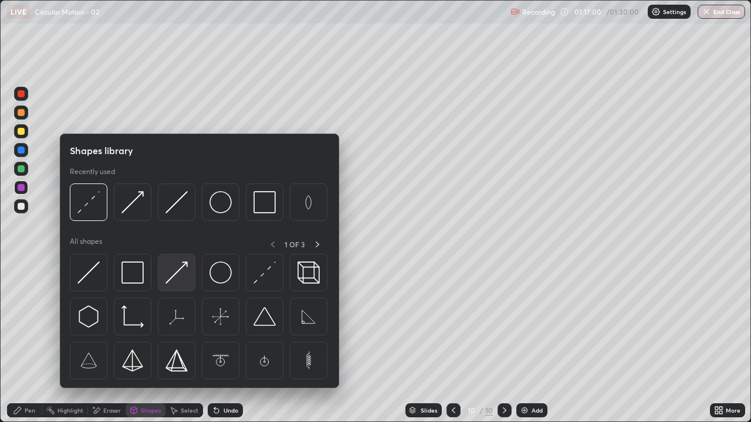
click at [173, 270] on img at bounding box center [176, 273] width 22 height 22
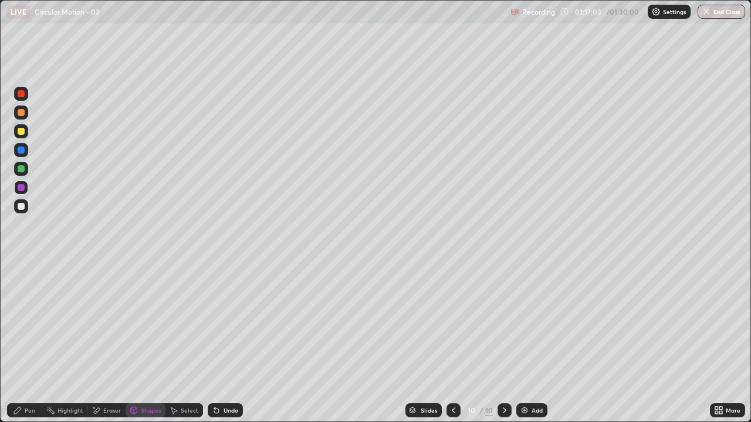
click at [21, 343] on icon at bounding box center [17, 410] width 9 height 9
click at [144, 343] on div "Shapes" at bounding box center [151, 411] width 20 height 6
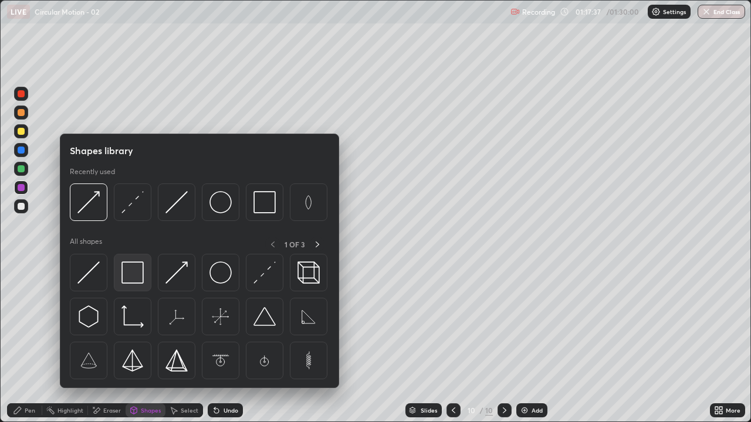
click at [132, 279] on img at bounding box center [132, 273] width 22 height 22
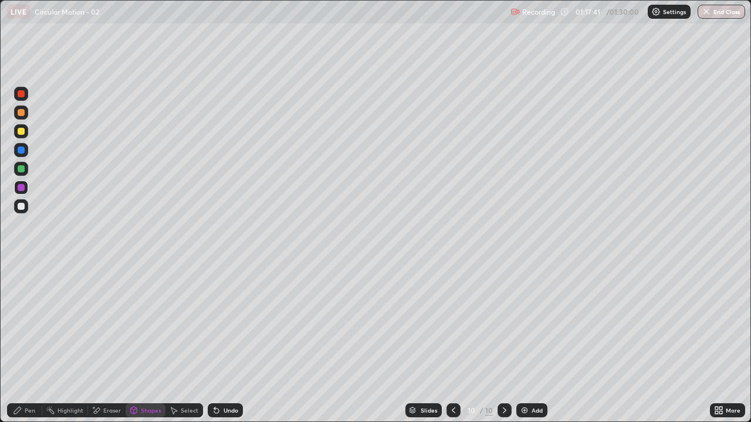
click at [24, 343] on div "Pen" at bounding box center [24, 410] width 35 height 14
click at [22, 205] on div at bounding box center [21, 206] width 7 height 7
click at [151, 343] on div "Shapes" at bounding box center [151, 411] width 20 height 6
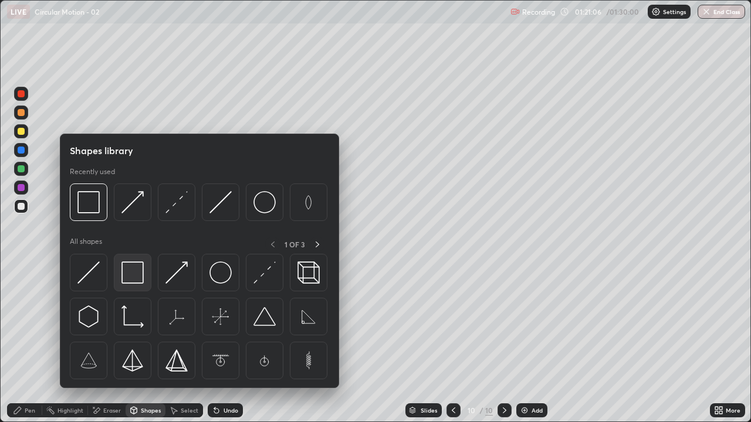
click at [129, 274] on img at bounding box center [132, 273] width 22 height 22
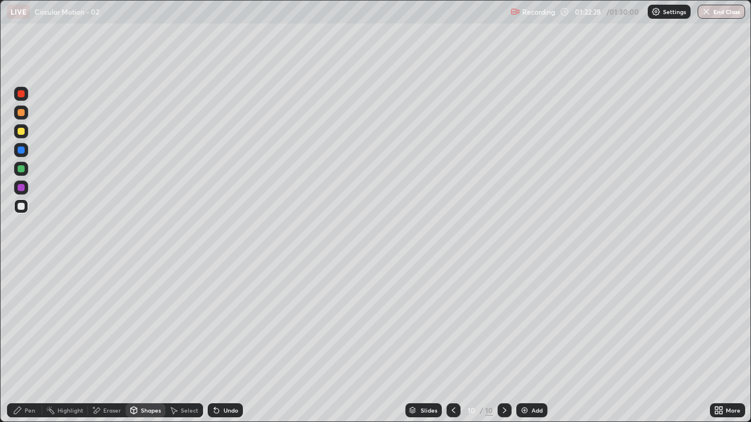
click at [21, 343] on icon at bounding box center [17, 410] width 7 height 7
click at [223, 343] on div "Undo" at bounding box center [225, 410] width 35 height 14
click at [145, 343] on div "Shapes" at bounding box center [146, 410] width 40 height 14
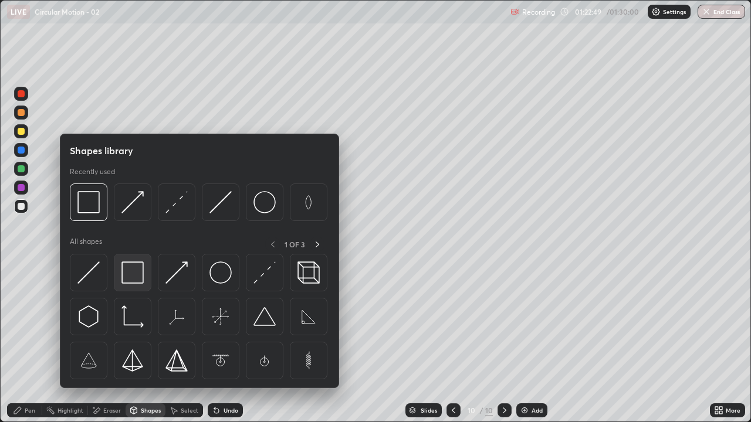
click at [132, 270] on img at bounding box center [132, 273] width 22 height 22
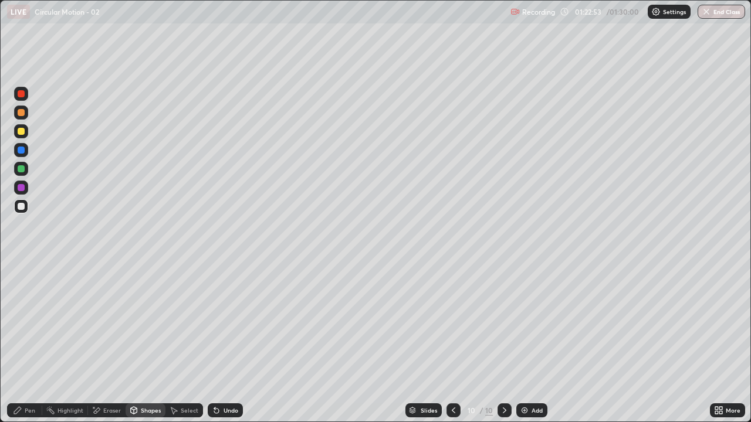
click at [230, 343] on div "Undo" at bounding box center [230, 411] width 15 height 6
click at [24, 343] on div "Pen" at bounding box center [24, 410] width 35 height 14
click at [19, 188] on div at bounding box center [21, 187] width 7 height 7
click at [527, 343] on img at bounding box center [524, 410] width 9 height 9
click at [22, 206] on div at bounding box center [21, 206] width 7 height 7
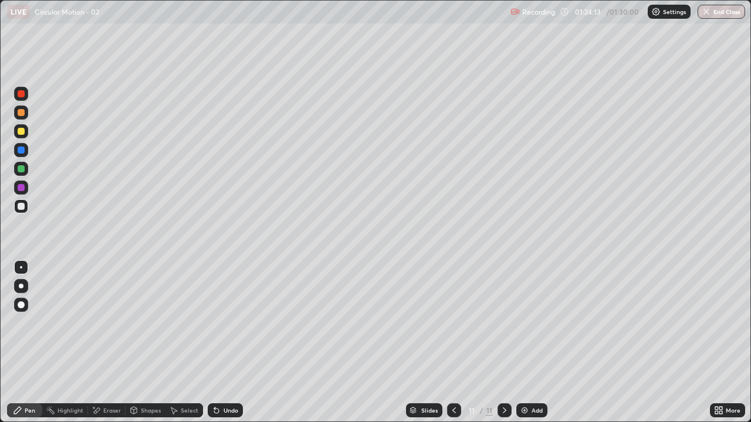
click at [225, 343] on div "Undo" at bounding box center [230, 411] width 15 height 6
click at [104, 343] on div "Eraser" at bounding box center [112, 411] width 18 height 6
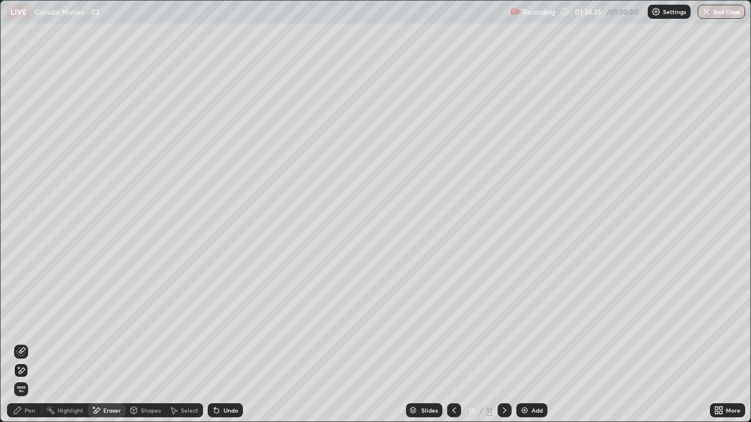
click at [19, 343] on icon at bounding box center [17, 410] width 7 height 7
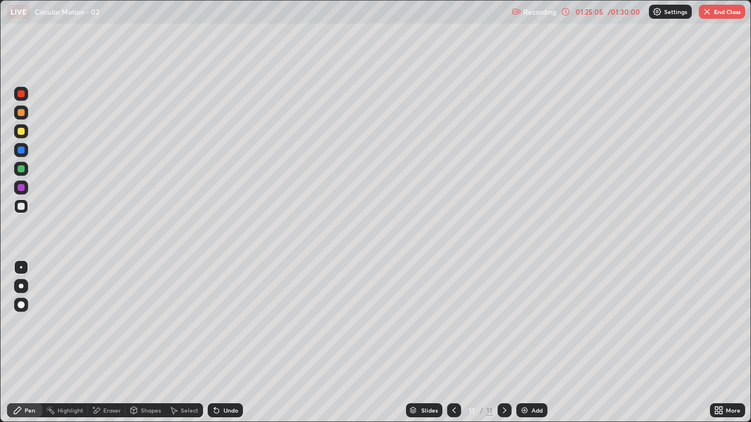
click at [21, 343] on icon at bounding box center [17, 410] width 9 height 9
click at [22, 205] on div at bounding box center [21, 206] width 7 height 7
click at [102, 343] on div "Eraser" at bounding box center [107, 410] width 38 height 14
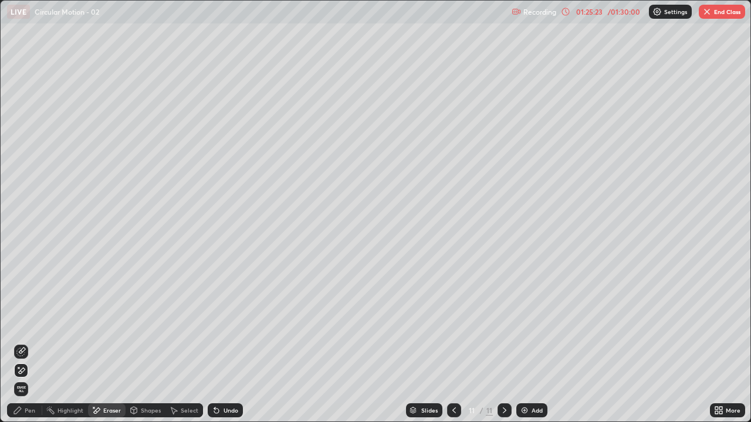
click at [16, 343] on div "Pen" at bounding box center [24, 410] width 35 height 14
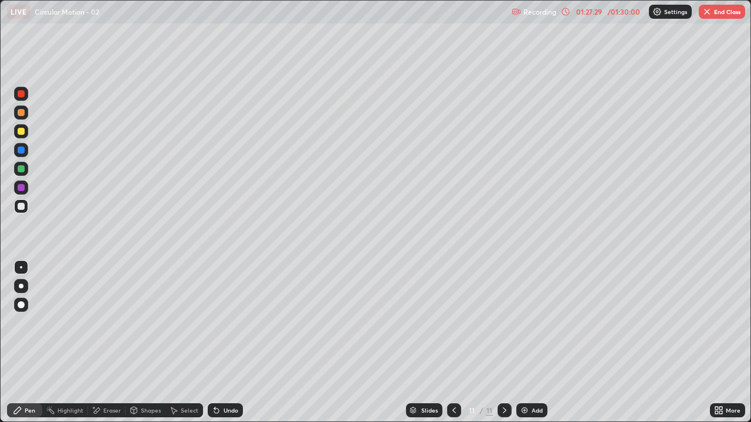
click at [724, 8] on button "End Class" at bounding box center [721, 12] width 46 height 14
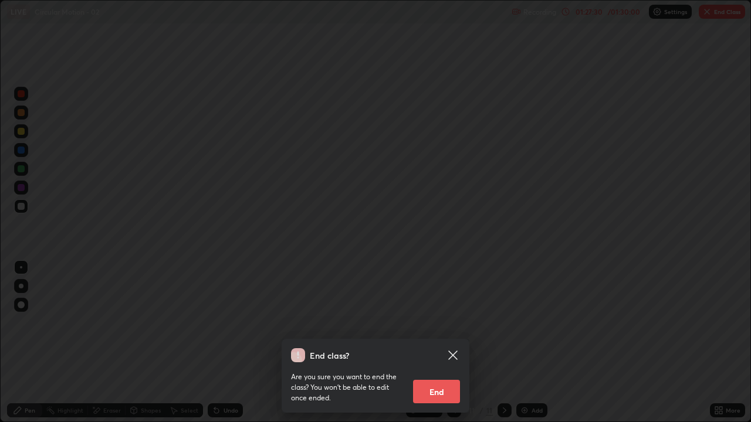
click at [443, 343] on div "End class? Are you sure you want to end the class? You won’t be able to edit on…" at bounding box center [376, 376] width 188 height 74
click at [420, 343] on button "End" at bounding box center [436, 391] width 47 height 23
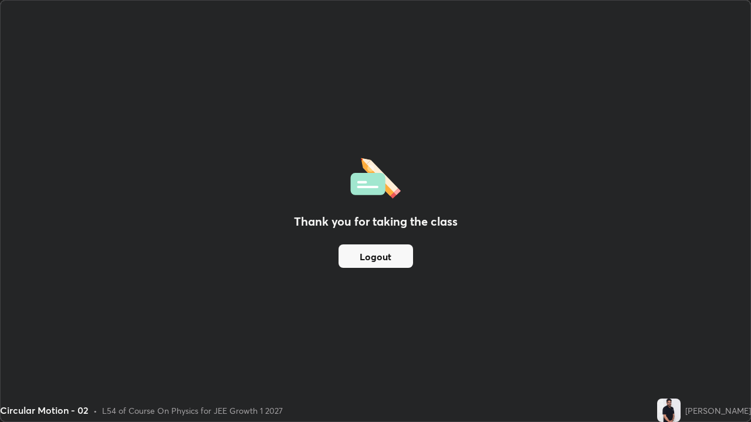
click at [379, 265] on button "Logout" at bounding box center [375, 256] width 74 height 23
